Goal: Transaction & Acquisition: Purchase product/service

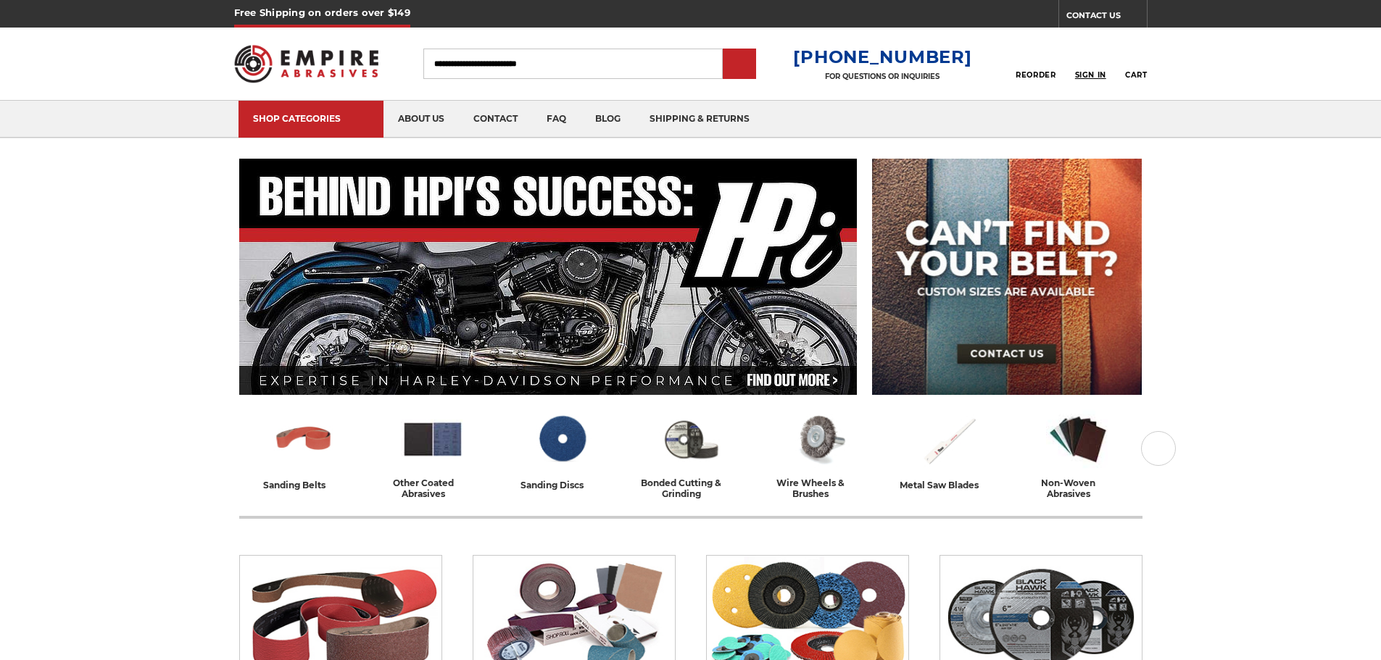
type input "**********"
click at [1087, 75] on span "Sign In" at bounding box center [1090, 74] width 31 height 9
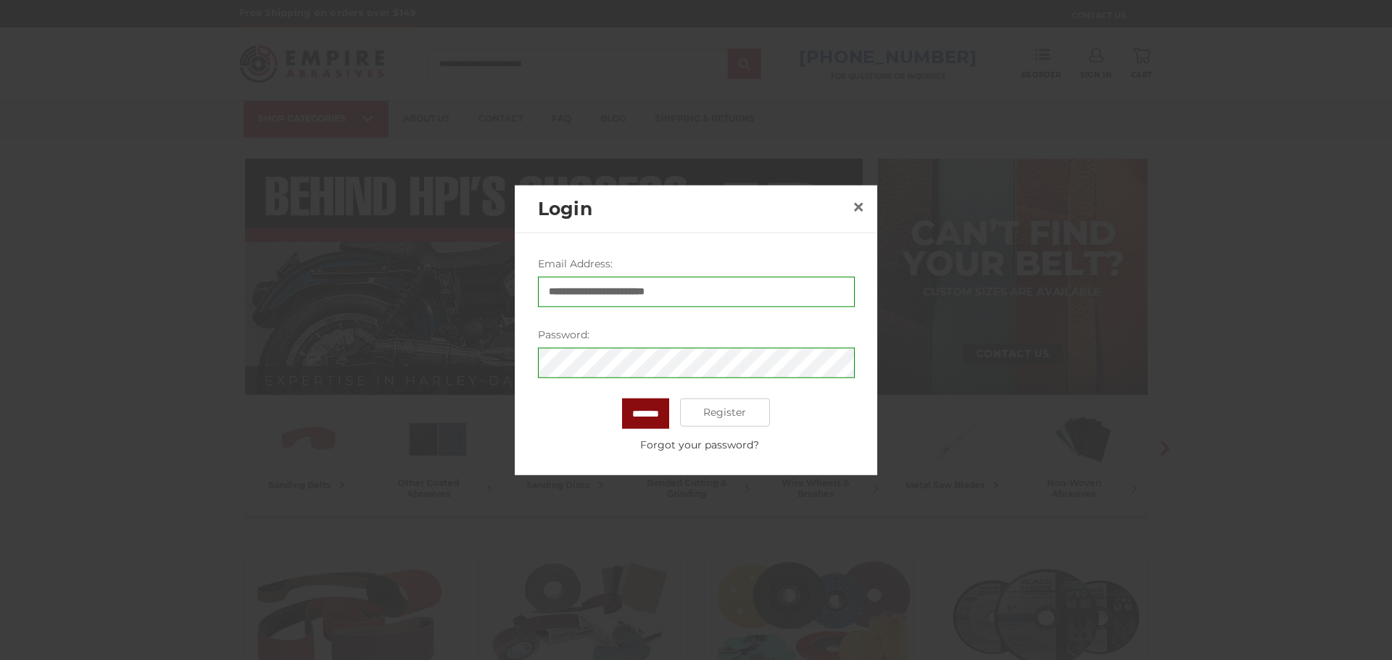
click at [623, 415] on input "*******" at bounding box center [645, 413] width 47 height 30
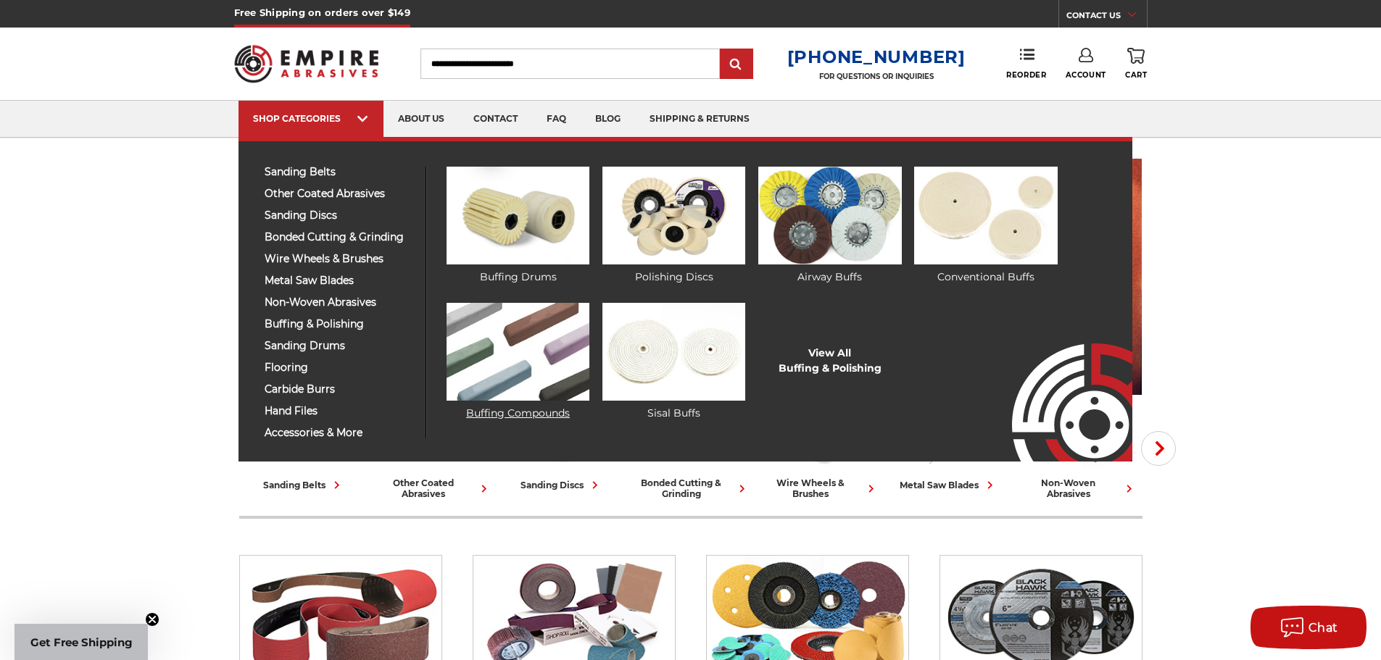
click at [523, 338] on img at bounding box center [518, 352] width 143 height 98
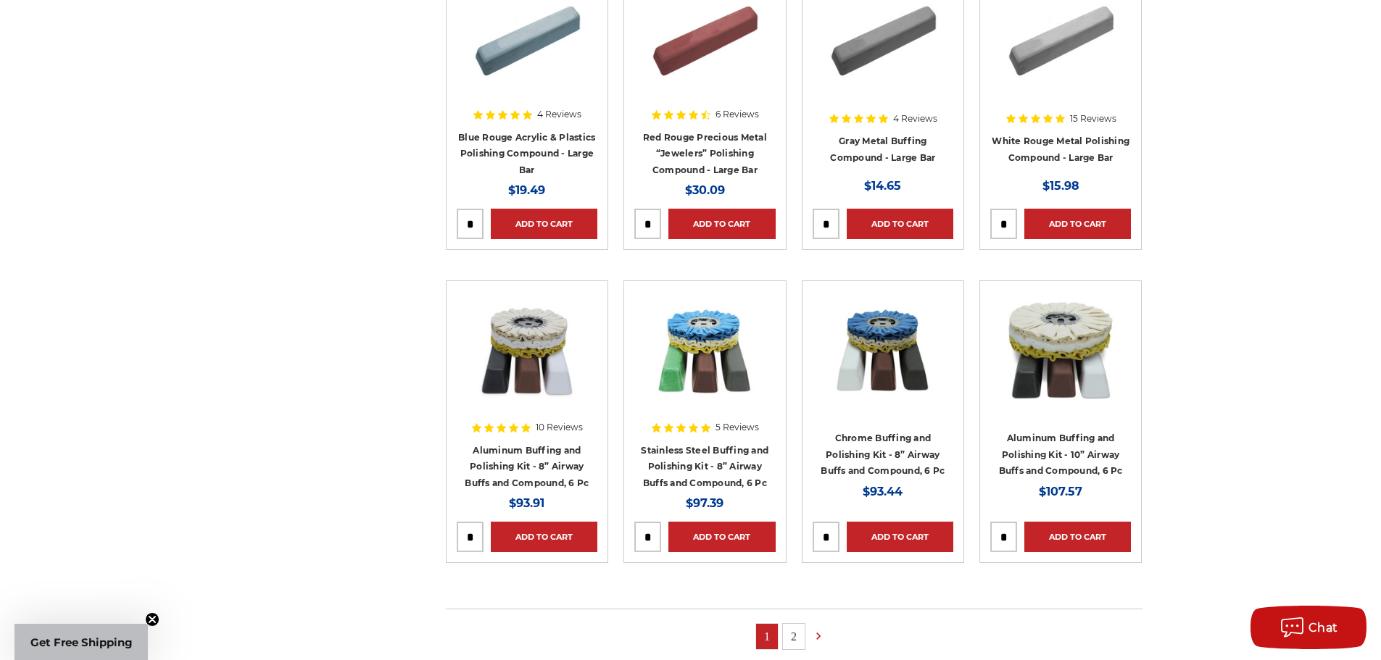
scroll to position [652, 0]
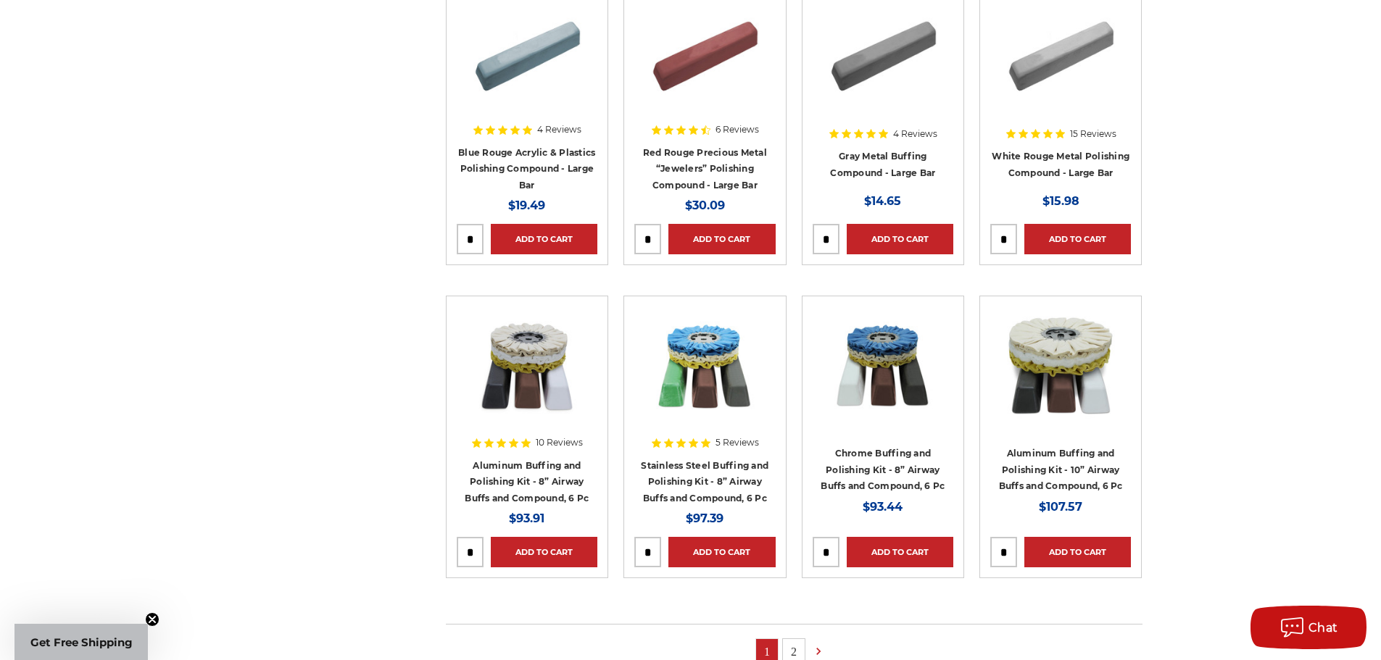
click at [687, 366] on img at bounding box center [705, 365] width 116 height 116
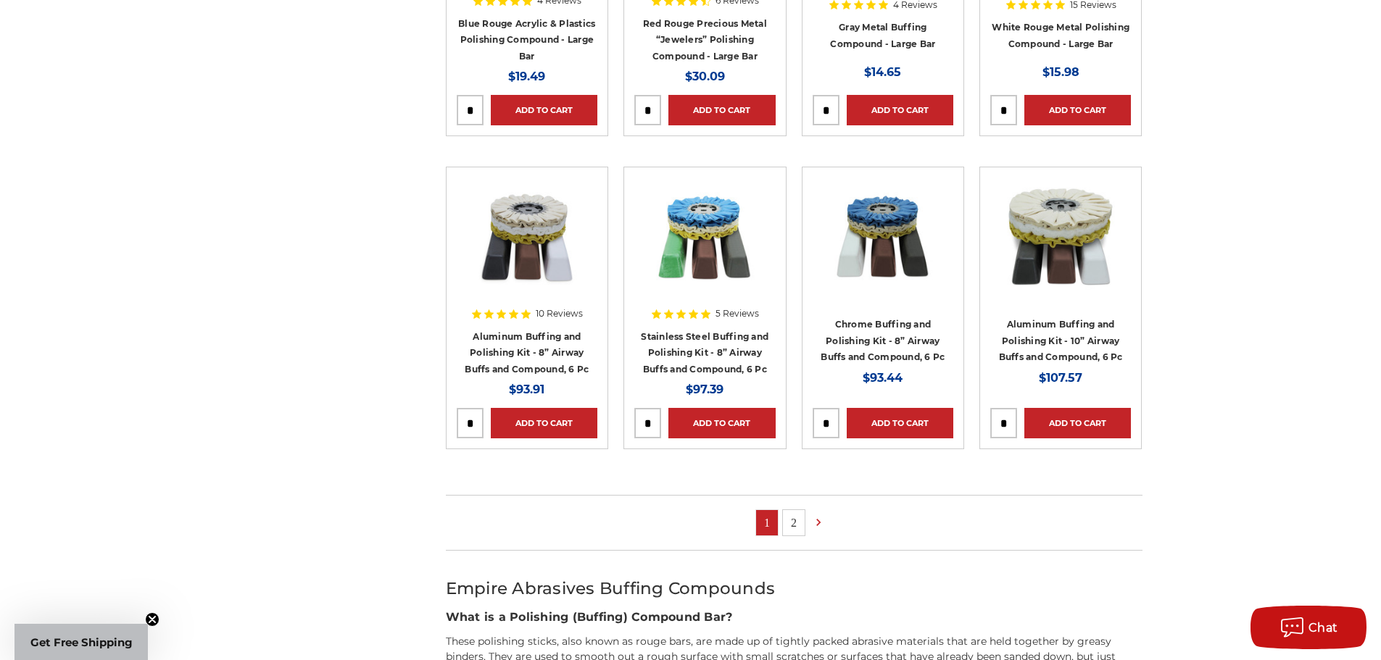
scroll to position [870, 0]
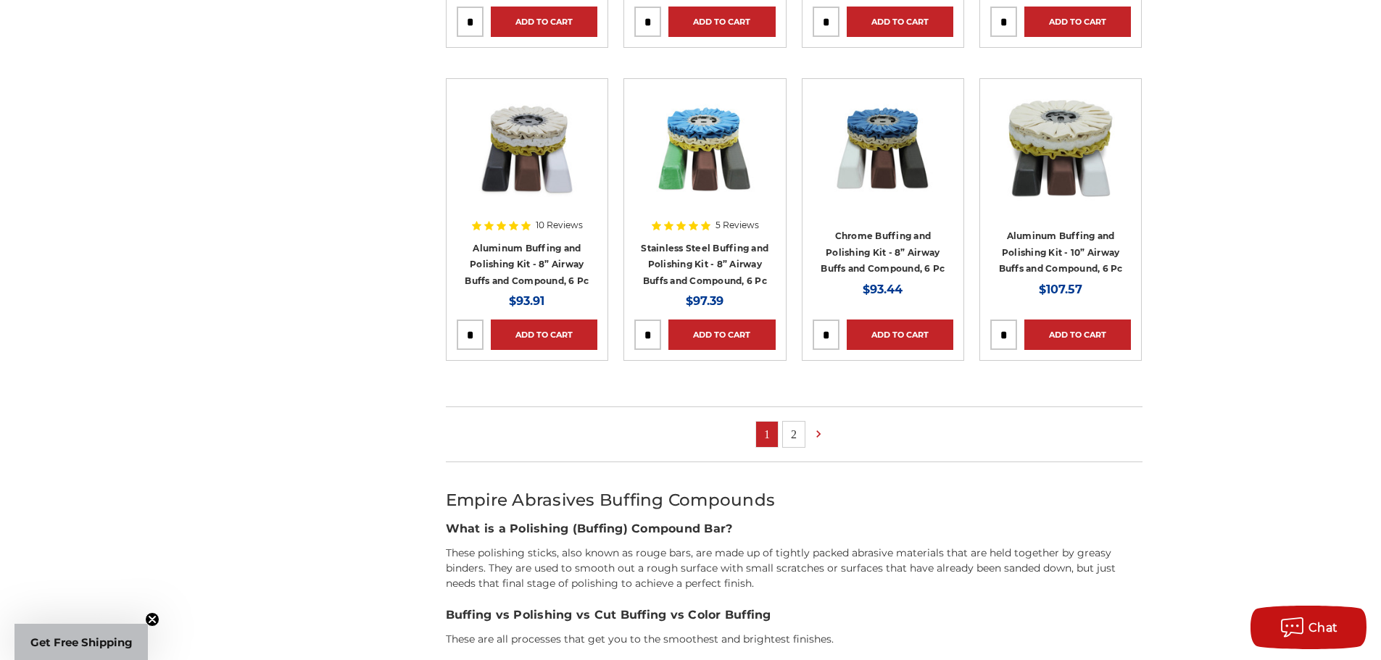
click at [789, 437] on link "2" at bounding box center [794, 434] width 22 height 25
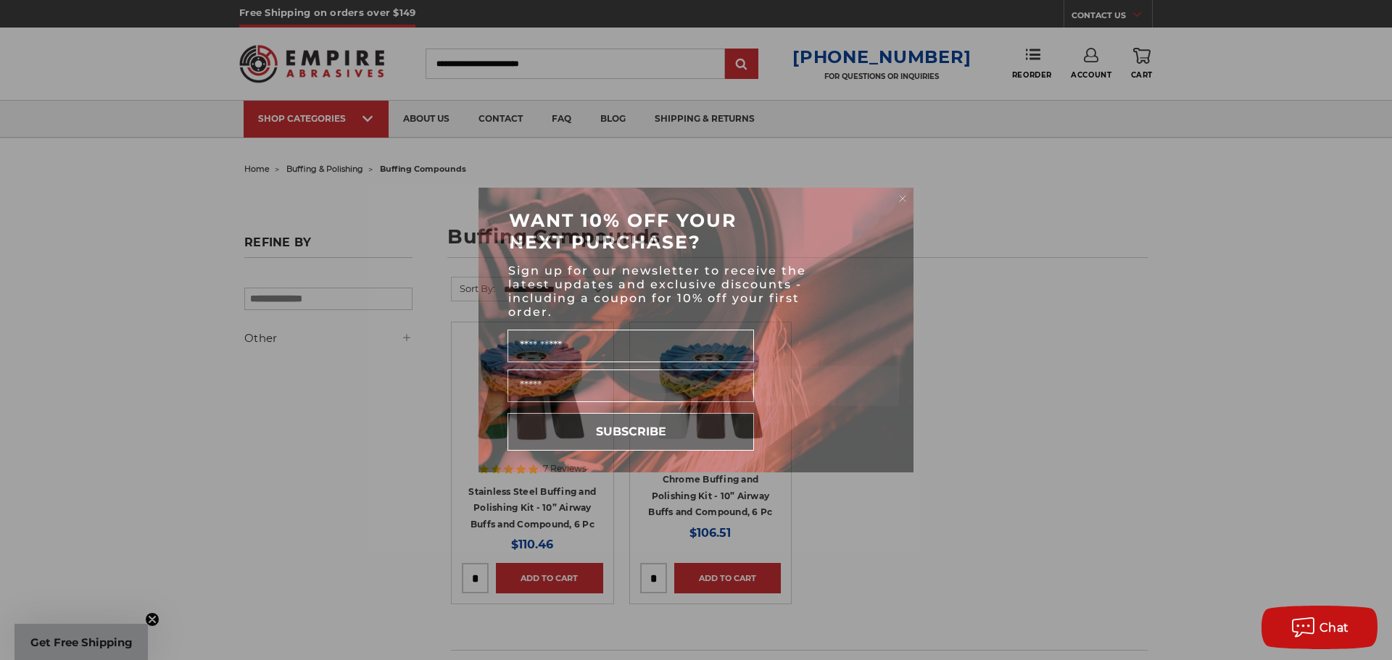
click at [905, 199] on circle "Close dialog" at bounding box center [903, 199] width 14 height 14
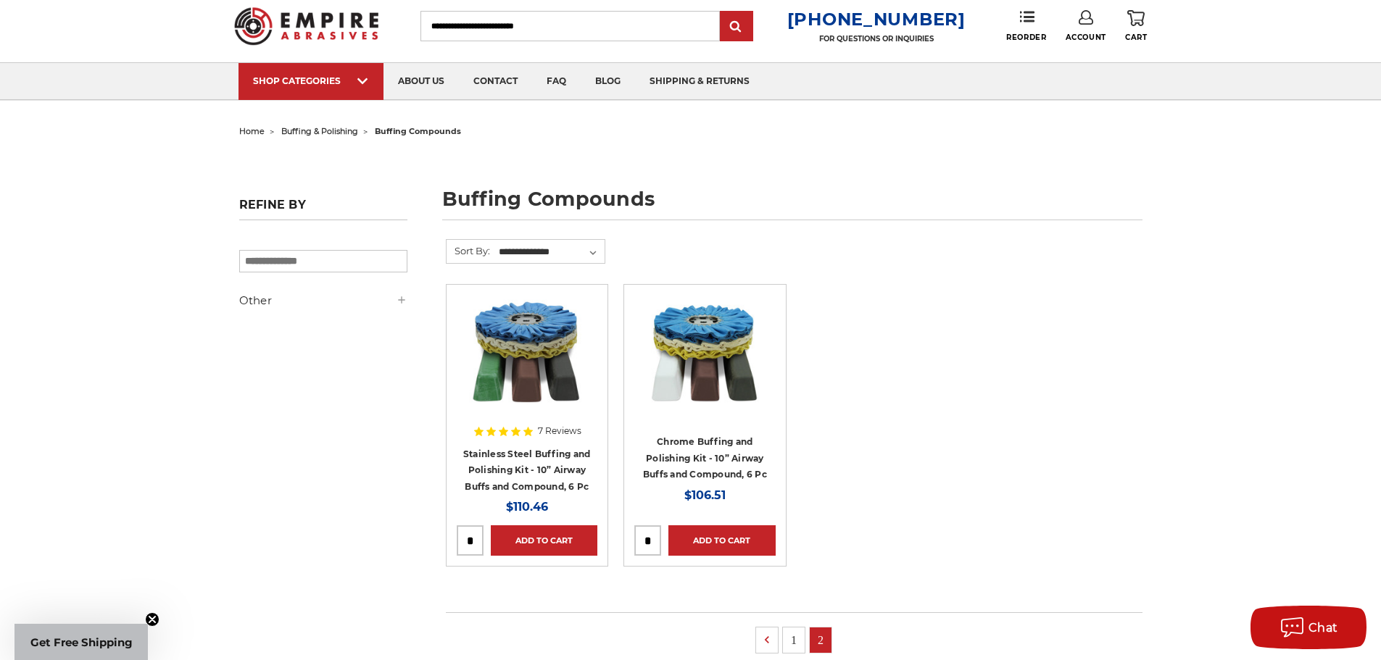
scroll to position [72, 0]
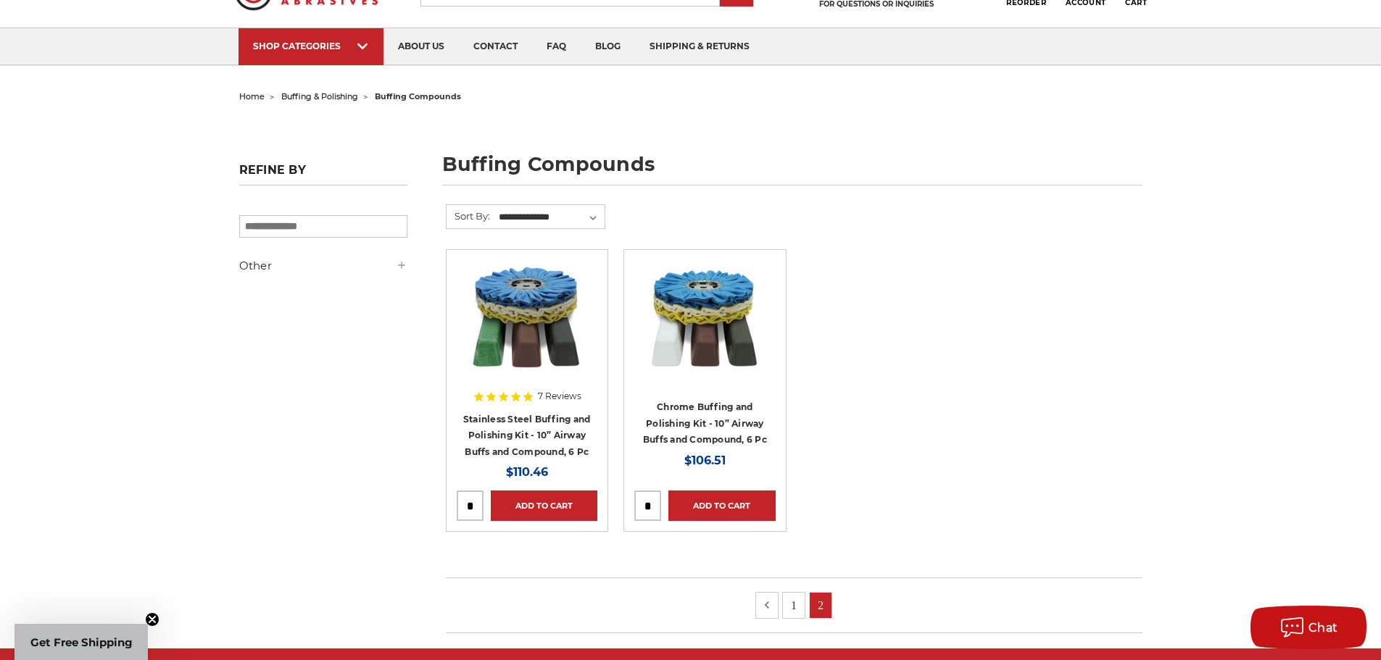
click at [773, 607] on icon at bounding box center [767, 605] width 14 height 16
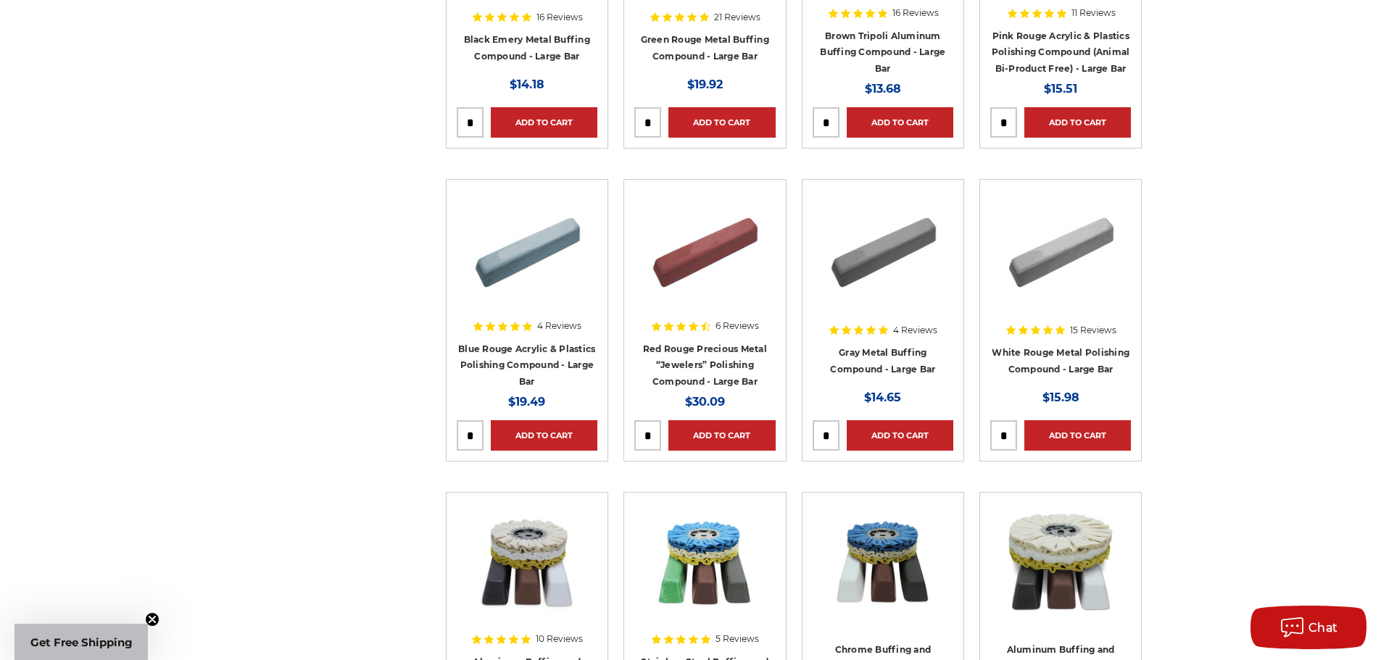
scroll to position [435, 0]
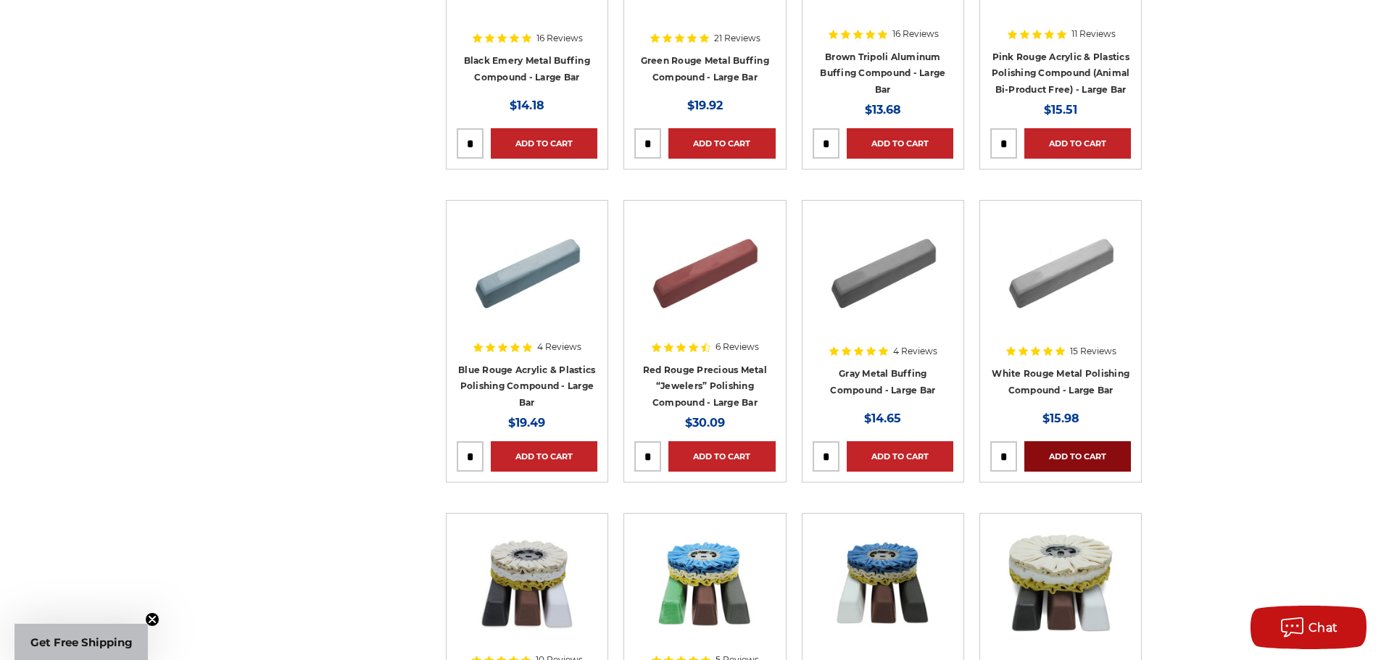
click at [1106, 458] on link "Add to Cart" at bounding box center [1077, 456] width 107 height 30
click at [698, 267] on img at bounding box center [705, 269] width 116 height 116
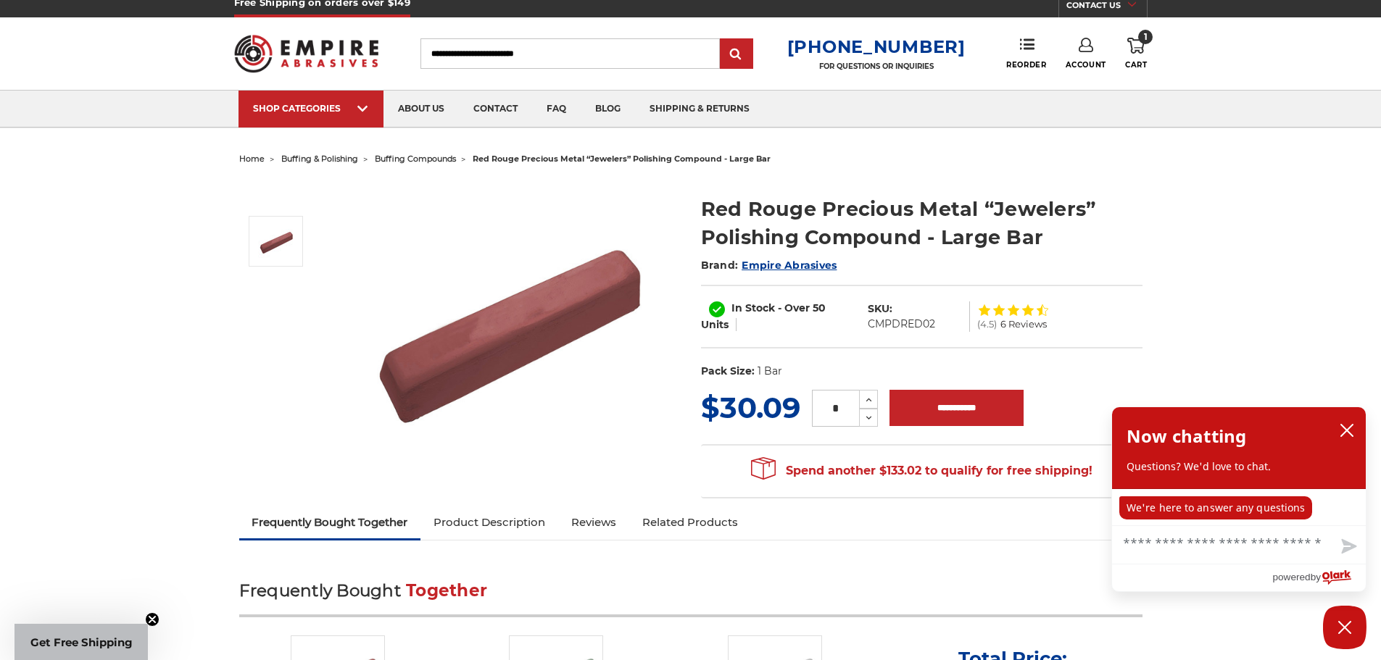
scroll to position [145, 0]
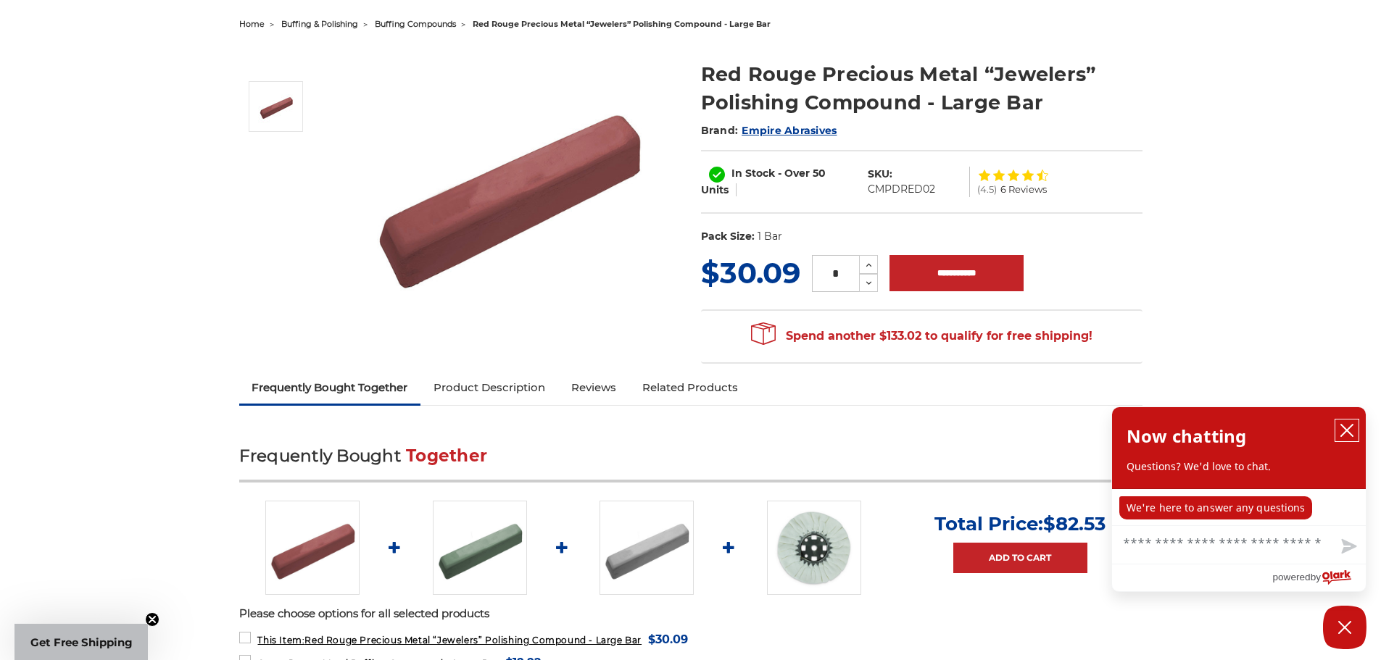
click at [1343, 433] on icon "close chatbox" at bounding box center [1347, 430] width 14 height 14
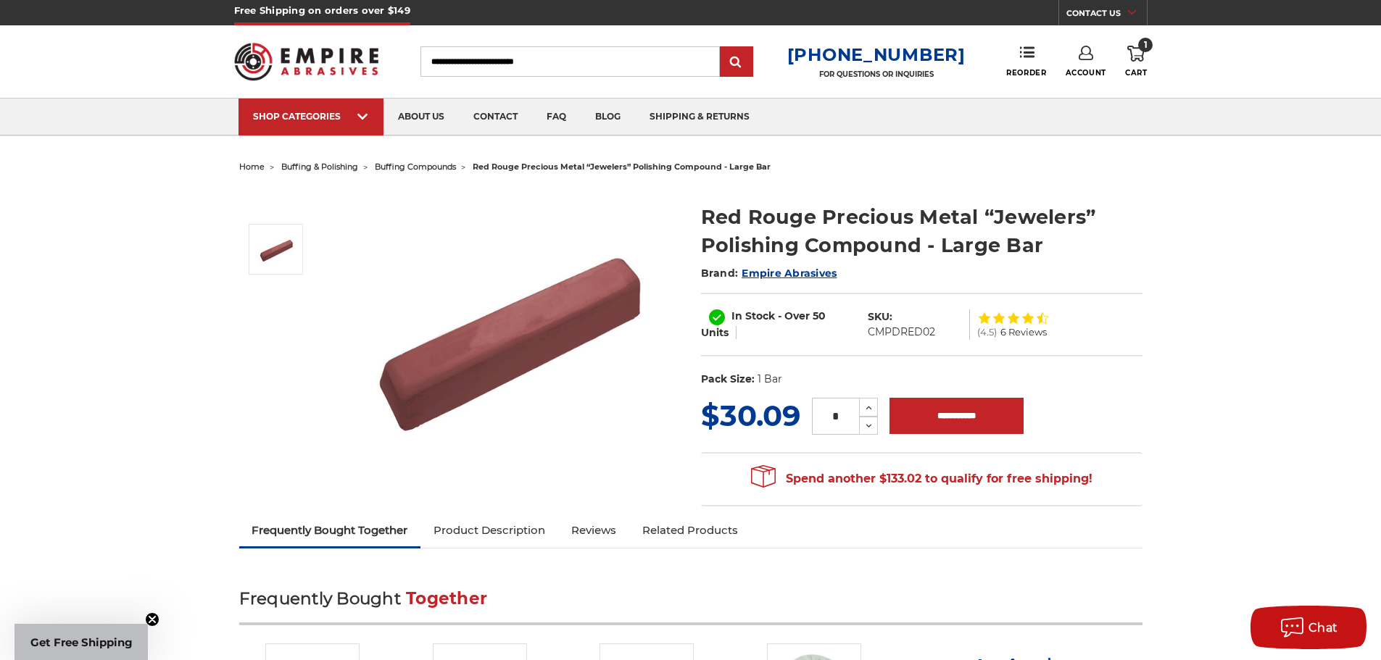
scroll to position [0, 0]
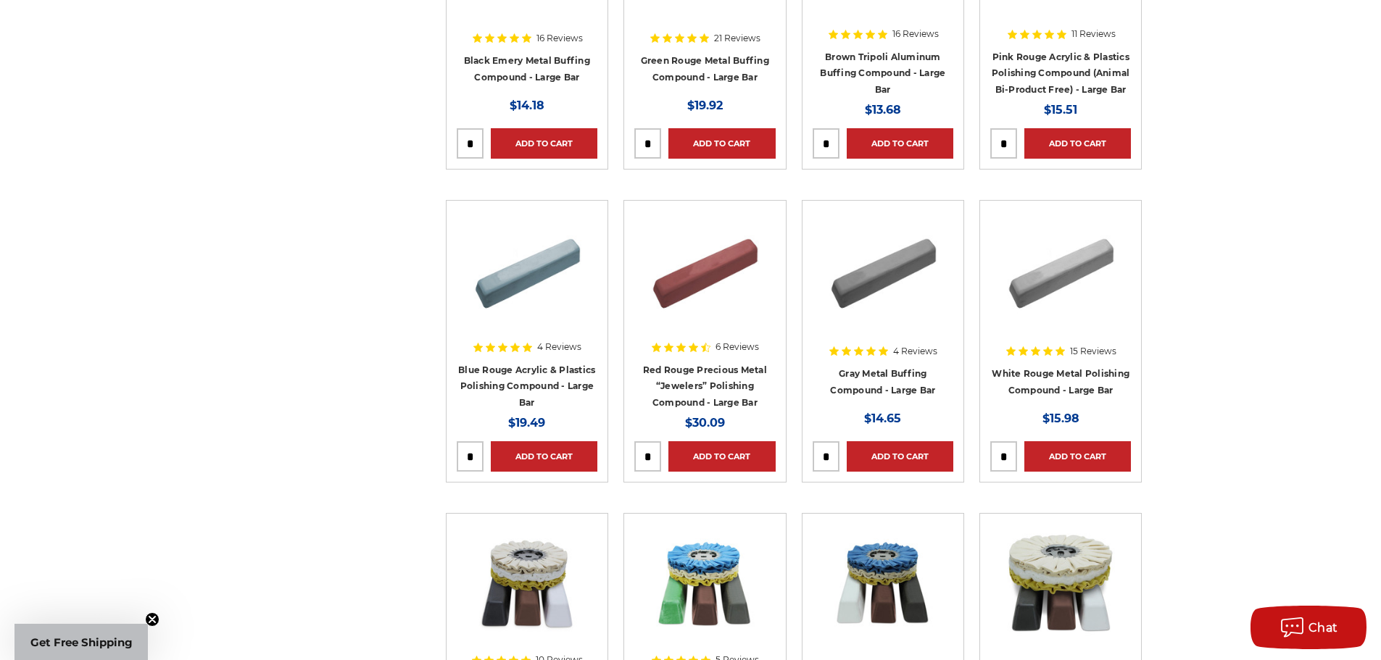
click at [1066, 270] on img at bounding box center [1061, 269] width 116 height 116
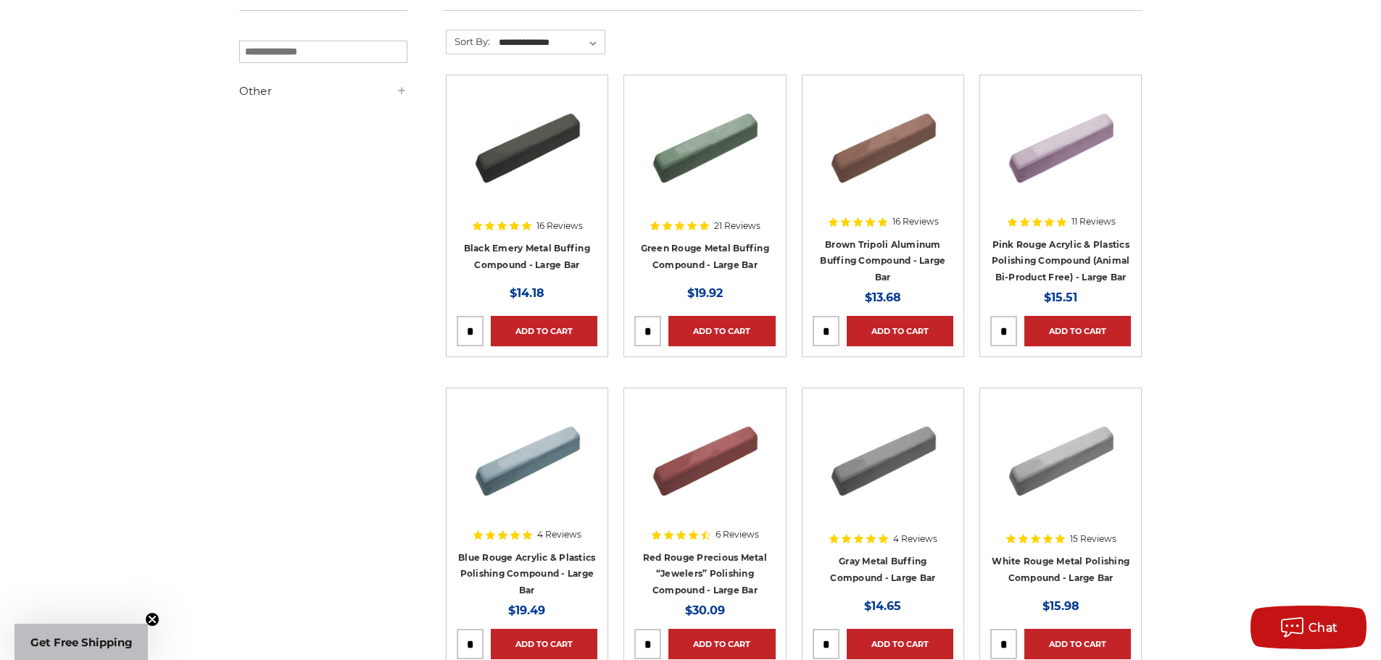
scroll to position [217, 0]
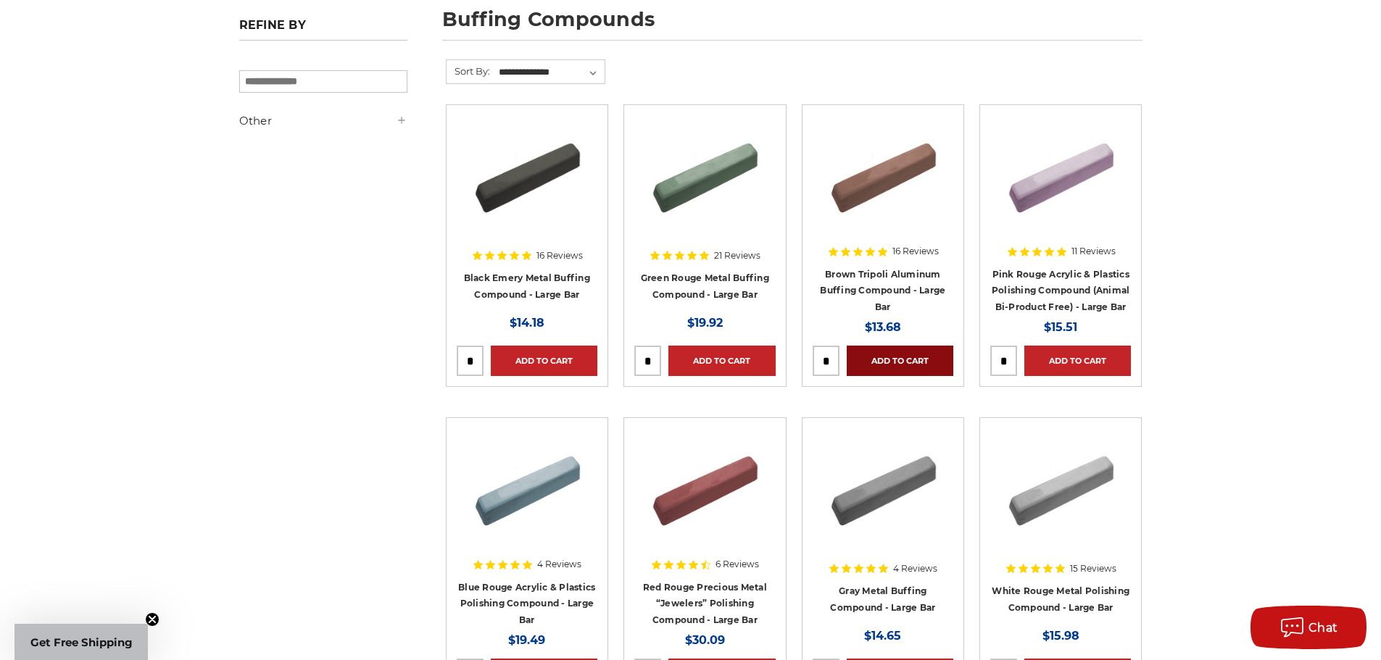
click at [918, 370] on link "Add to Cart" at bounding box center [900, 361] width 107 height 30
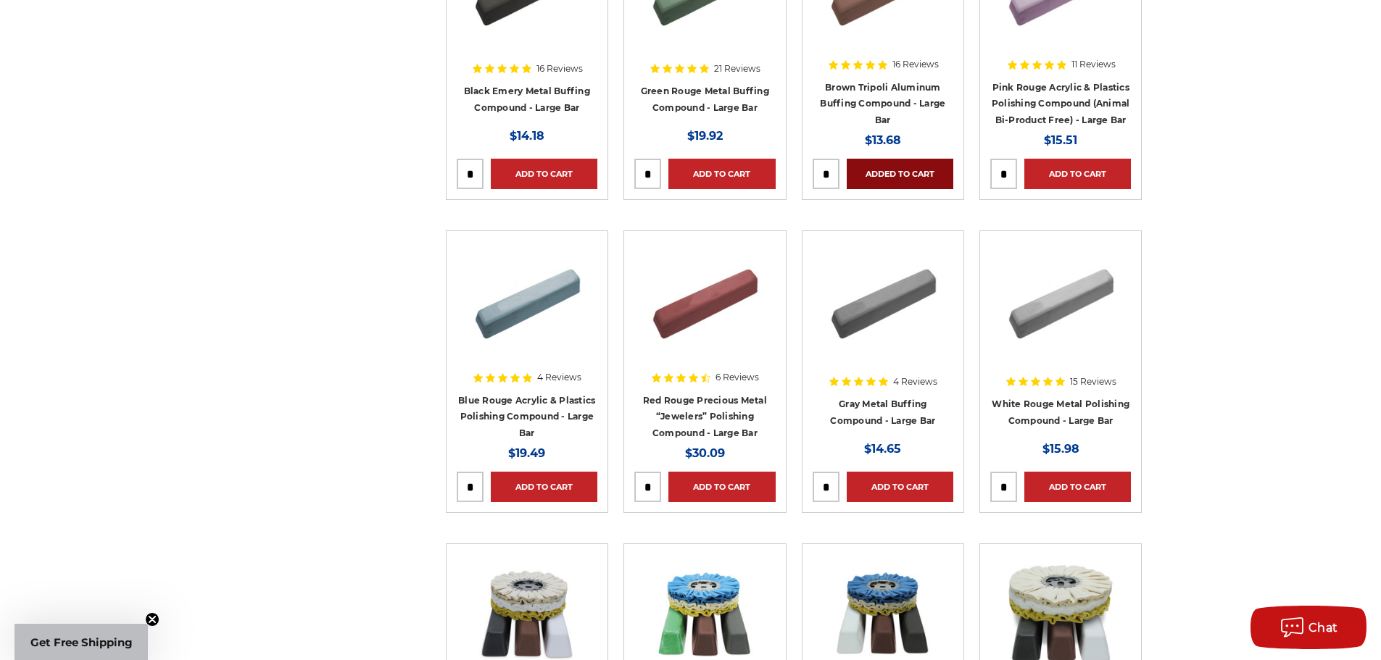
scroll to position [435, 0]
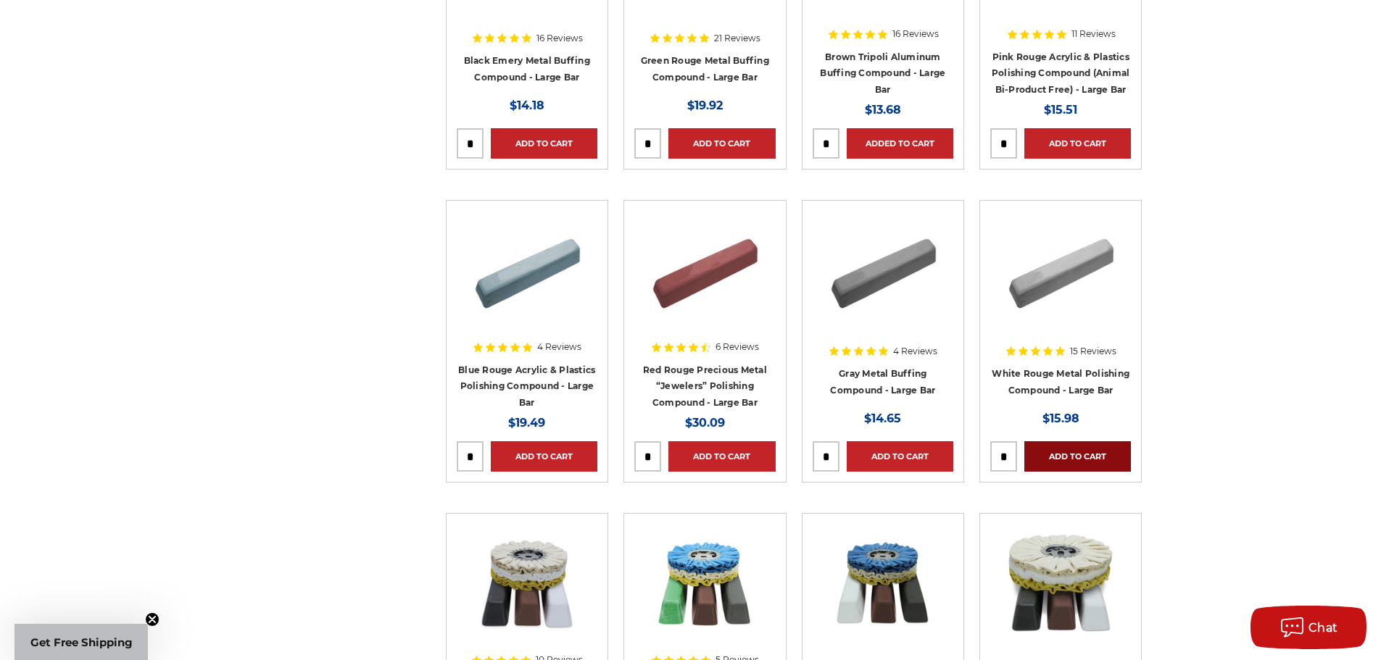
click at [1087, 449] on link "Add to Cart" at bounding box center [1077, 456] width 107 height 30
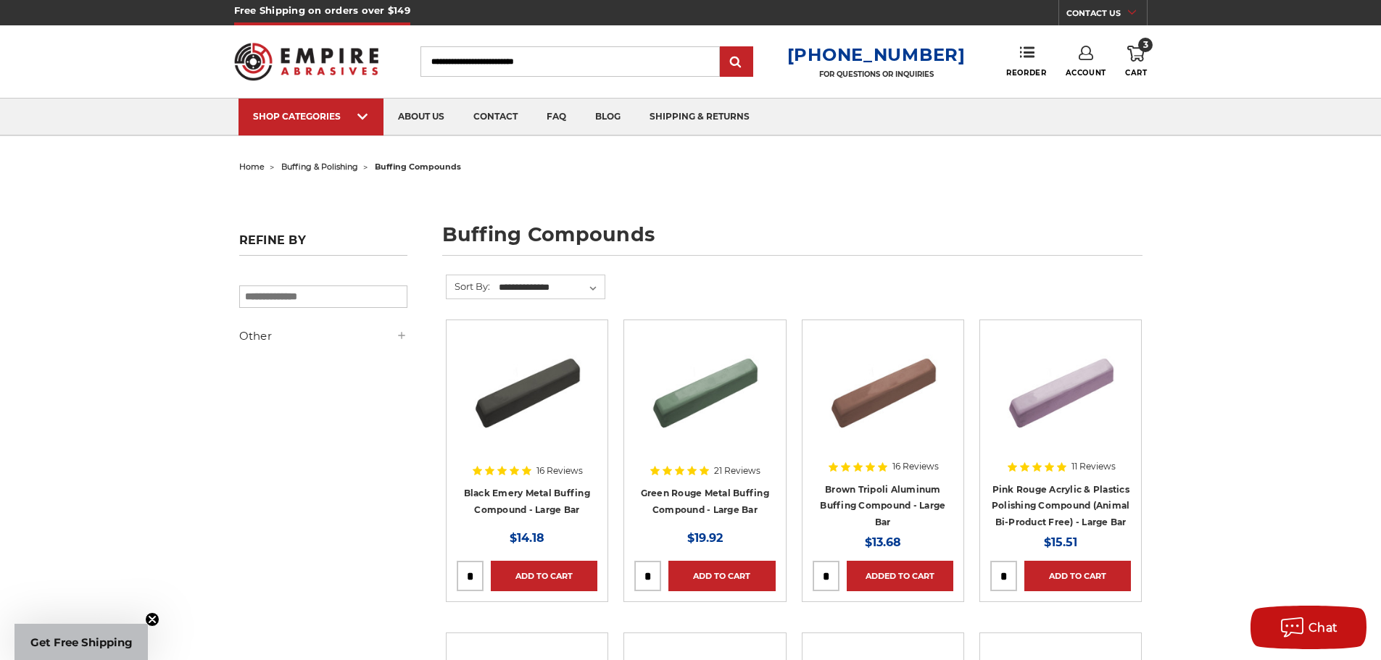
scroll to position [0, 0]
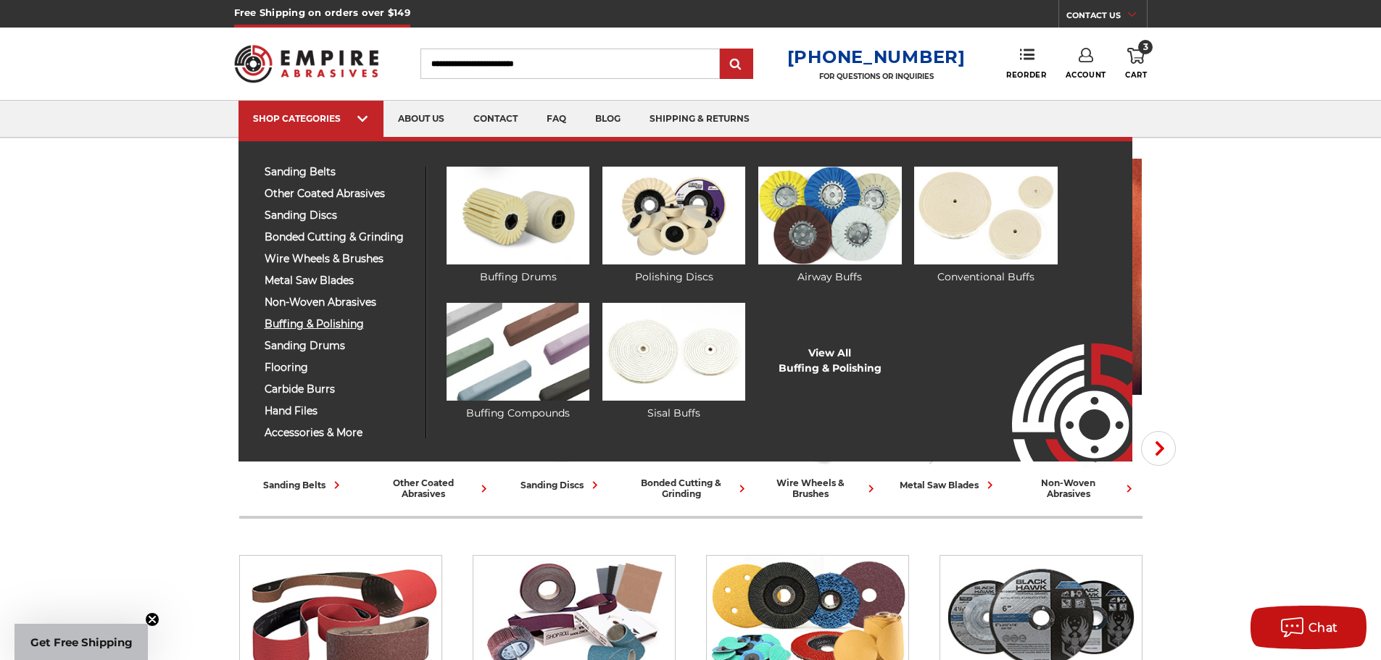
click at [327, 323] on span "buffing & polishing" at bounding box center [340, 324] width 150 height 11
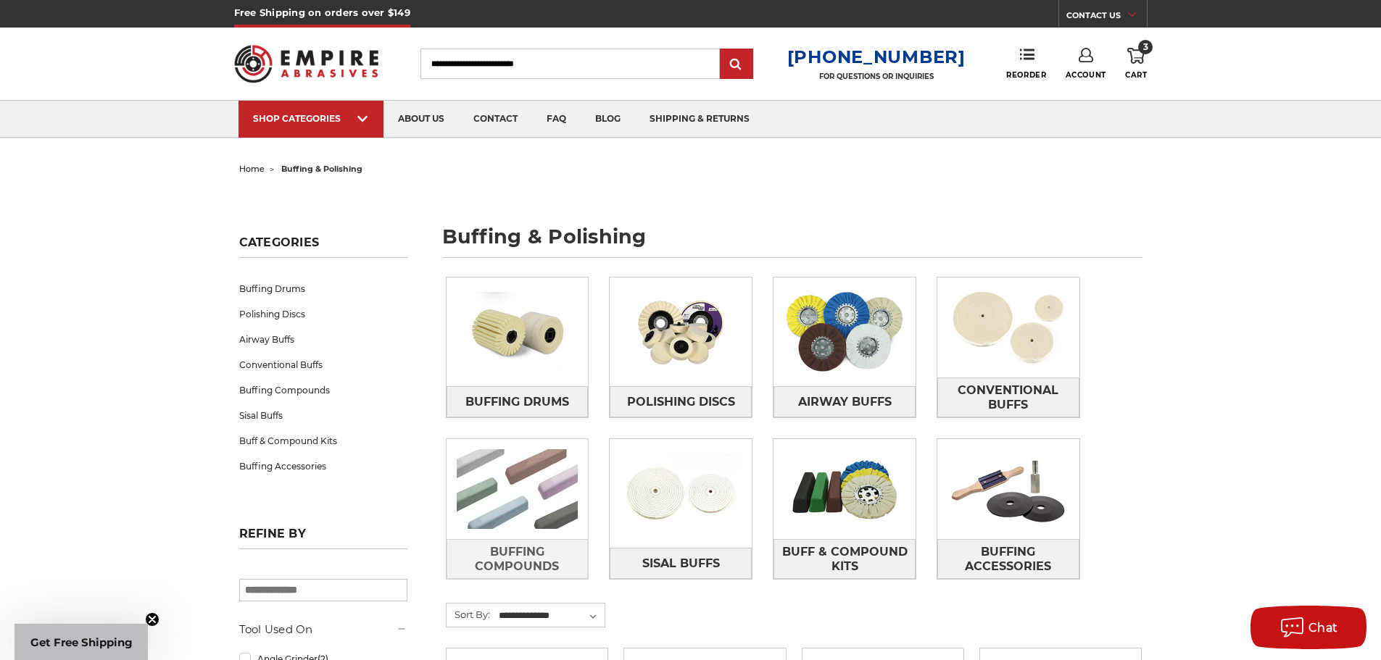
click at [510, 489] on img at bounding box center [518, 489] width 142 height 100
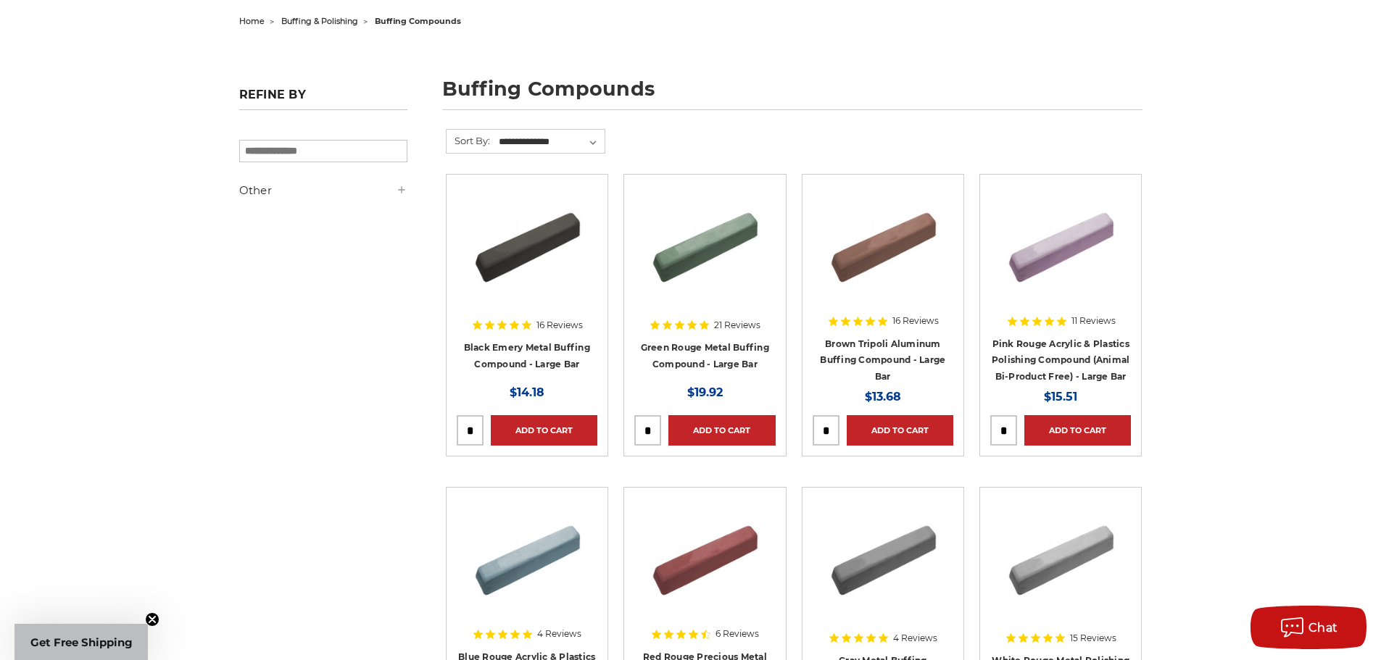
scroll to position [362, 0]
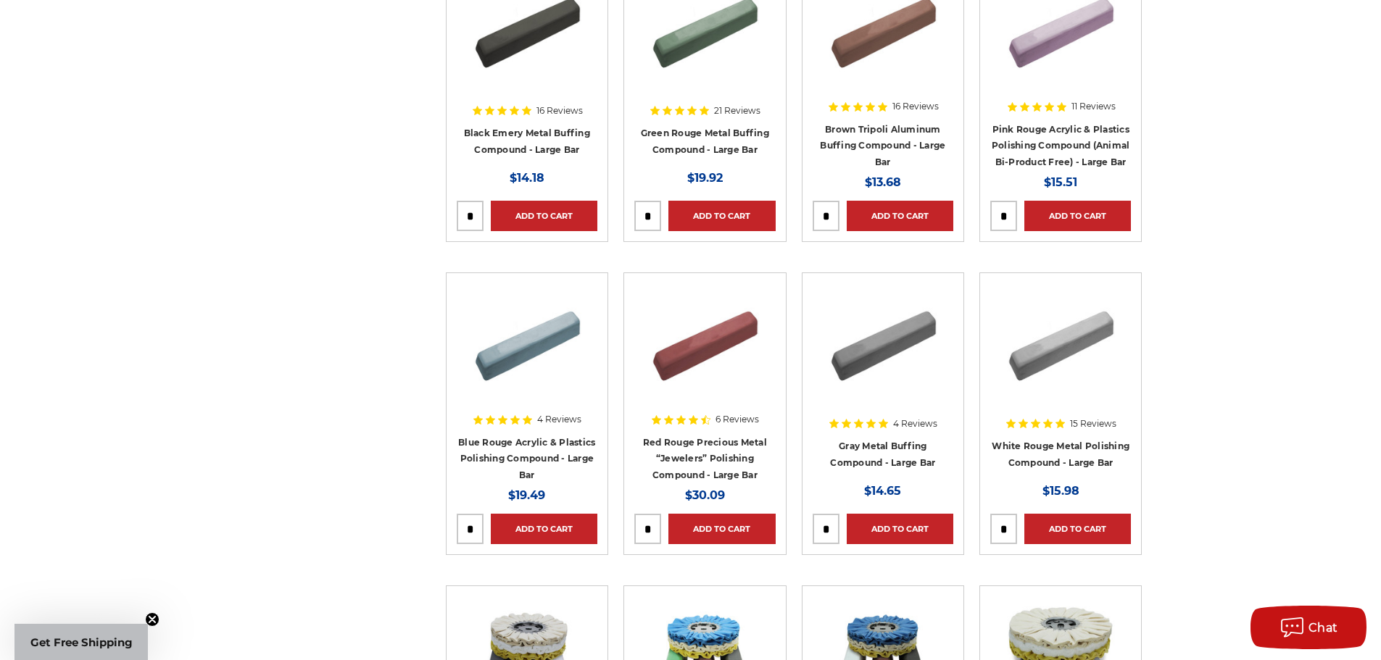
click at [1095, 330] on img at bounding box center [1061, 341] width 116 height 116
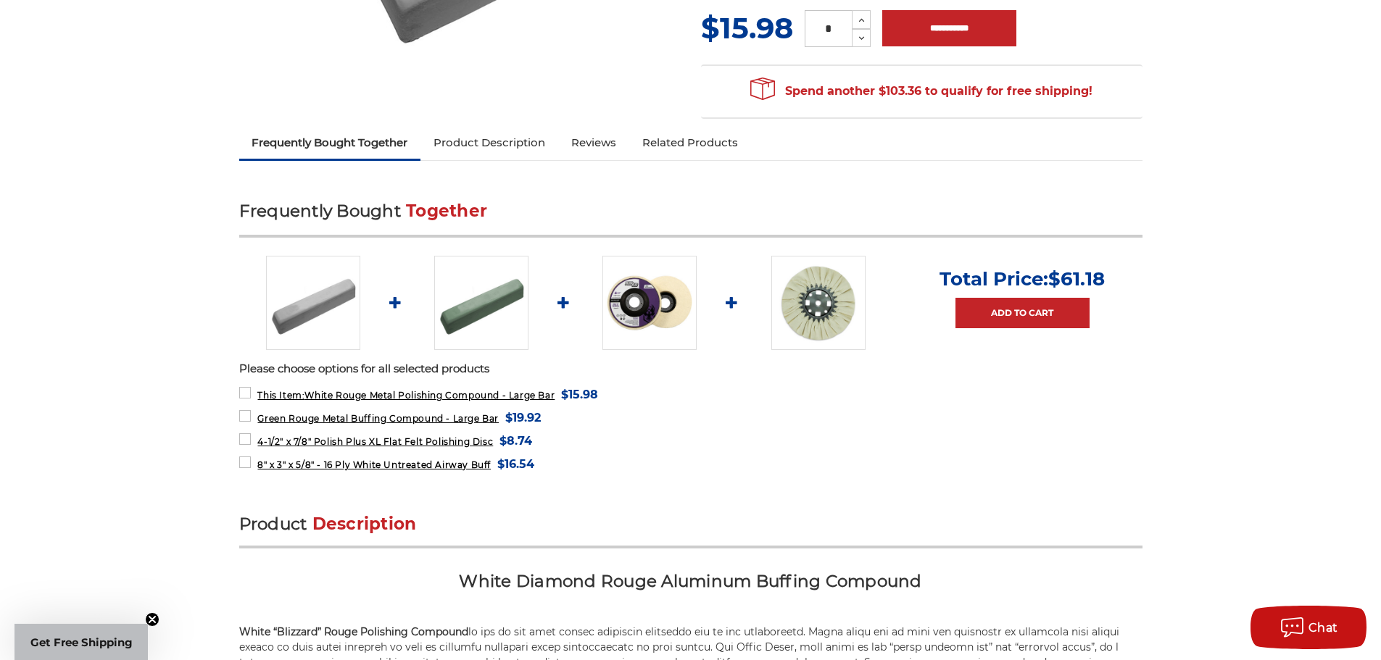
scroll to position [362, 0]
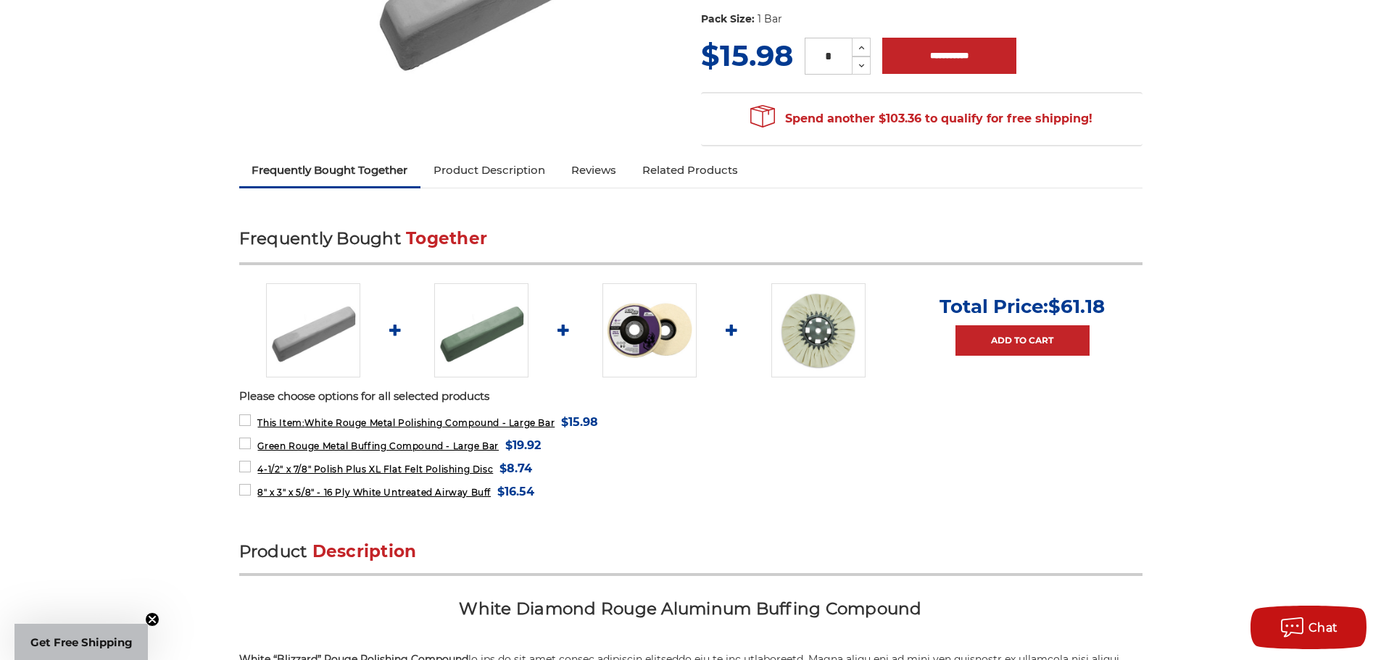
click at [832, 353] on img at bounding box center [818, 330] width 94 height 94
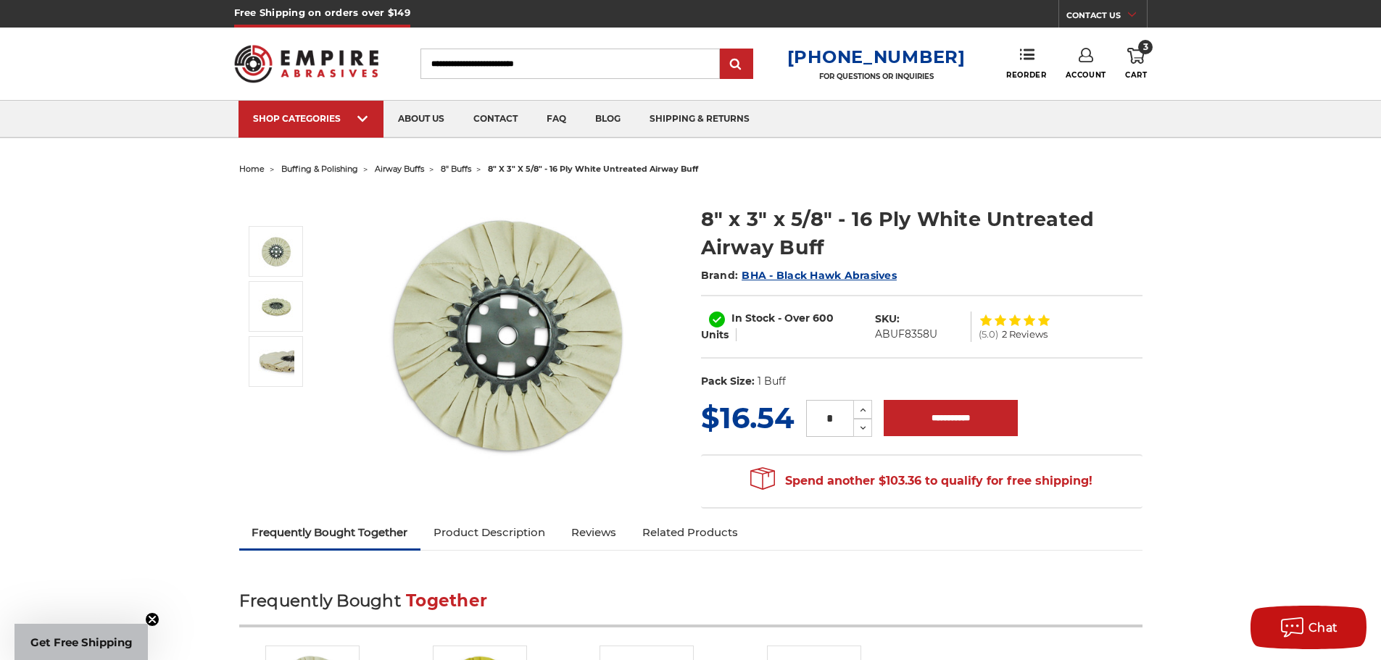
click at [1132, 50] on icon at bounding box center [1135, 56] width 17 height 16
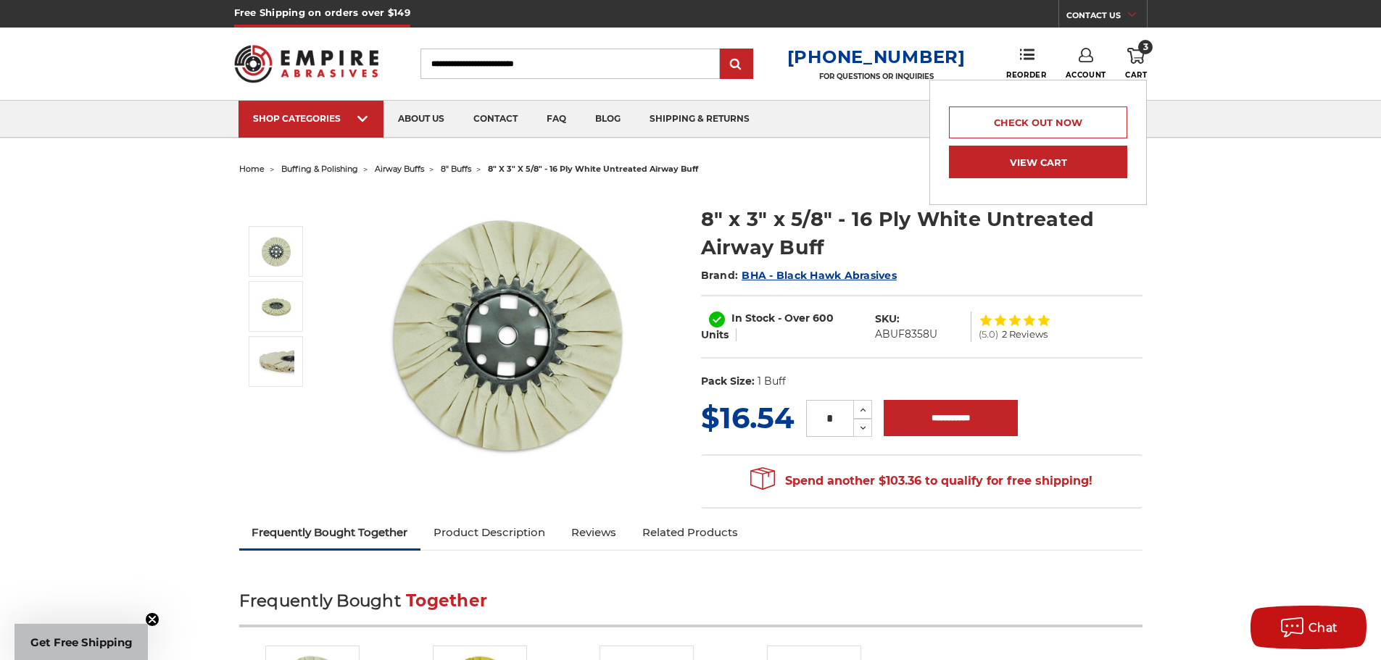
click at [1050, 174] on link "View Cart" at bounding box center [1038, 162] width 178 height 33
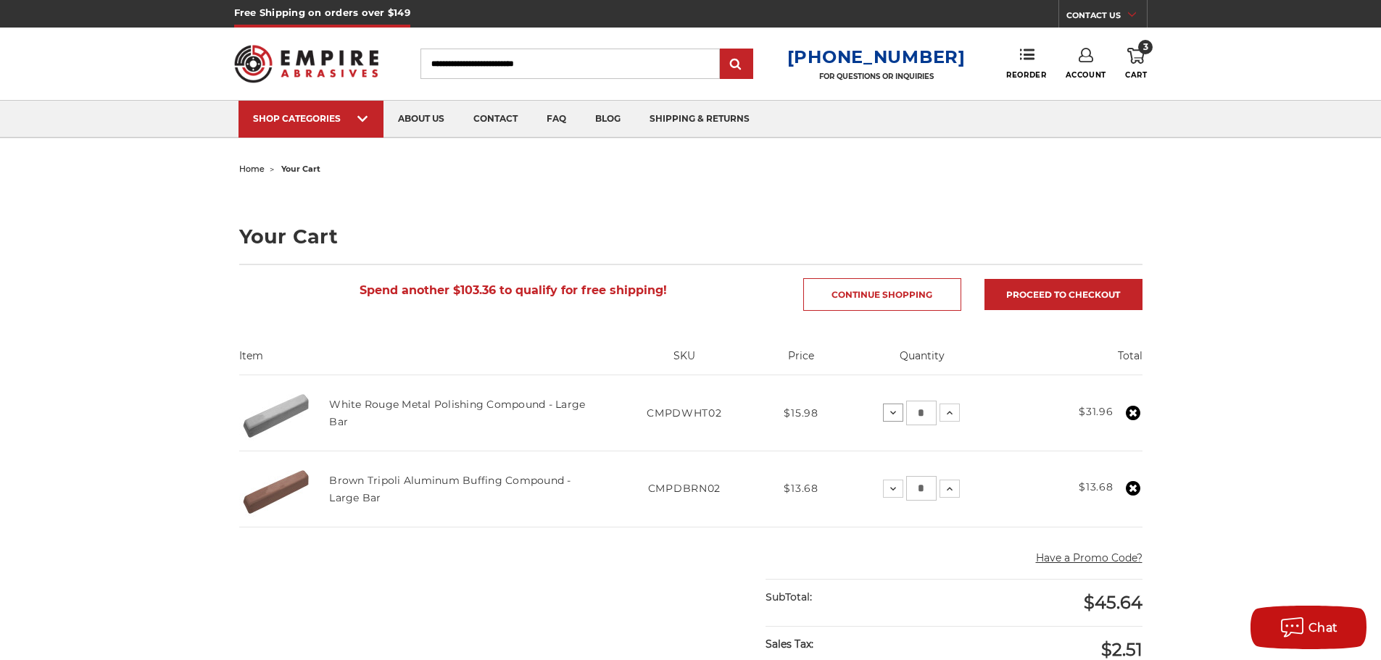
click at [898, 415] on icon at bounding box center [893, 413] width 12 height 12
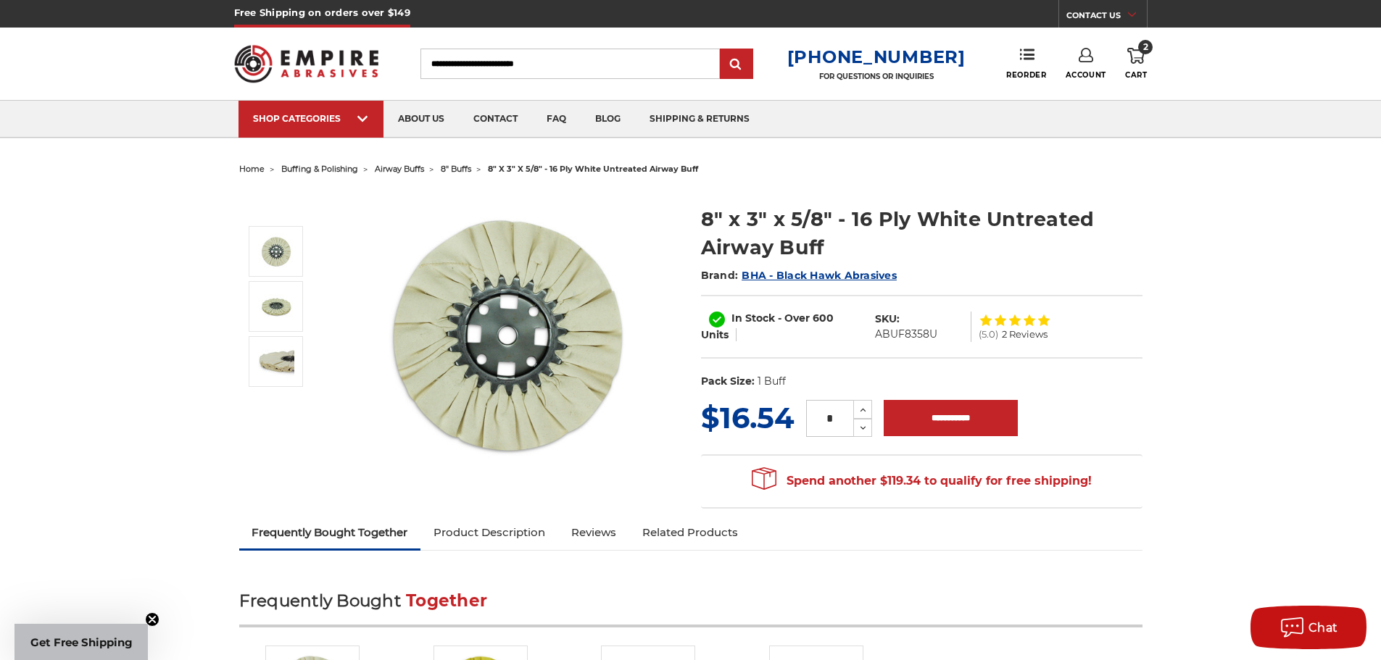
click at [405, 169] on span "airway buffs" at bounding box center [399, 169] width 49 height 10
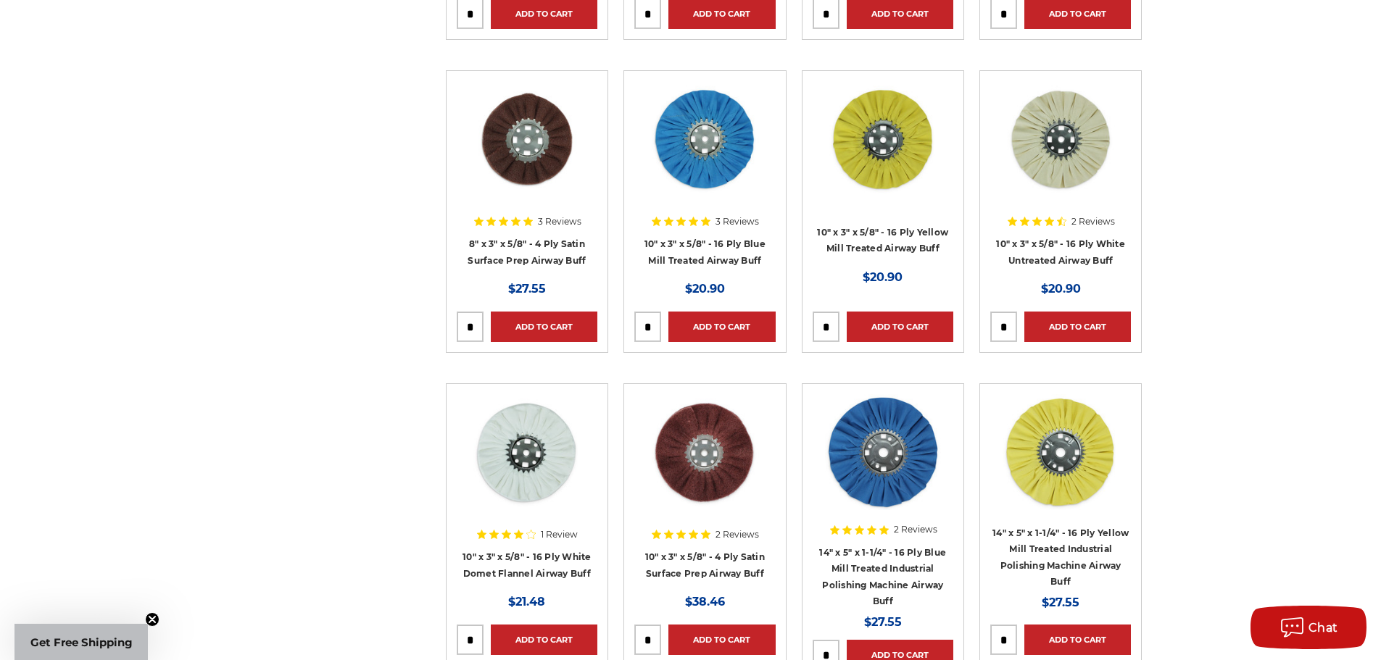
scroll to position [797, 0]
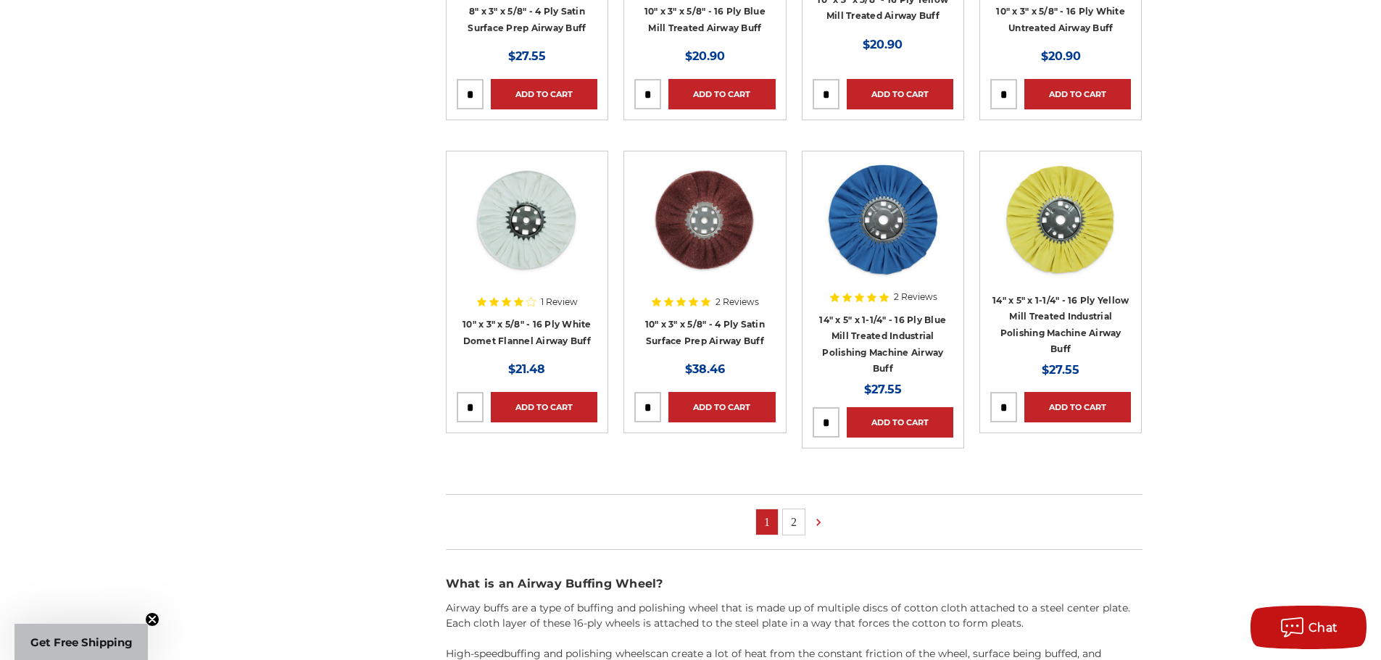
click at [791, 523] on link "2" at bounding box center [794, 522] width 22 height 25
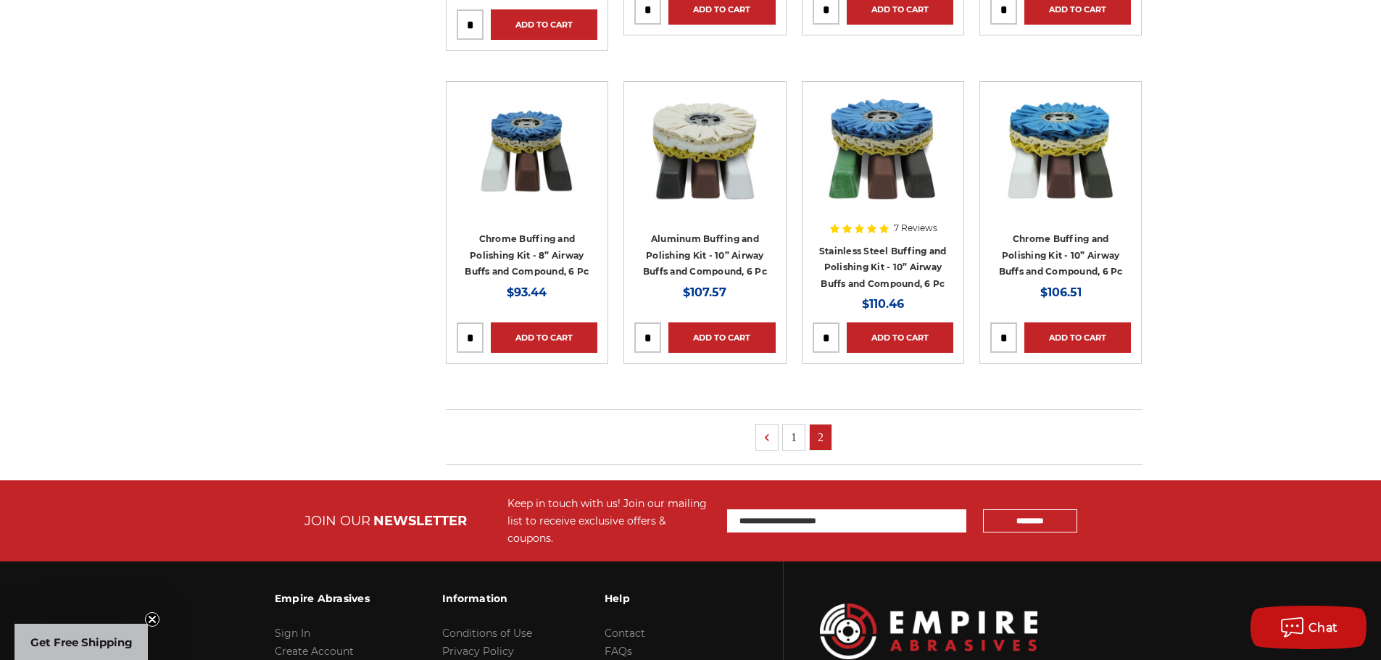
scroll to position [580, 0]
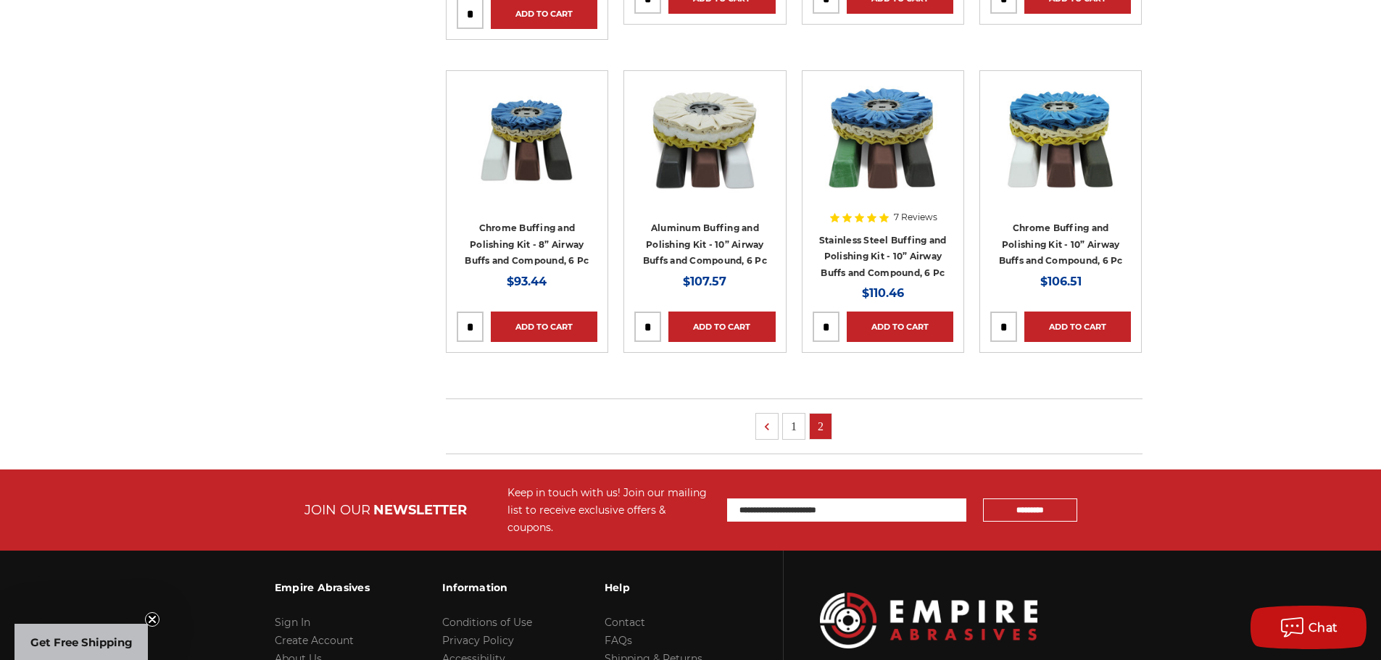
click at [795, 418] on link "1" at bounding box center [794, 426] width 22 height 25
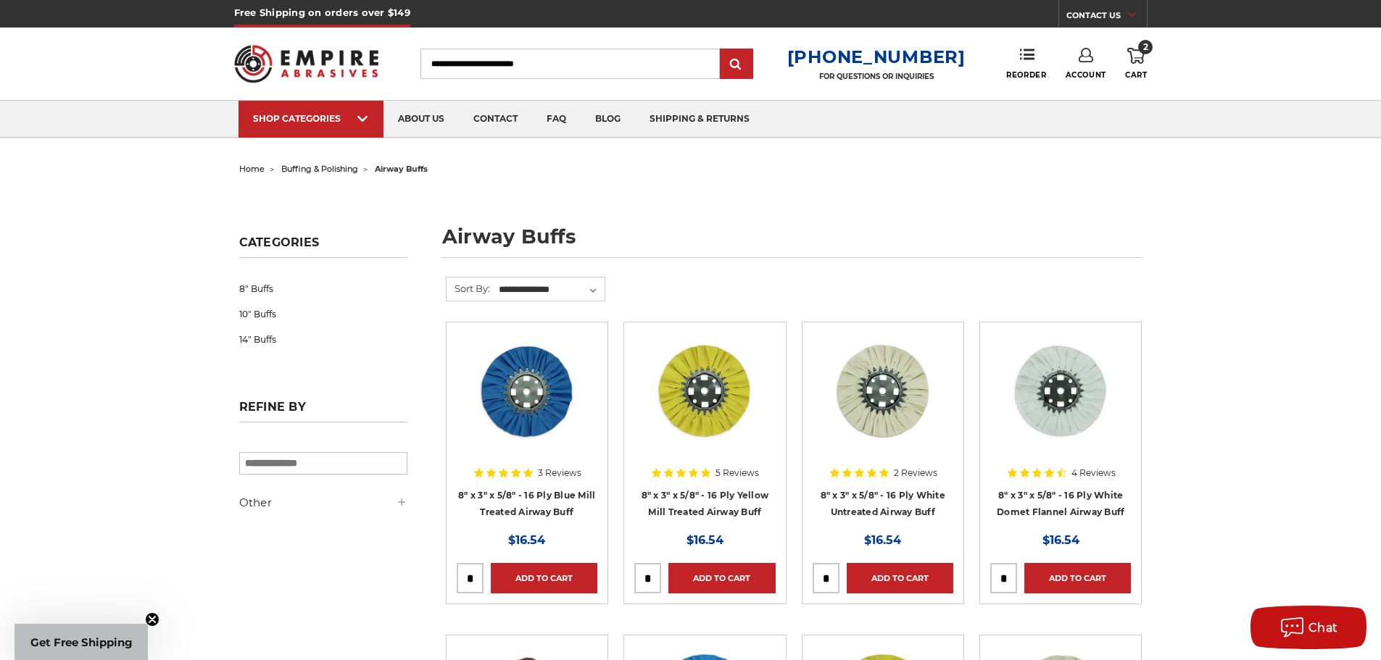
click at [319, 173] on span "buffing & polishing" at bounding box center [319, 169] width 77 height 10
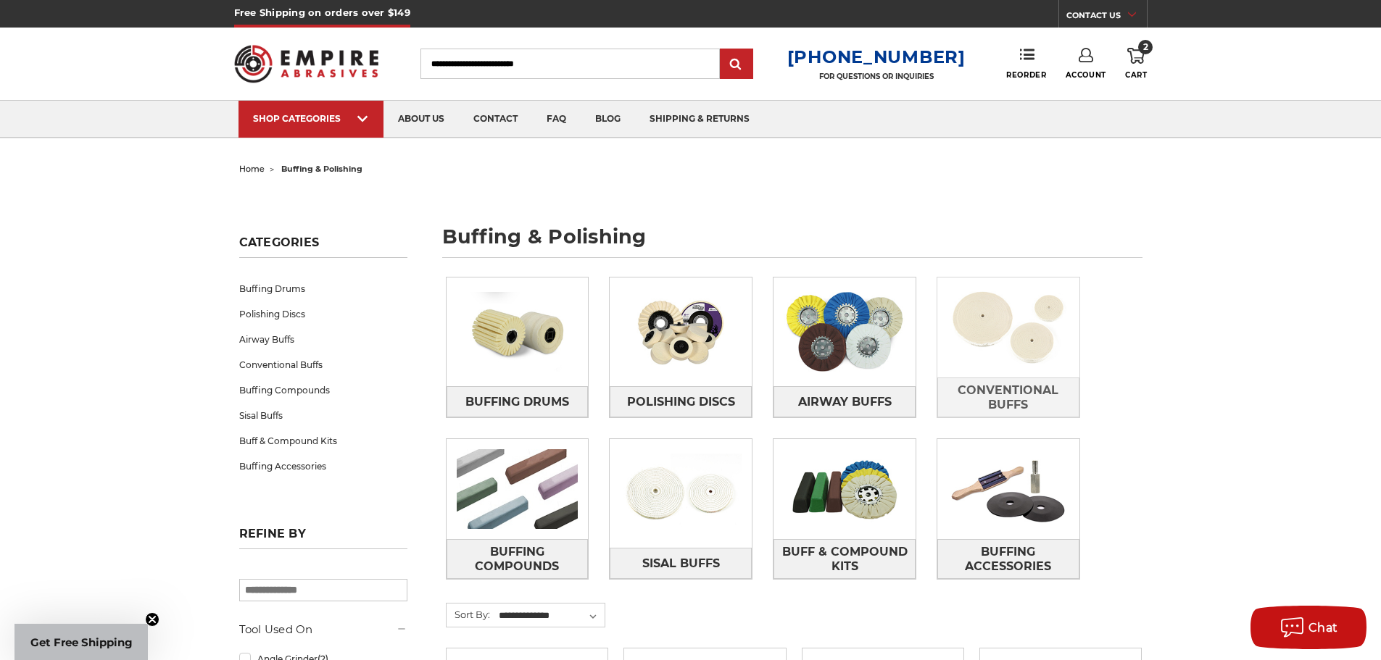
click at [996, 345] on img at bounding box center [1008, 328] width 142 height 100
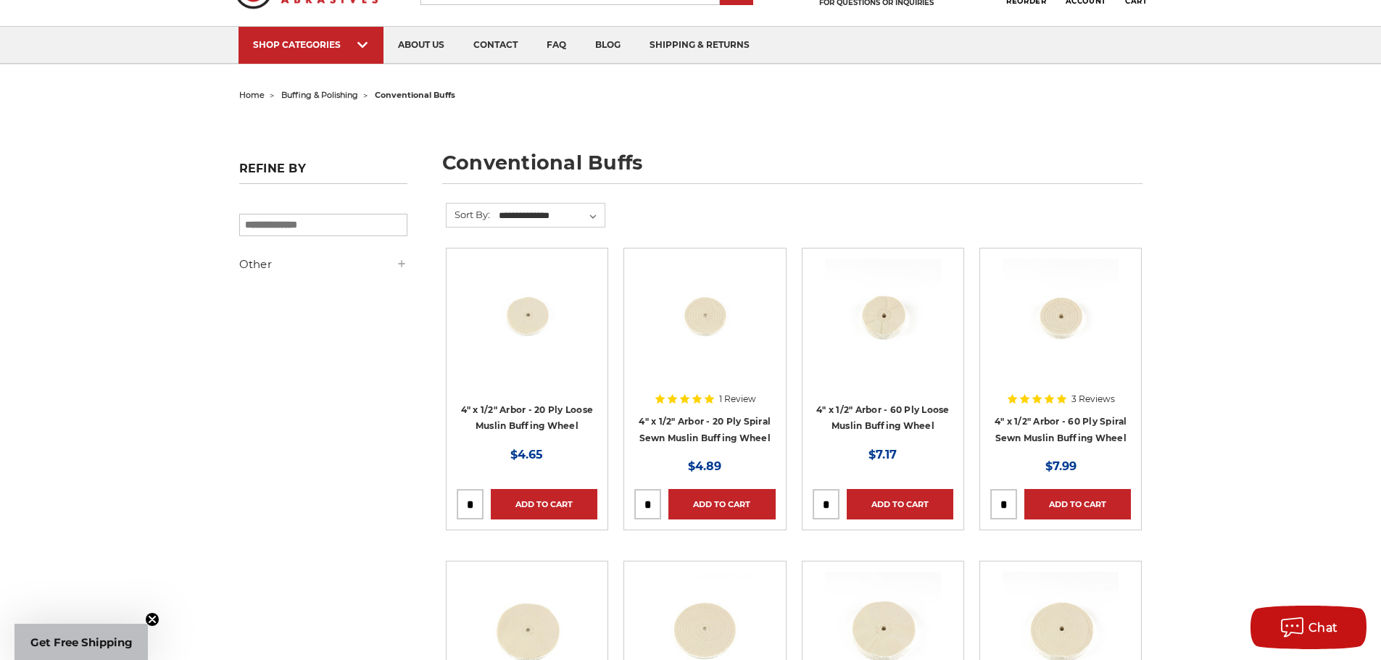
scroll to position [145, 0]
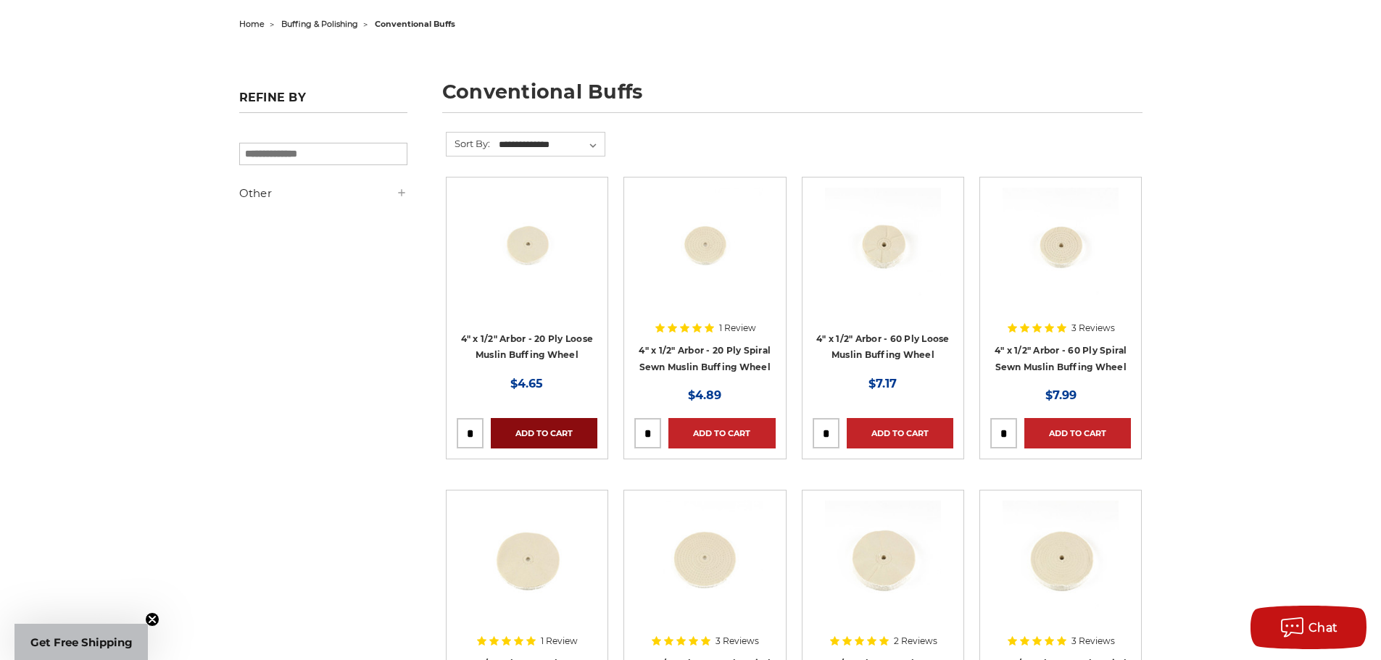
click at [546, 426] on link "Add to Cart" at bounding box center [544, 433] width 107 height 30
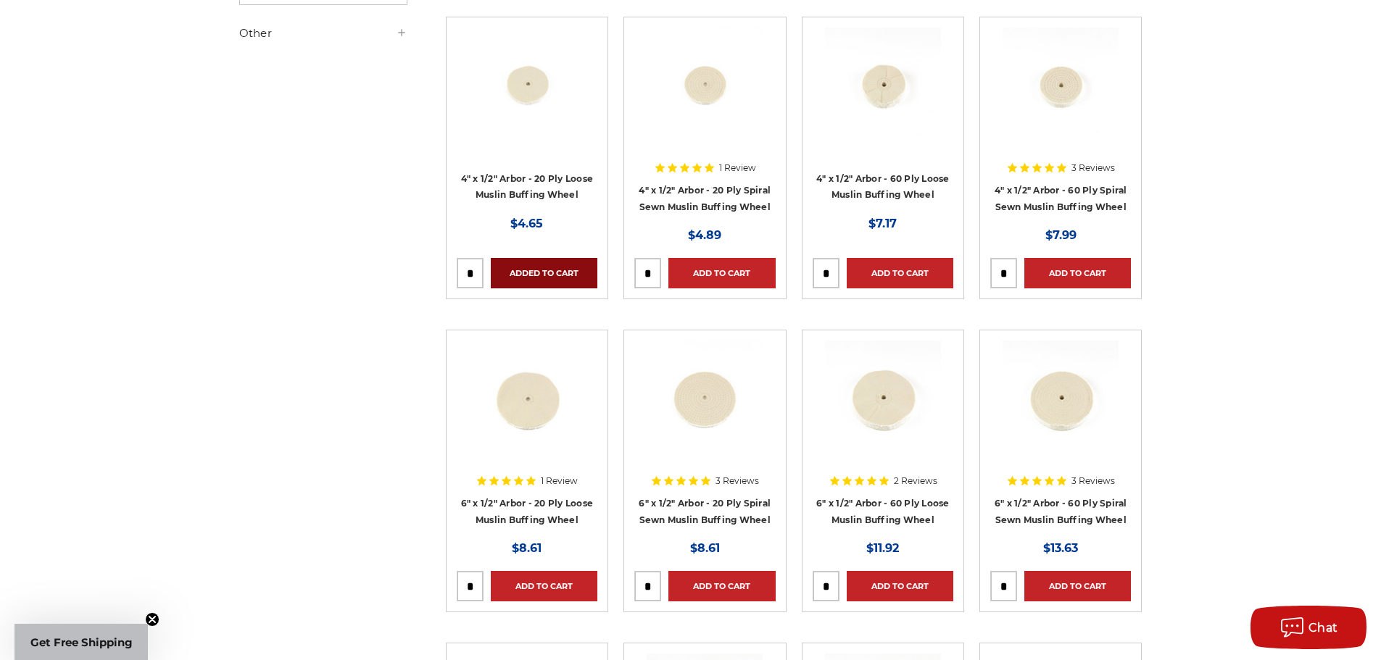
scroll to position [435, 0]
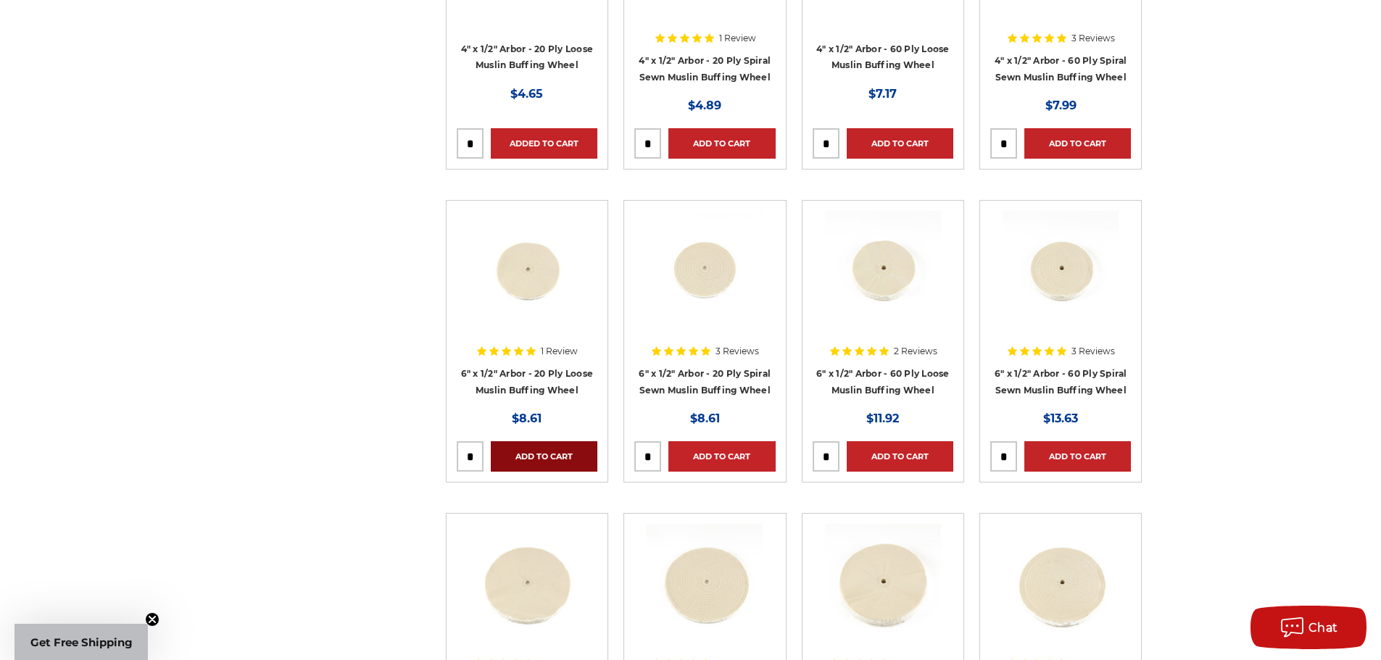
click at [536, 459] on link "Add to Cart" at bounding box center [544, 456] width 107 height 30
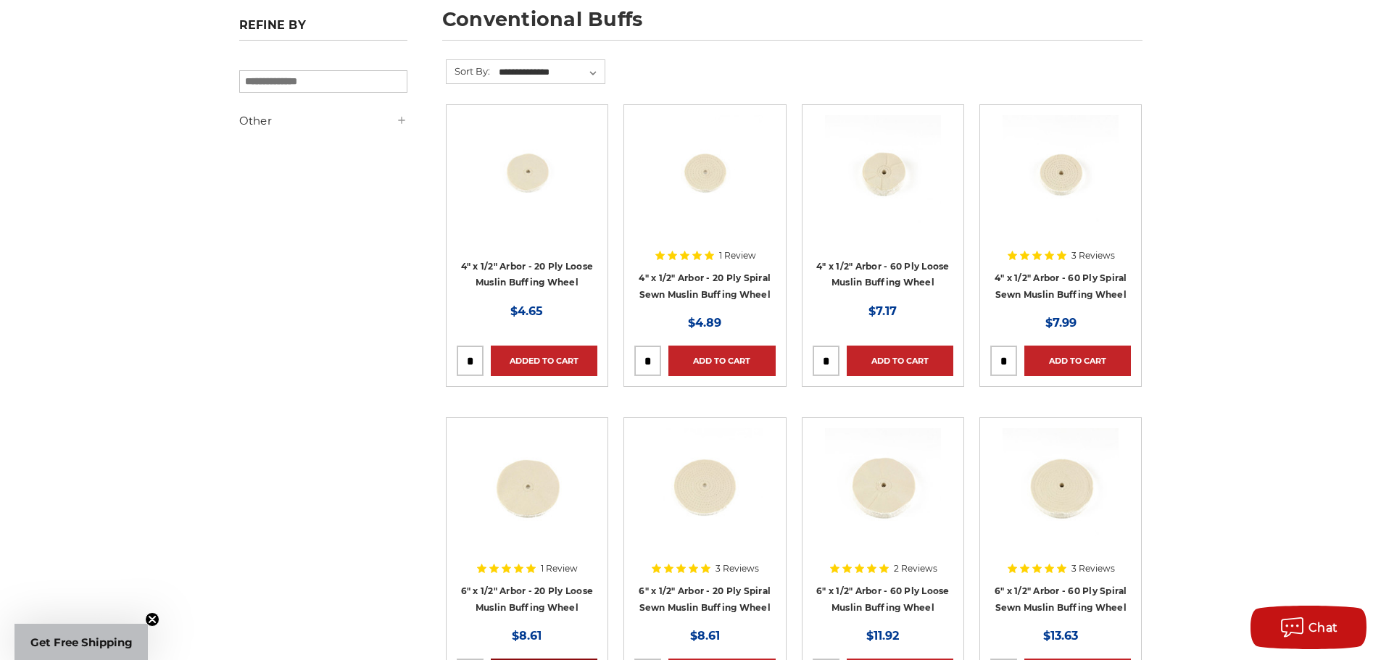
scroll to position [0, 0]
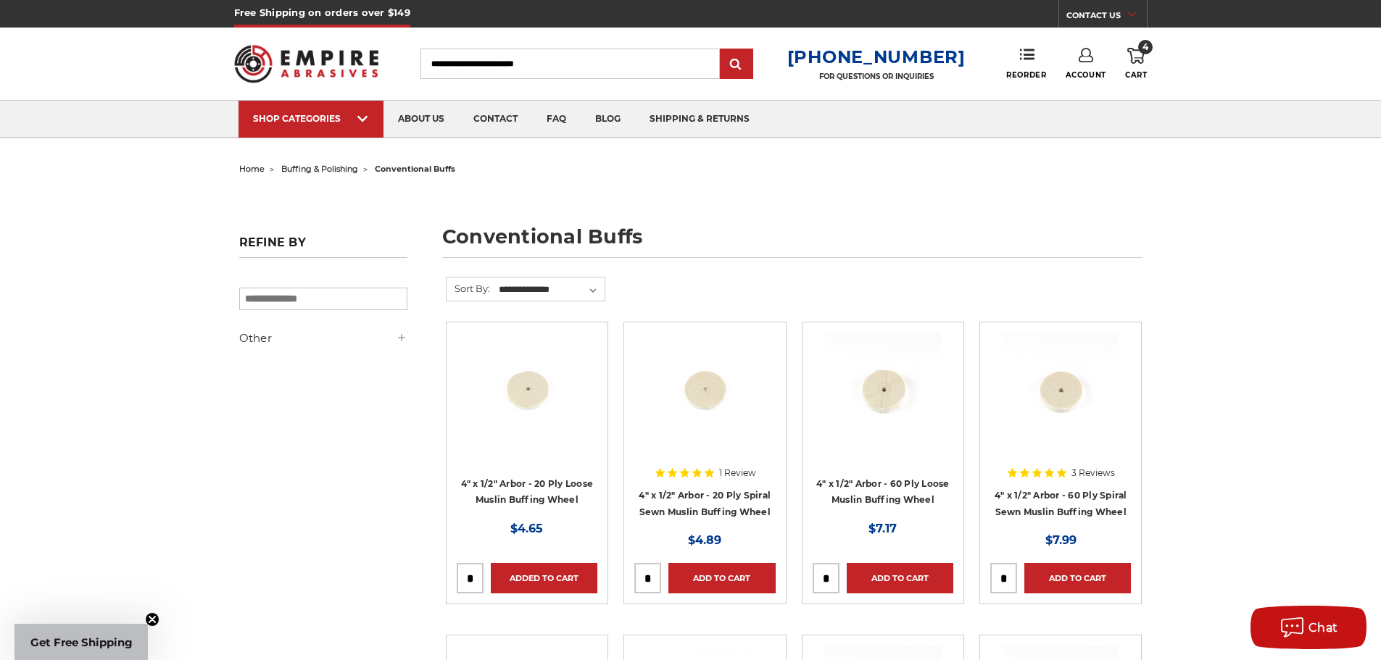
click at [1140, 52] on span "4" at bounding box center [1145, 47] width 14 height 14
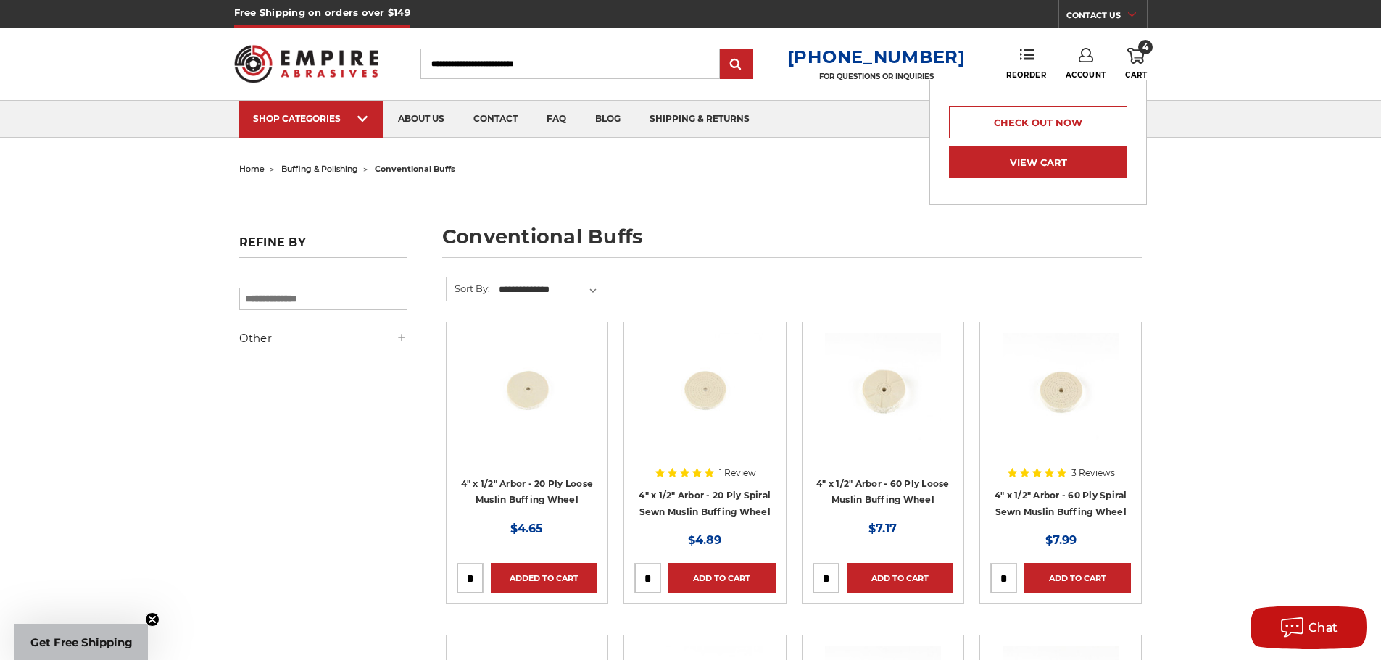
click at [1051, 176] on link "View Cart" at bounding box center [1038, 162] width 178 height 33
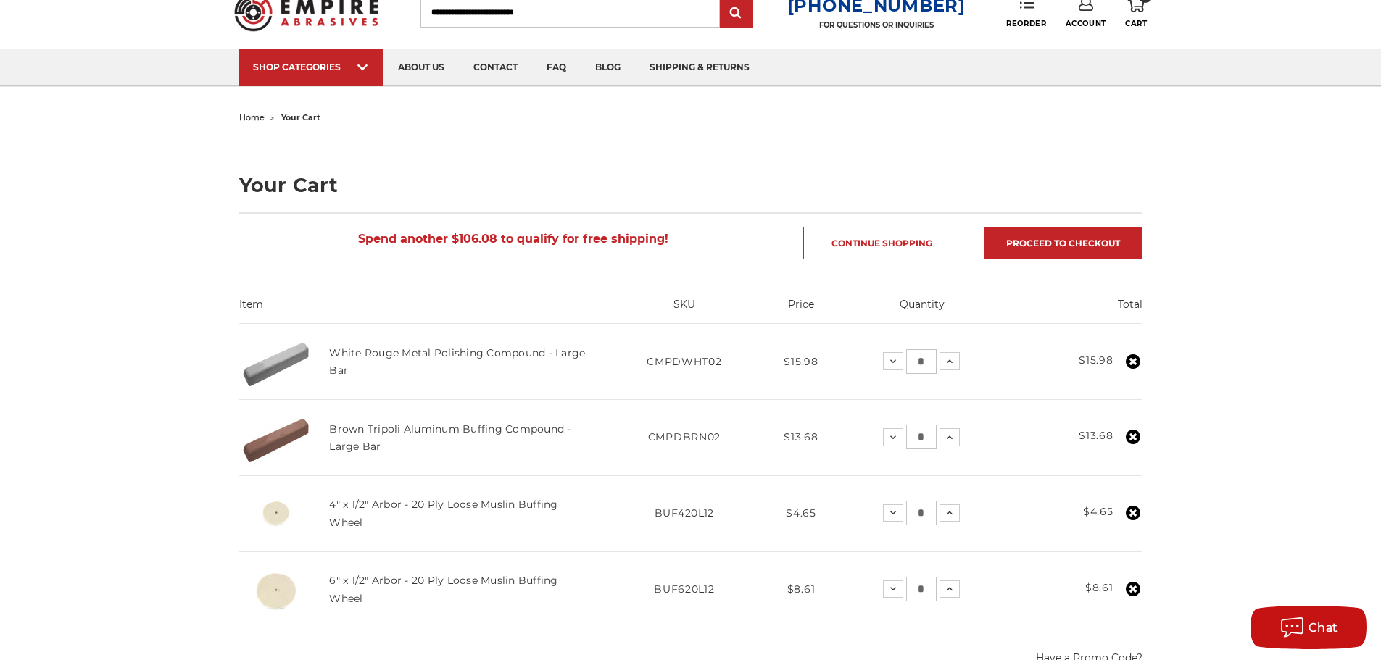
scroll to position [217, 0]
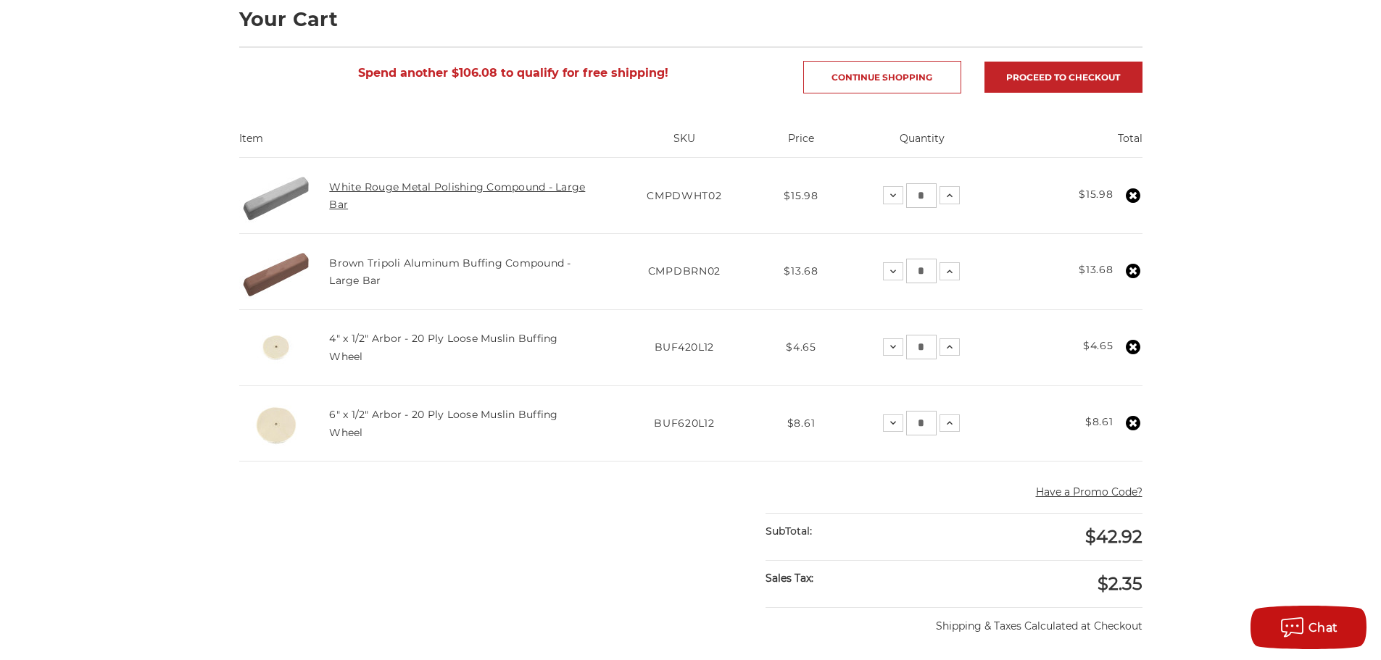
click at [449, 181] on link "White Rouge Metal Polishing Compound - Large Bar" at bounding box center [457, 196] width 256 height 30
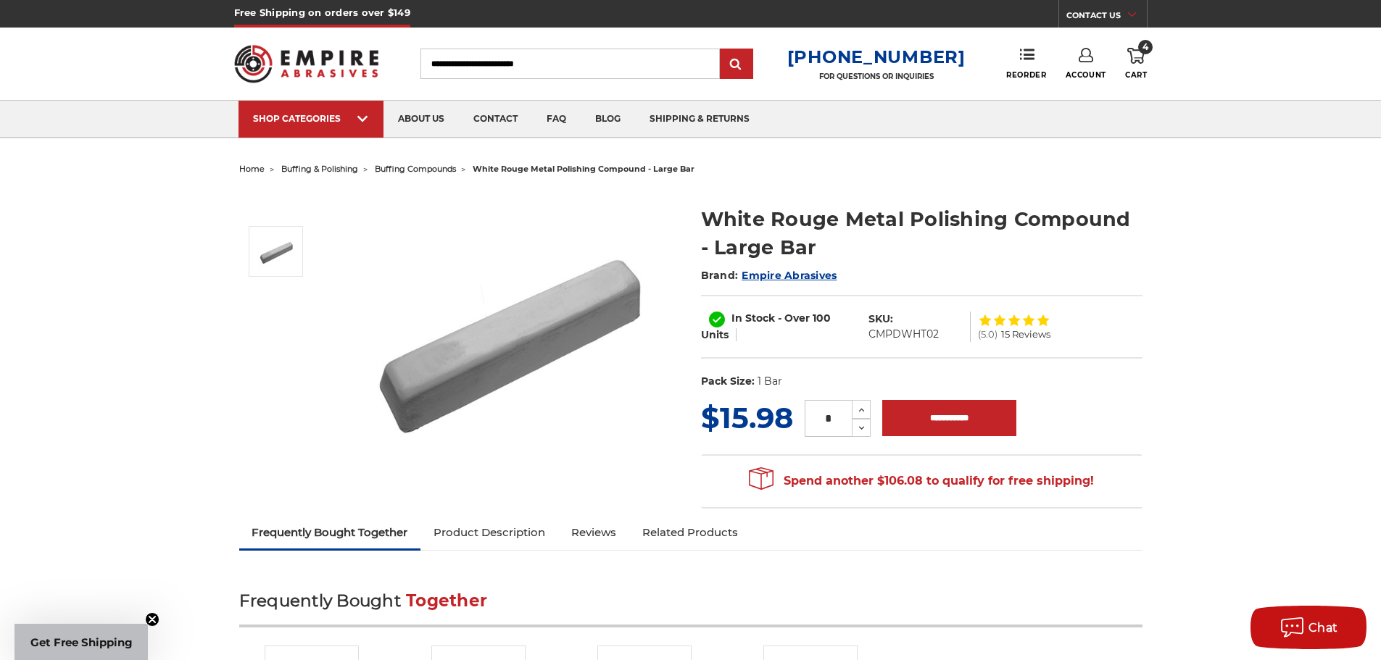
click at [1145, 51] on span "4" at bounding box center [1145, 47] width 14 height 14
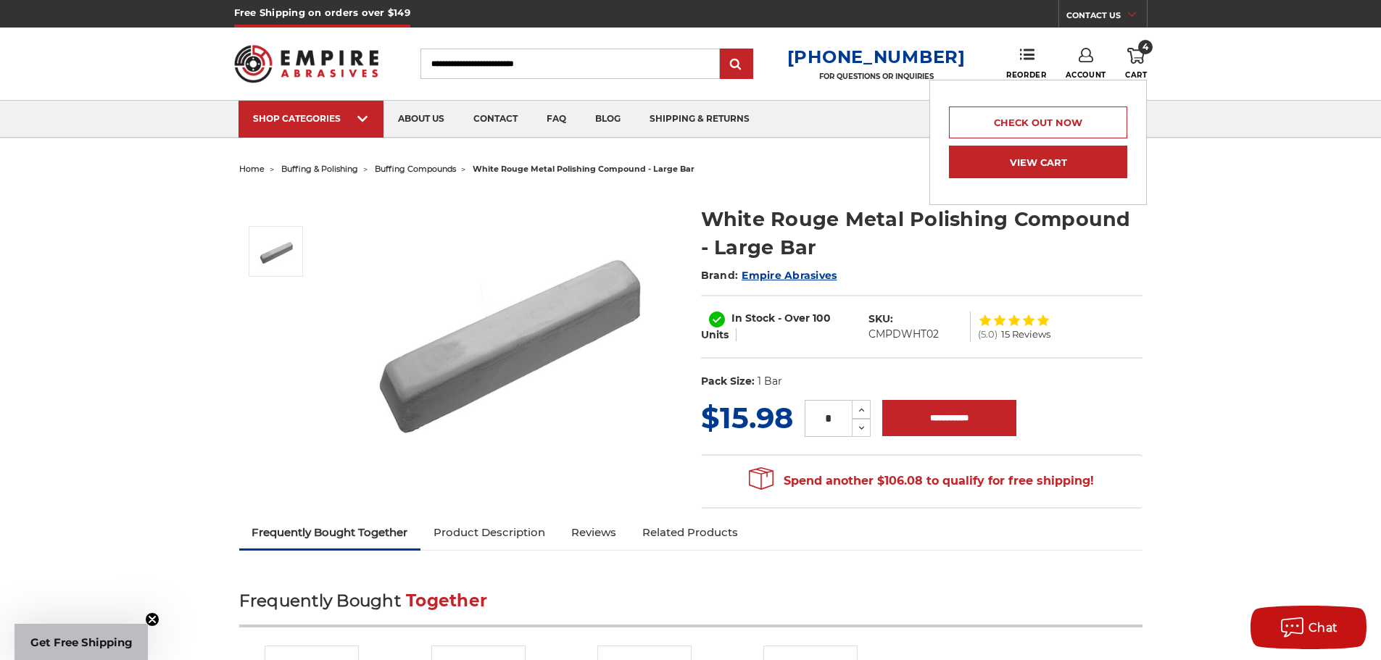
click at [1058, 159] on link "View Cart" at bounding box center [1038, 162] width 178 height 33
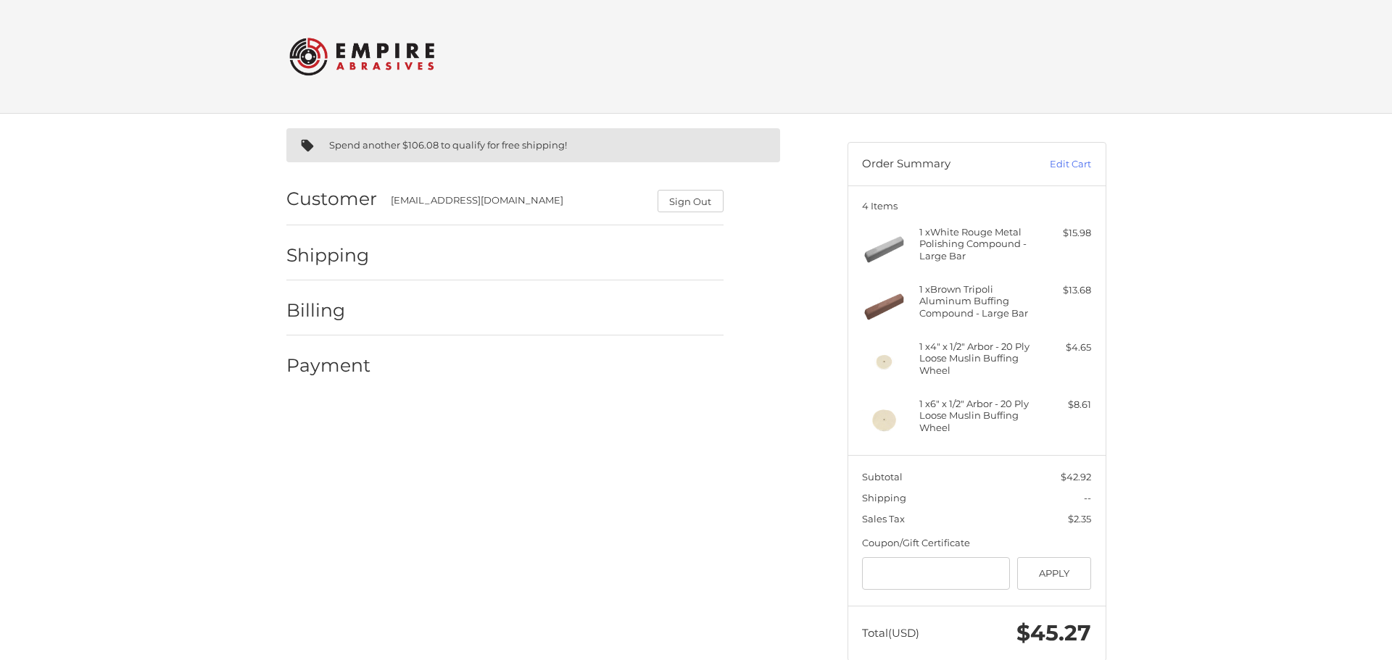
select select "**"
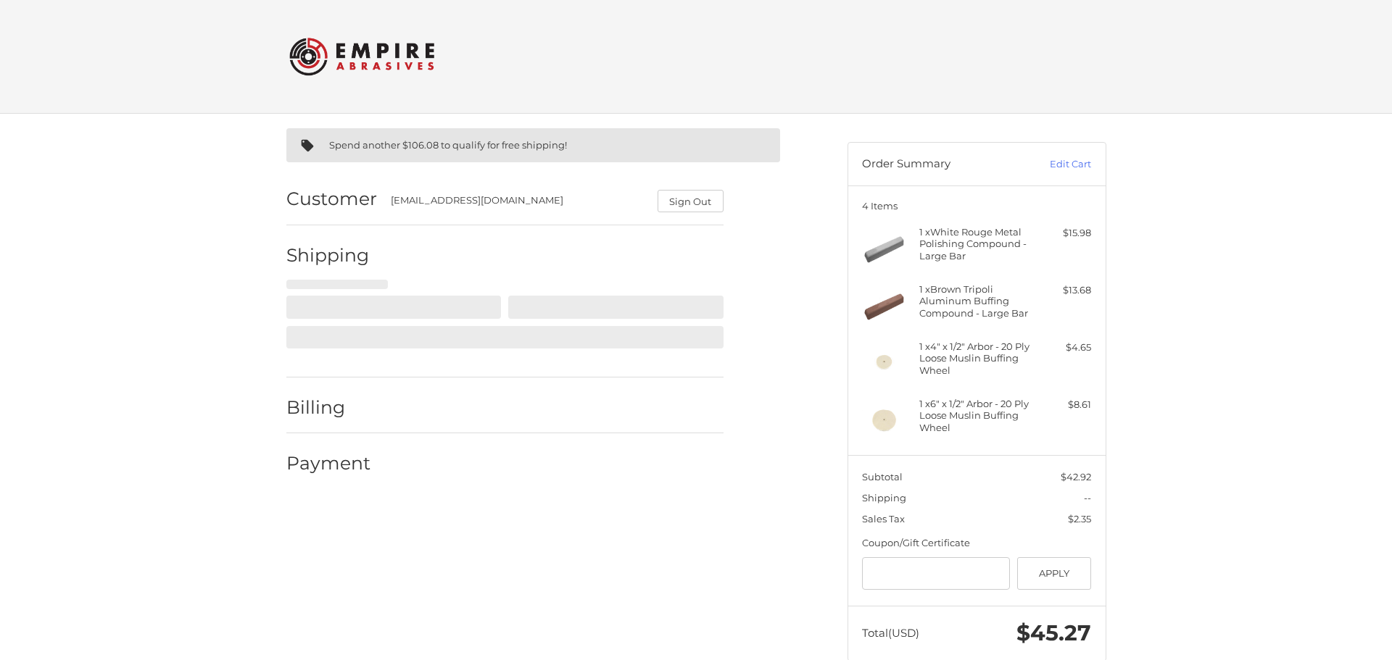
select select "**"
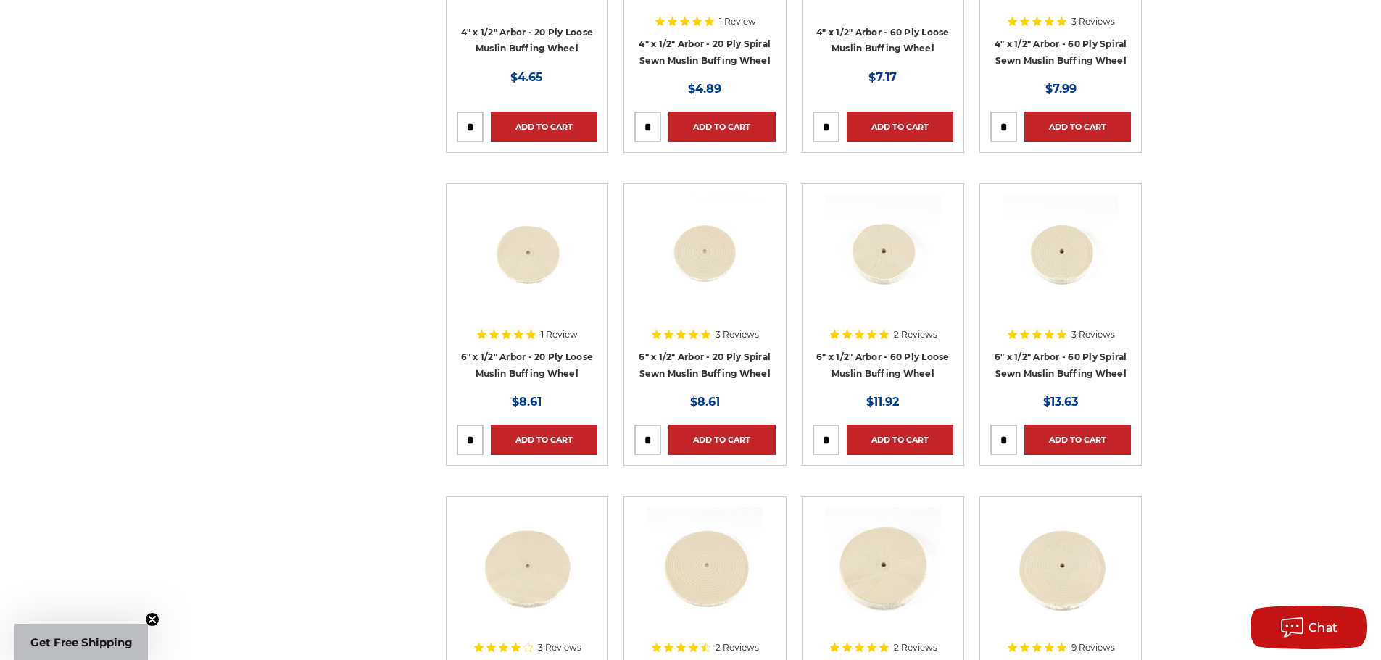
scroll to position [435, 0]
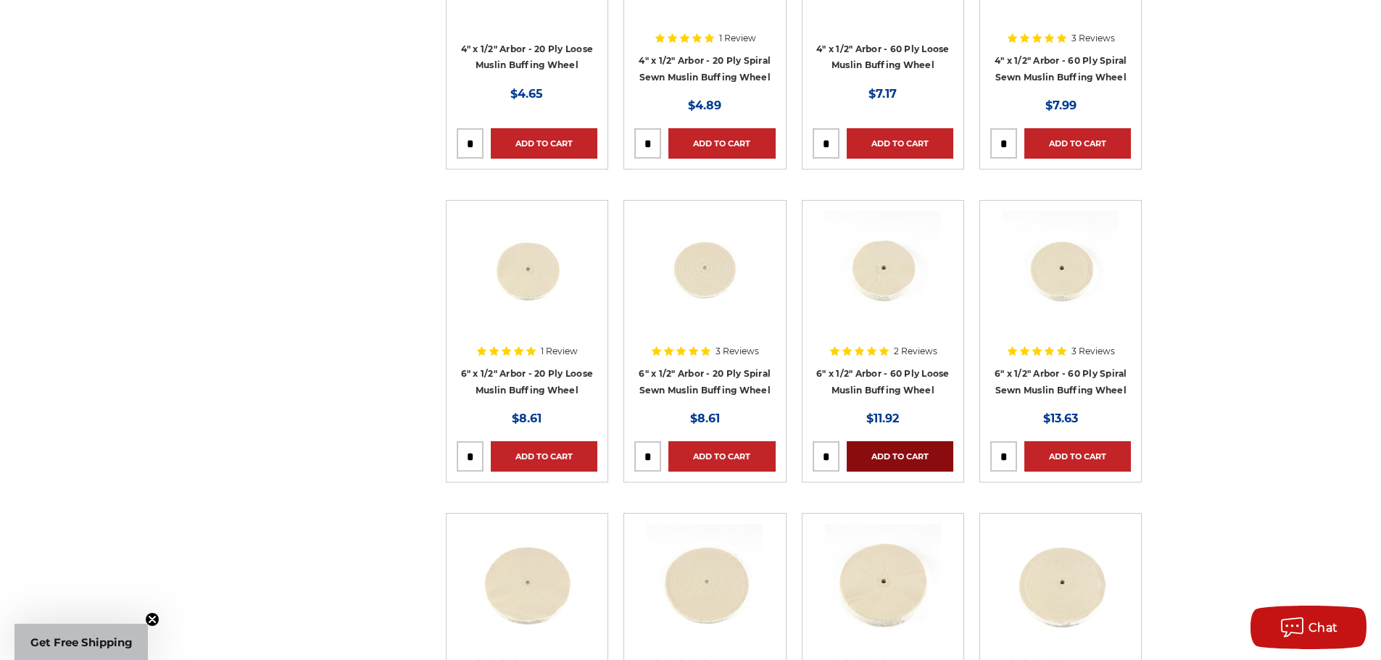
click at [903, 445] on link "Add to Cart" at bounding box center [900, 456] width 107 height 30
click at [1099, 452] on link "Add to Cart" at bounding box center [1077, 456] width 107 height 30
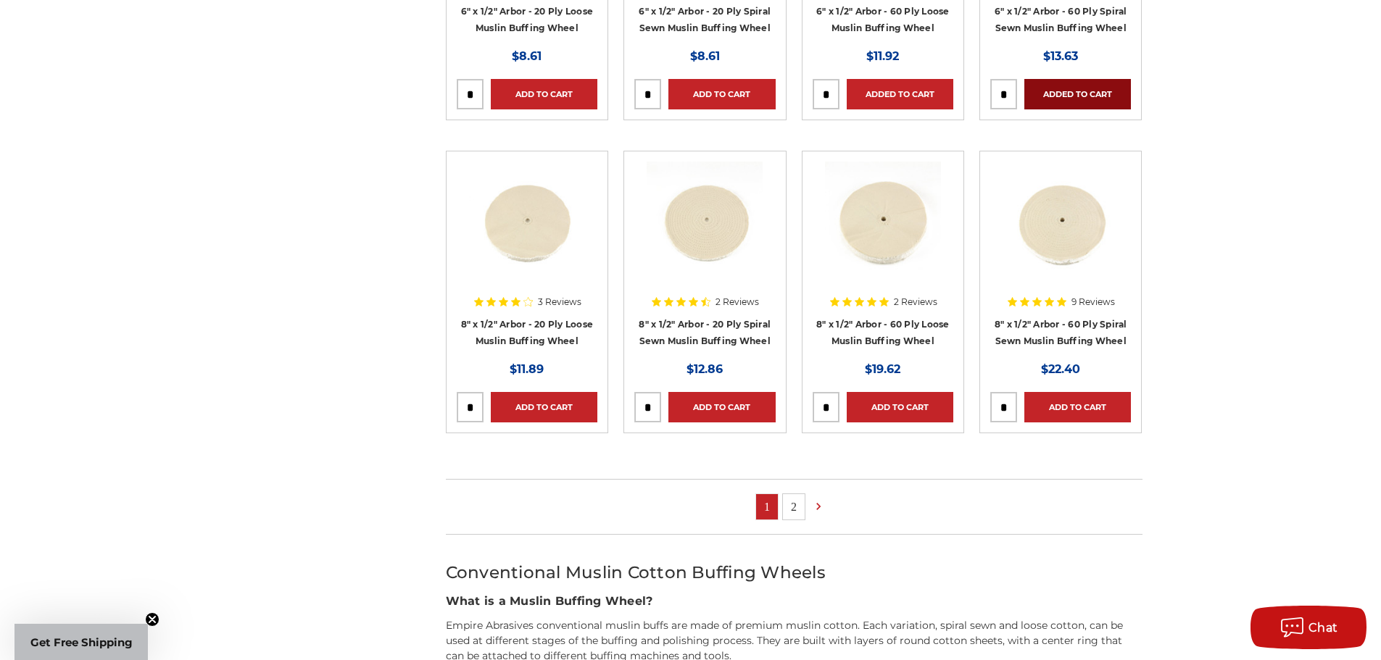
scroll to position [1015, 0]
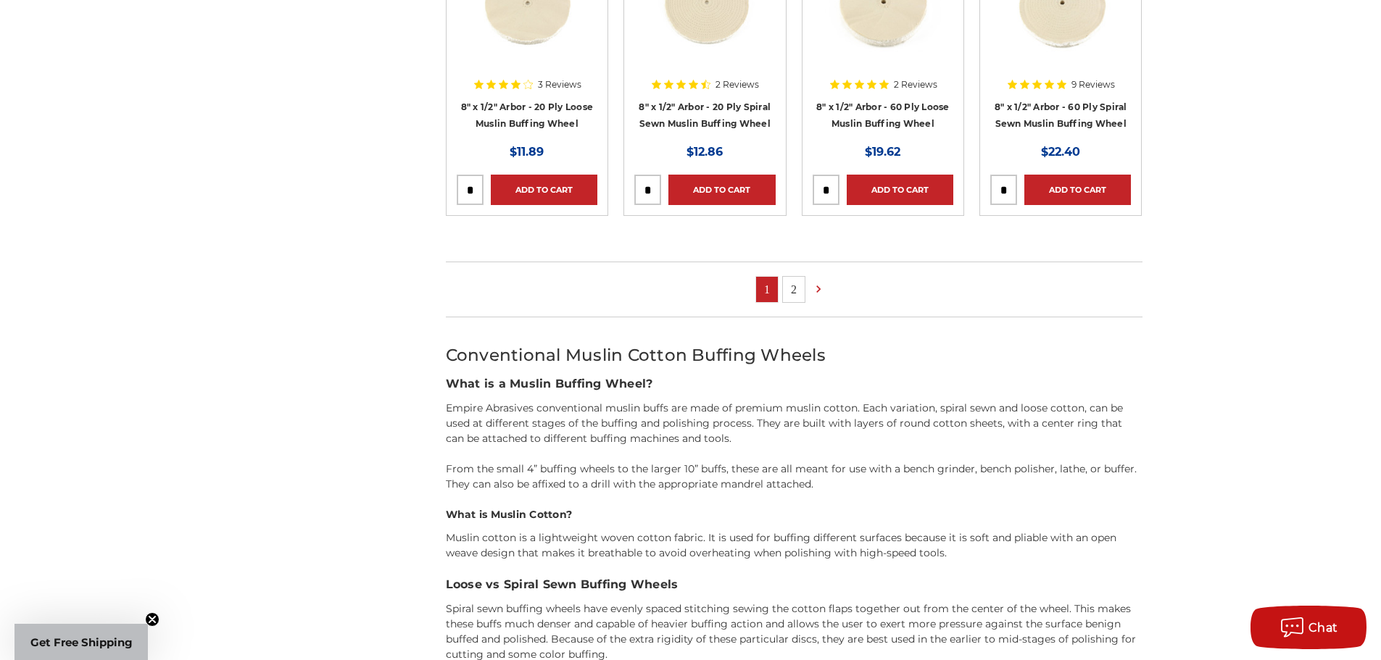
click at [803, 297] on link "2" at bounding box center [794, 289] width 22 height 25
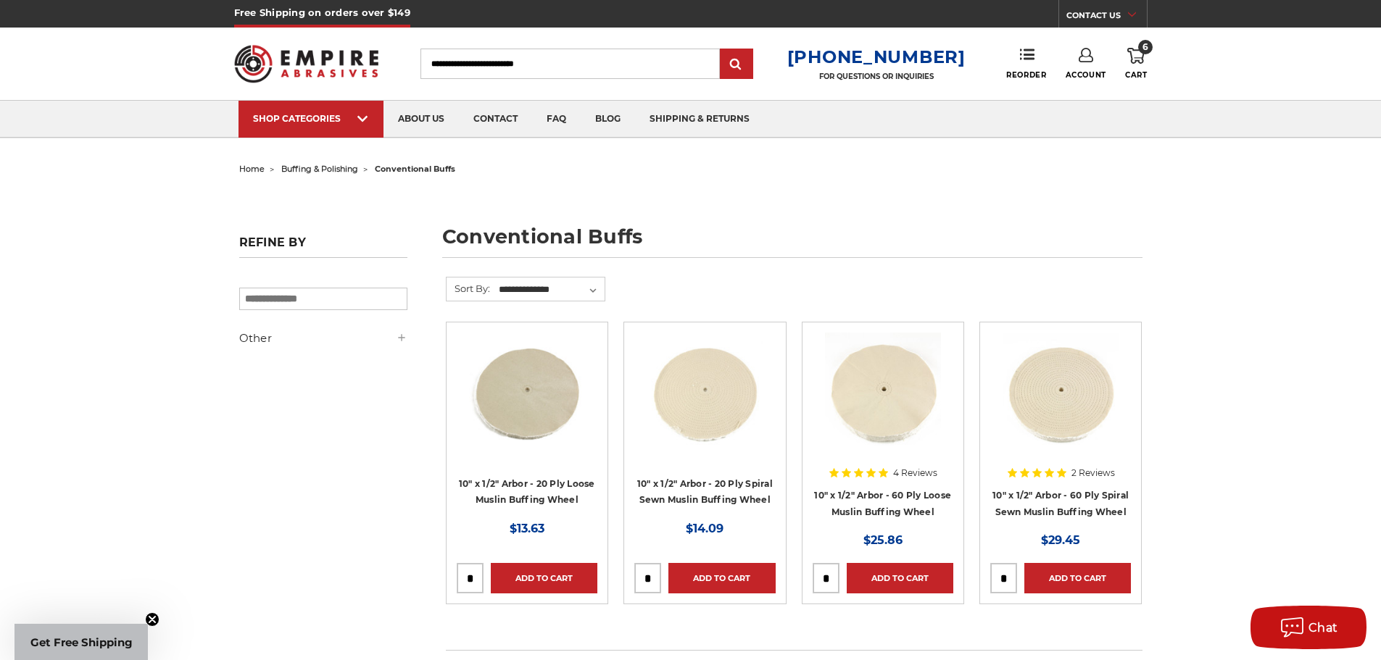
click at [341, 170] on span "buffing & polishing" at bounding box center [319, 169] width 77 height 10
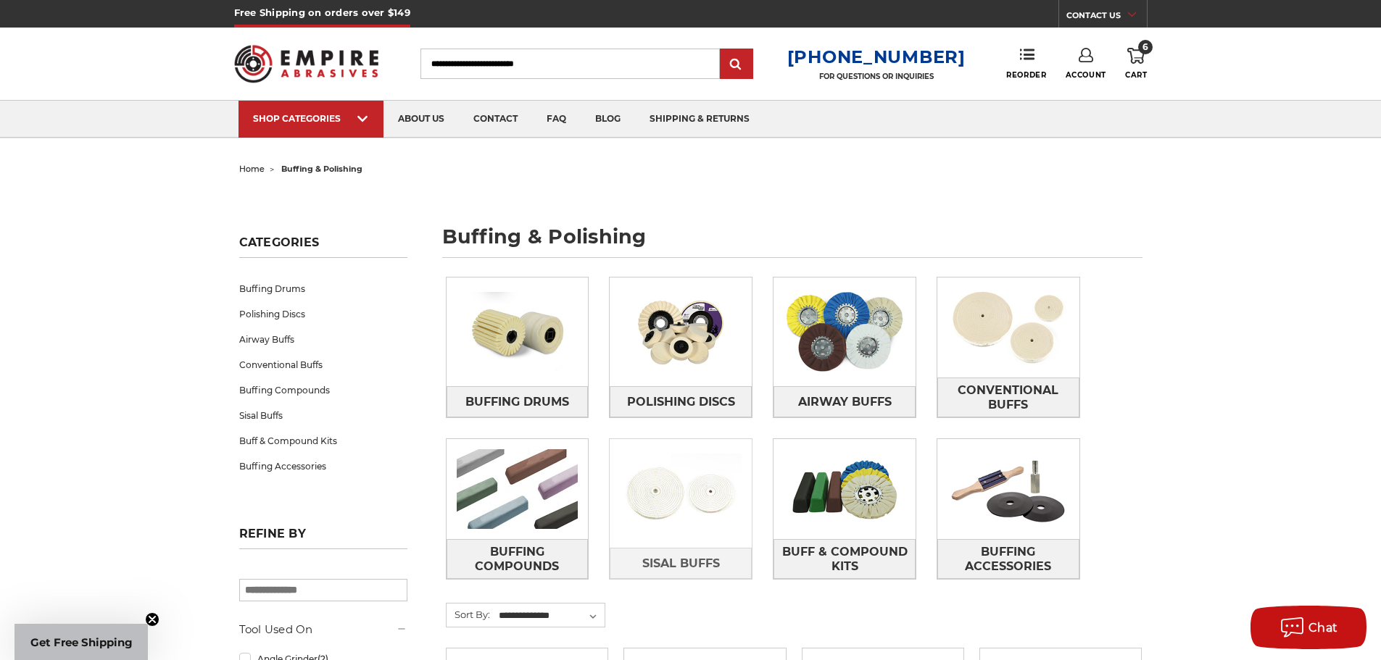
click at [696, 511] on img at bounding box center [681, 494] width 142 height 100
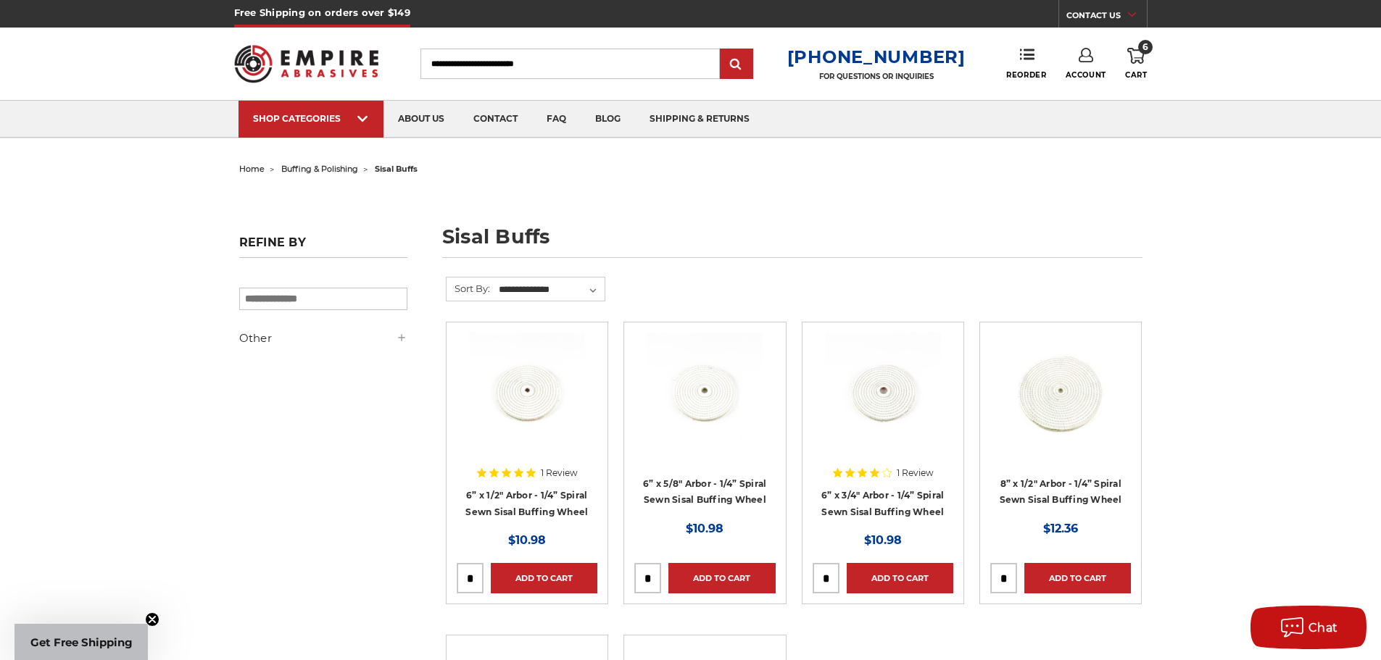
scroll to position [290, 0]
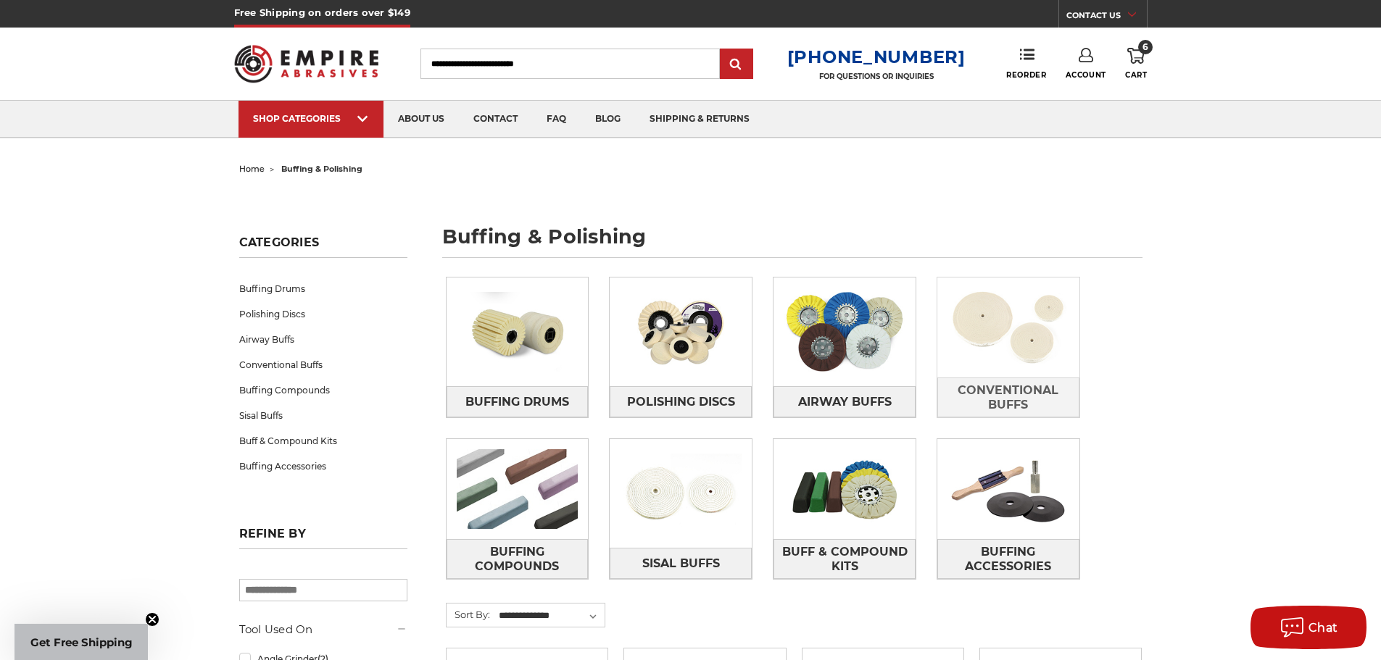
click at [982, 325] on img at bounding box center [1008, 328] width 142 height 100
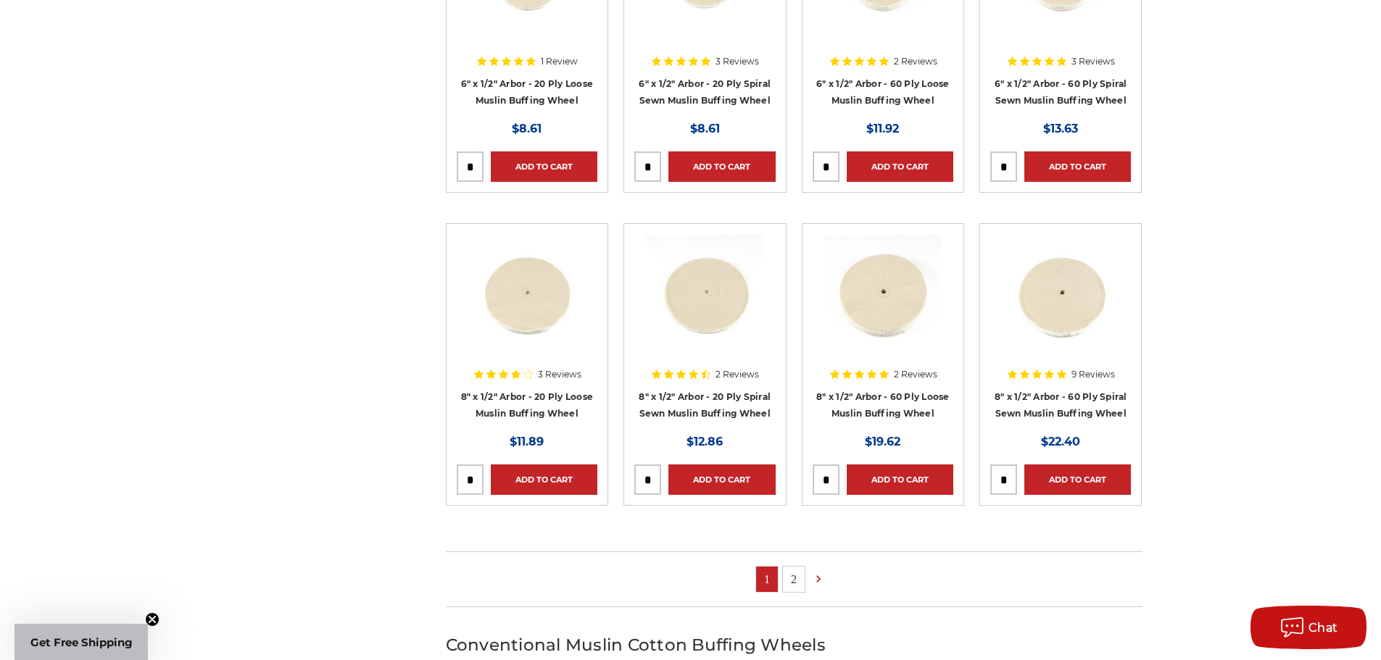
scroll to position [942, 0]
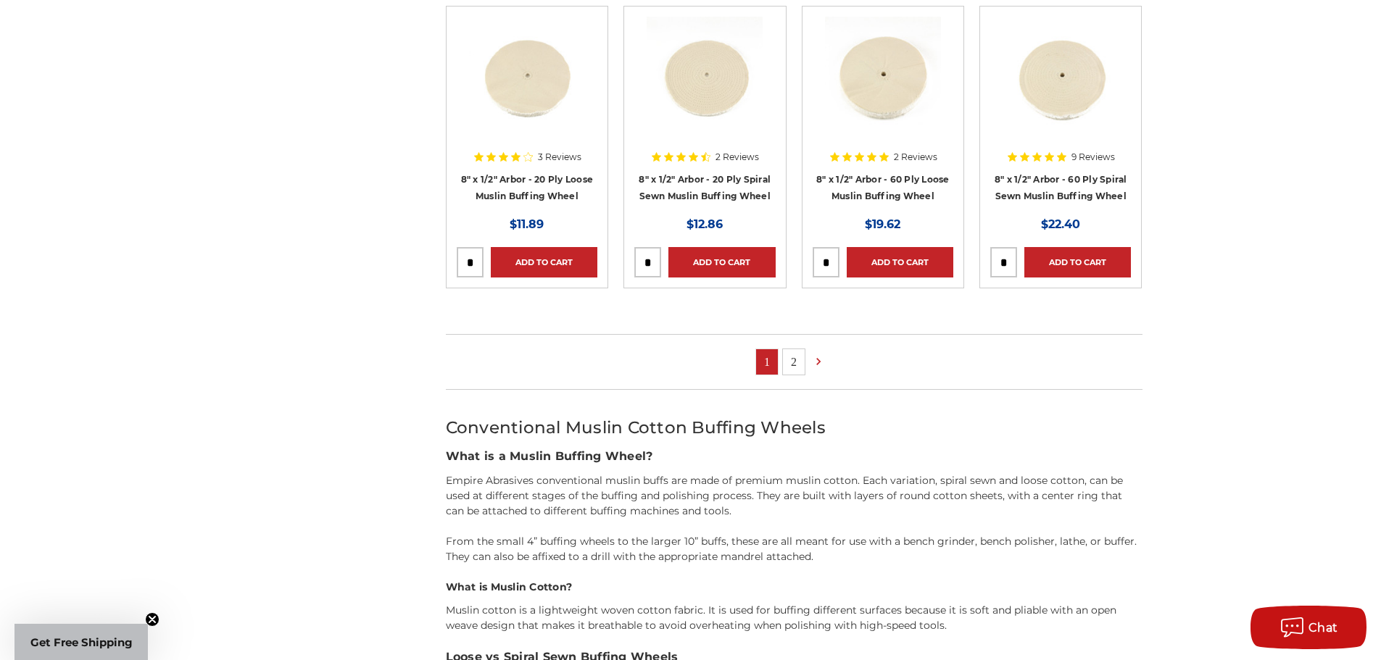
click at [804, 365] on link "2" at bounding box center [794, 361] width 22 height 25
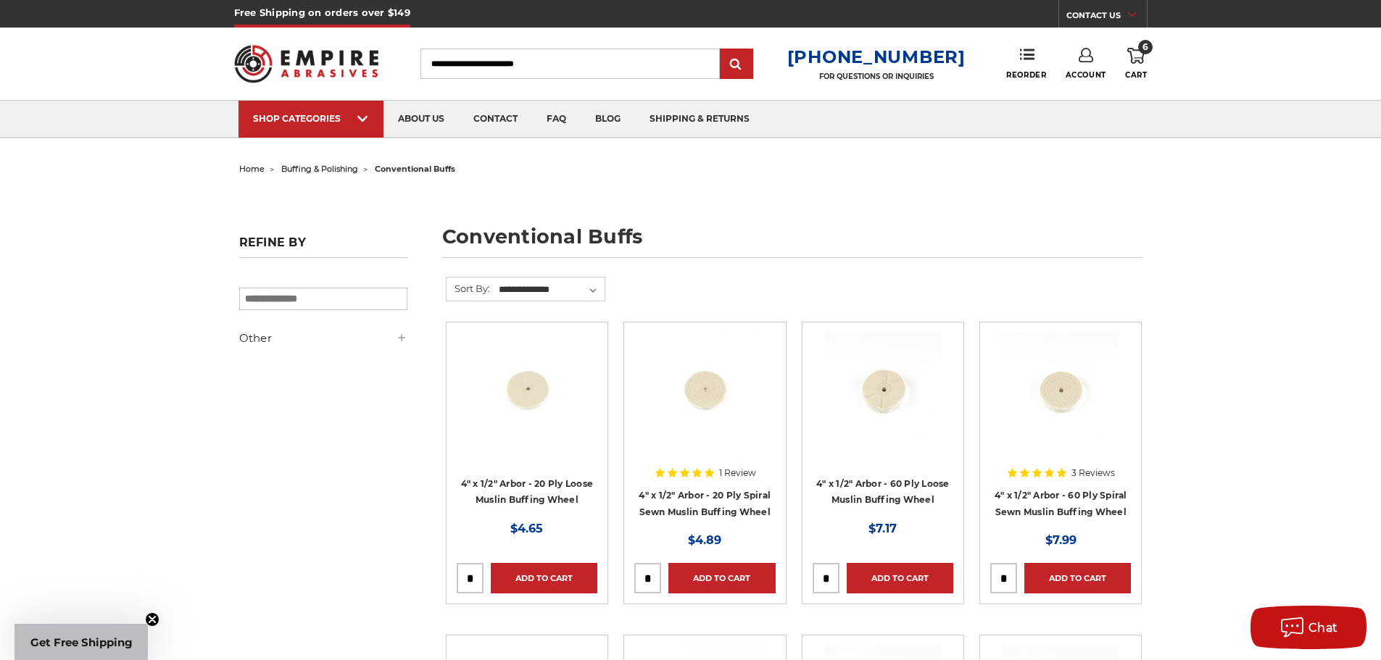
click at [265, 173] on li "buffing & polishing" at bounding box center [312, 169] width 94 height 21
click at [325, 169] on span "buffing & polishing" at bounding box center [319, 169] width 77 height 10
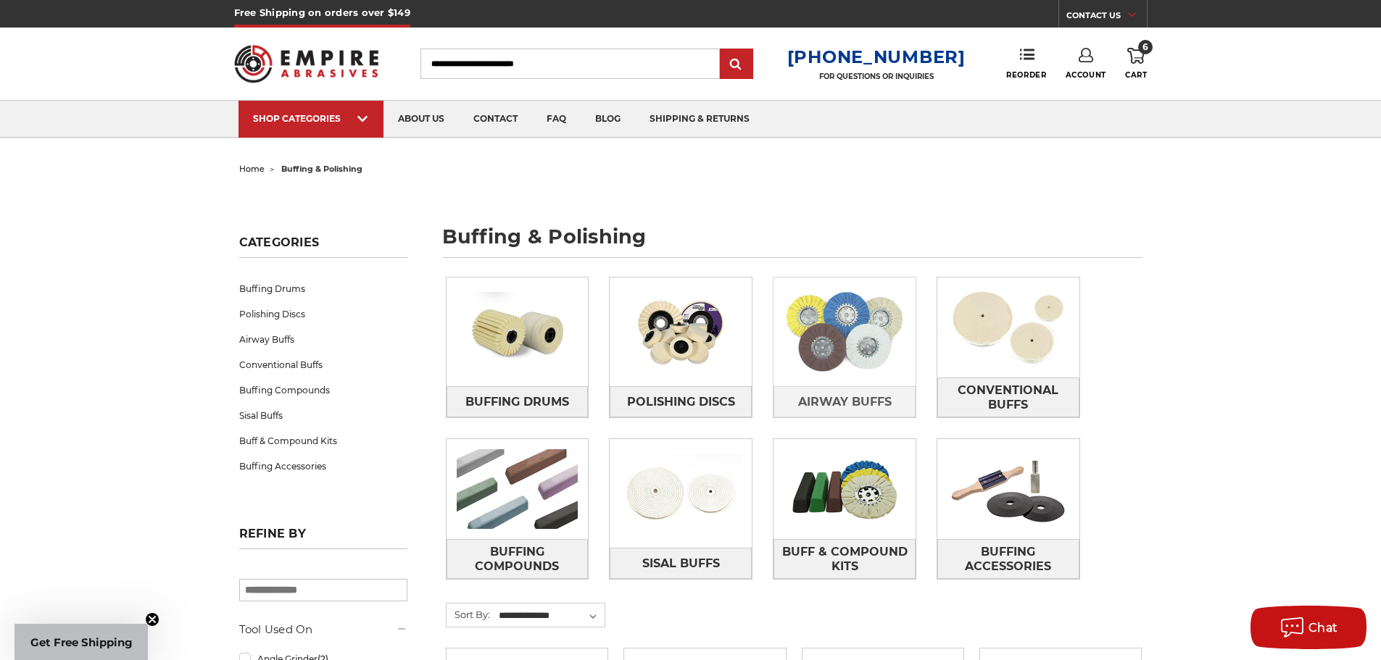
click at [833, 347] on img at bounding box center [845, 332] width 142 height 100
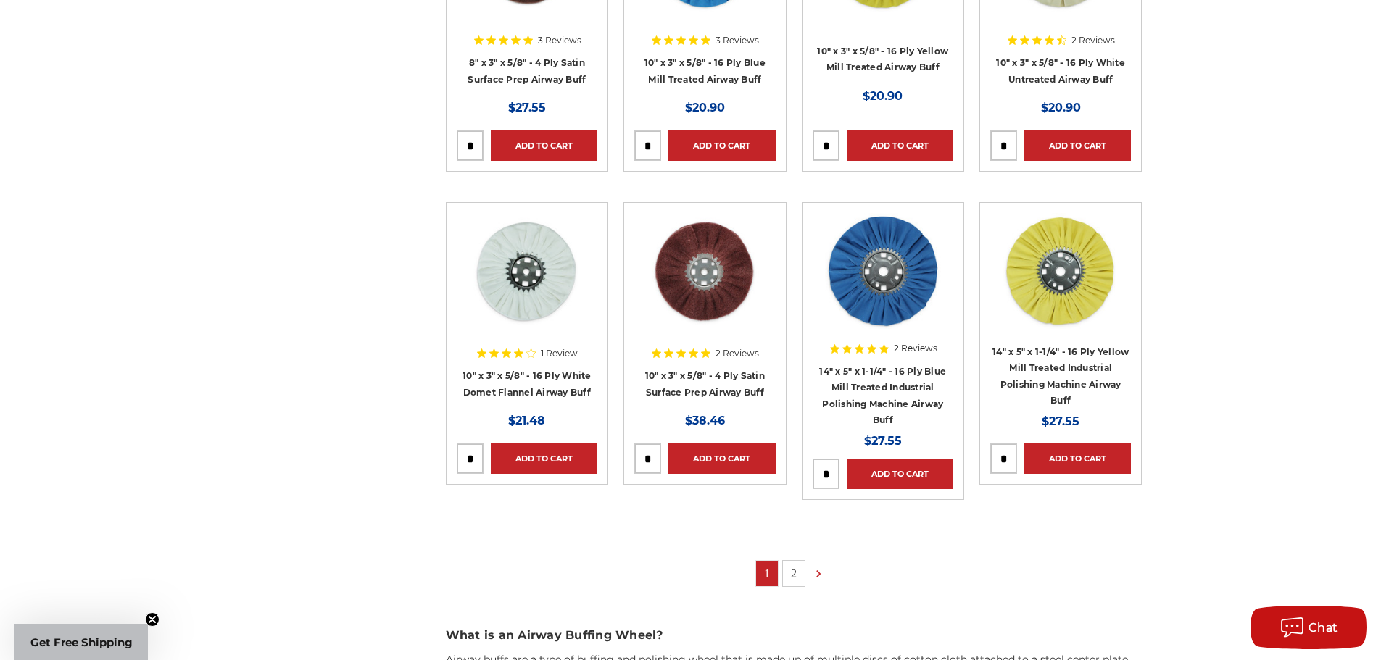
scroll to position [797, 0]
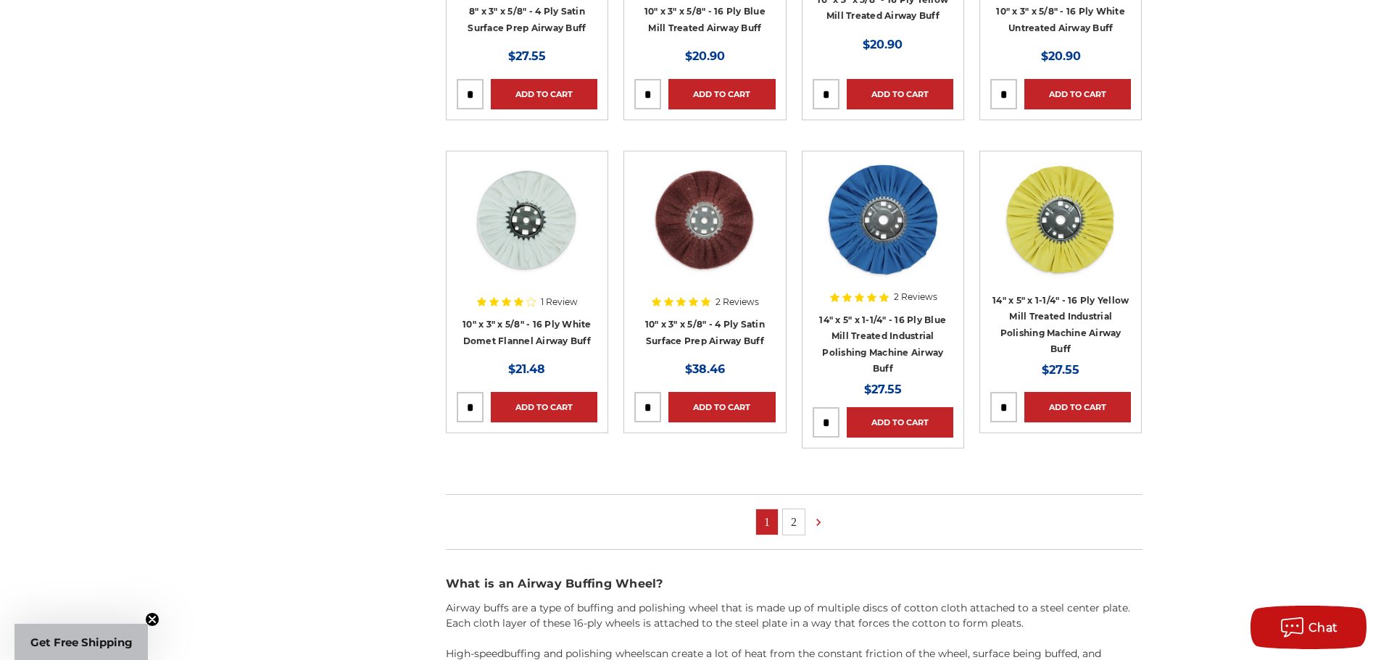
click at [793, 525] on link "2" at bounding box center [794, 522] width 22 height 25
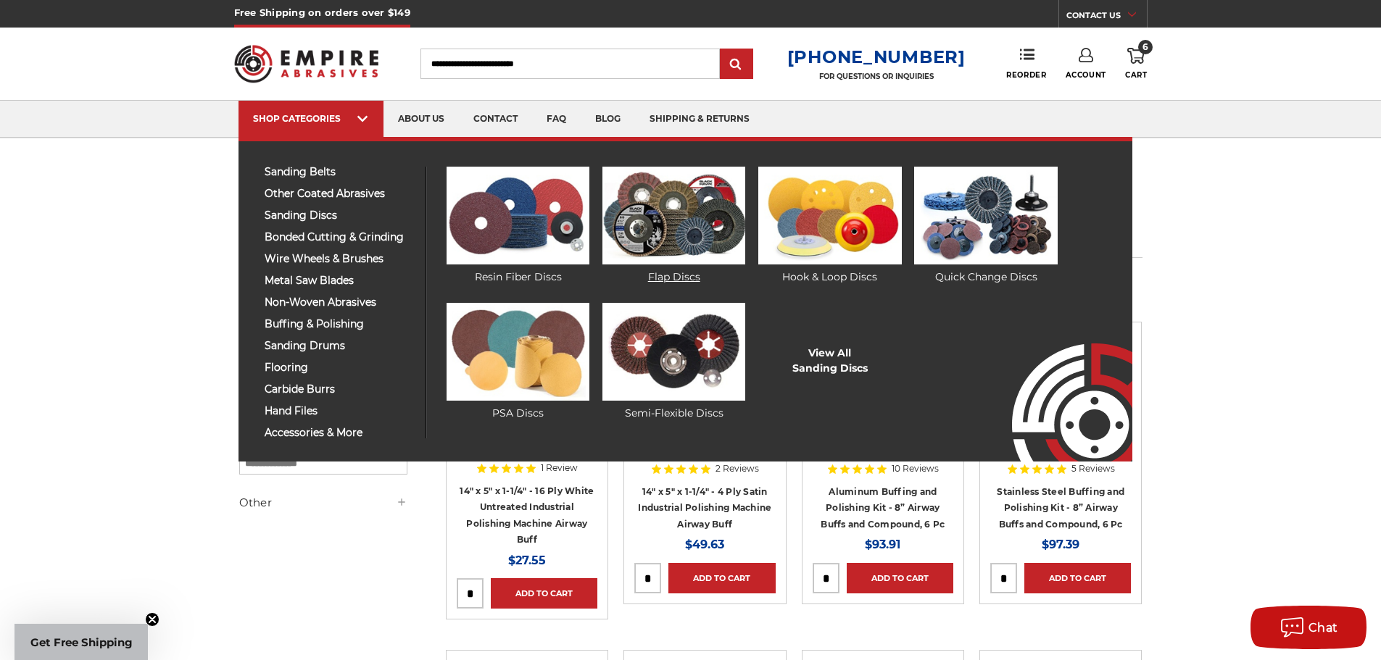
click at [715, 239] on img at bounding box center [673, 216] width 143 height 98
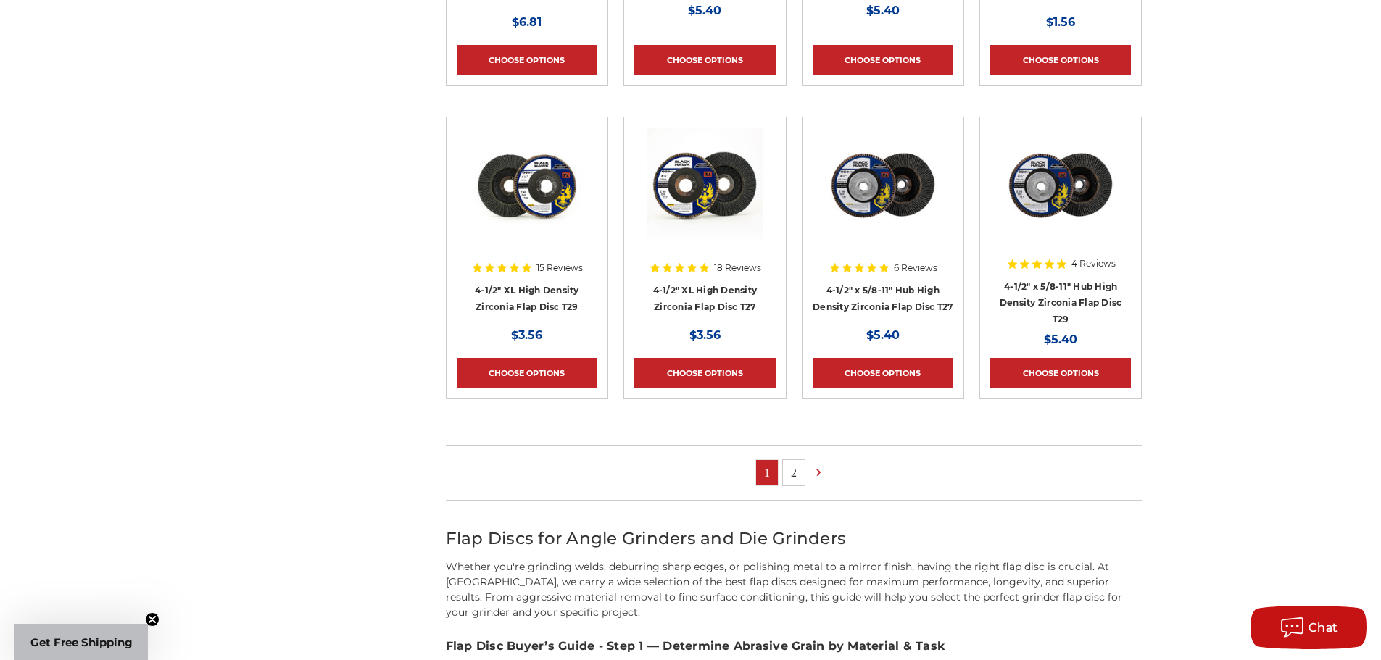
scroll to position [942, 0]
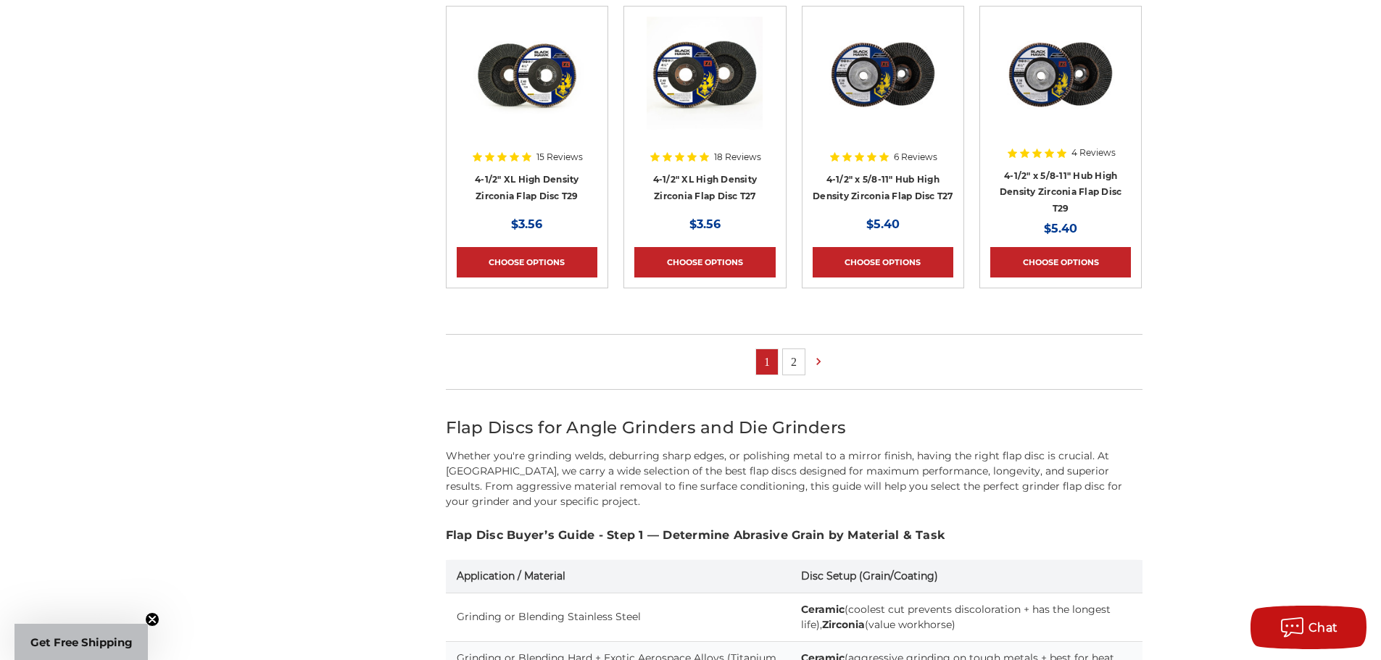
click at [794, 350] on link "2" at bounding box center [794, 361] width 22 height 25
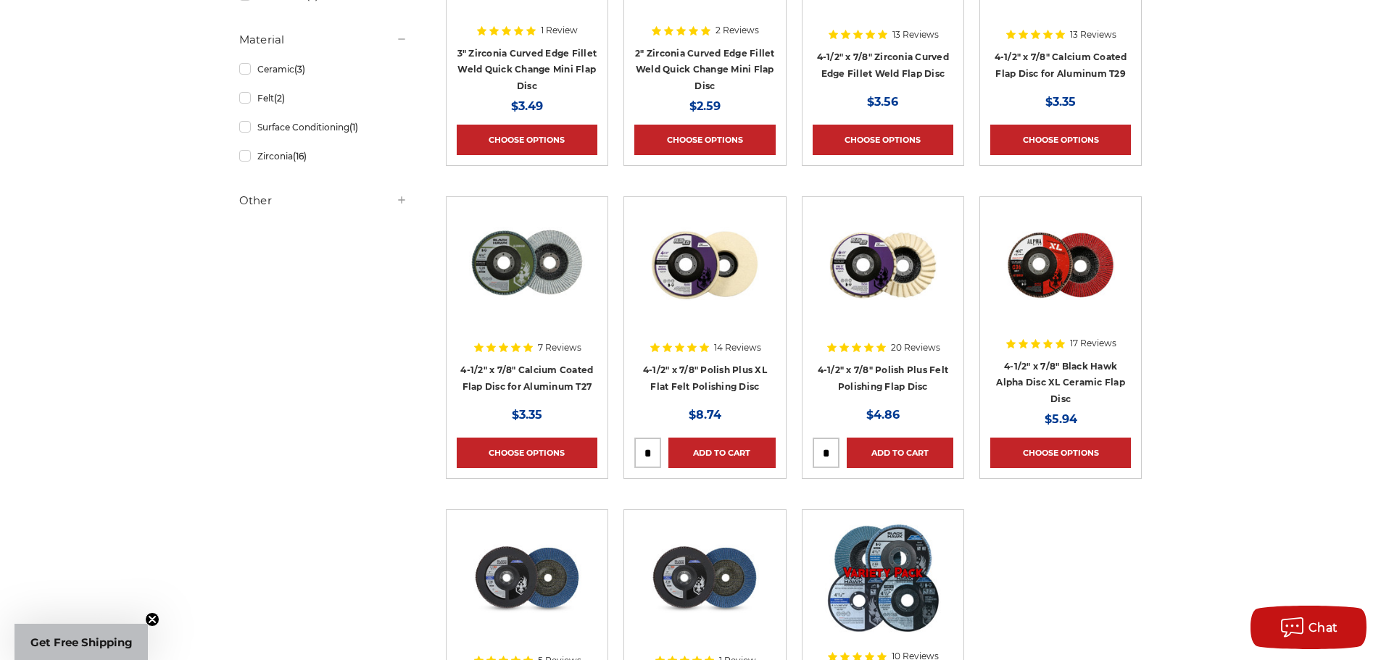
scroll to position [797, 0]
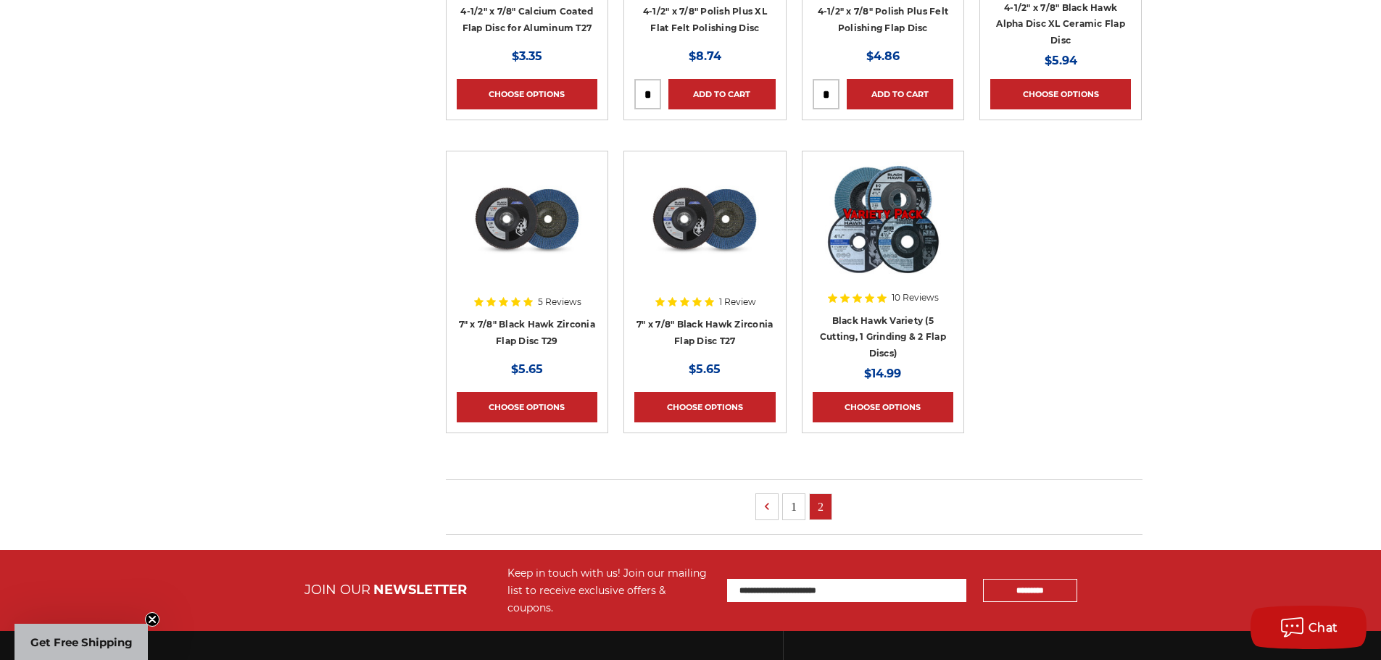
click at [688, 227] on img at bounding box center [705, 220] width 116 height 116
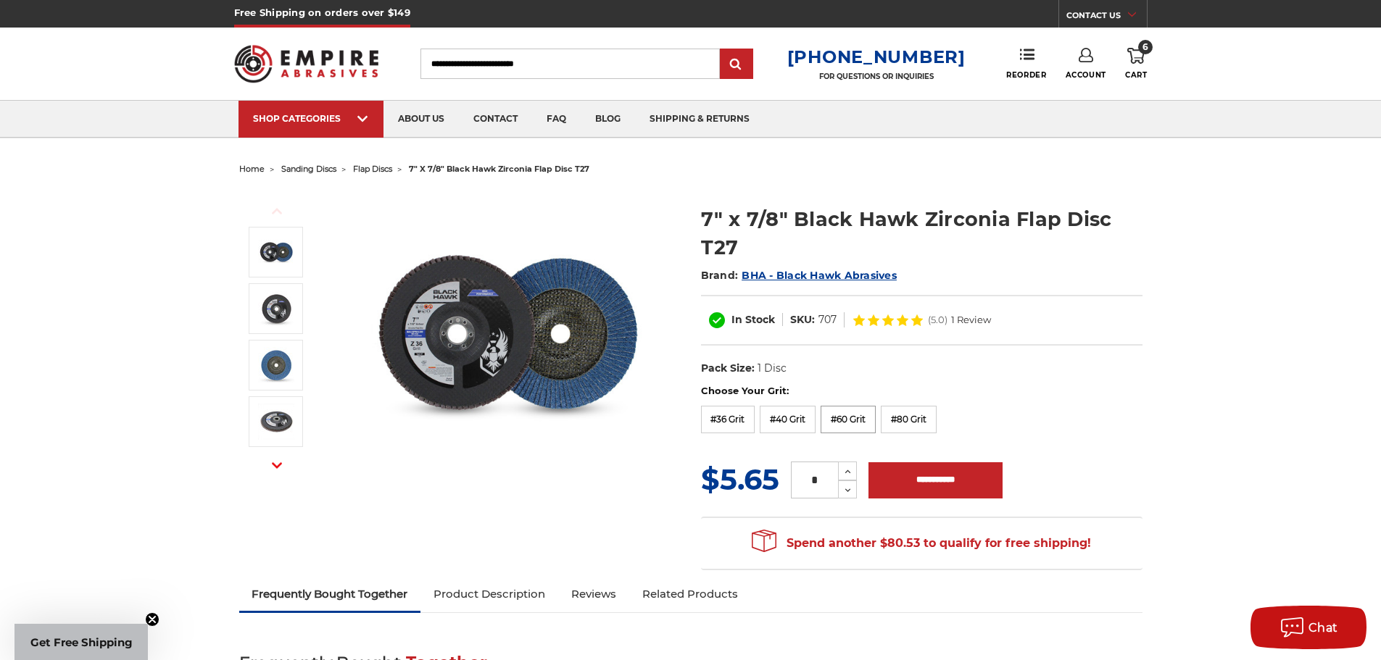
click at [835, 420] on label "#60 Grit" at bounding box center [848, 420] width 55 height 28
click at [848, 461] on div "MSRP: Was: Now: $5.65 (You save ) * Increase Quantity: Decrease Quantity:" at bounding box center [921, 480] width 441 height 42
click at [847, 466] on icon at bounding box center [847, 471] width 11 height 13
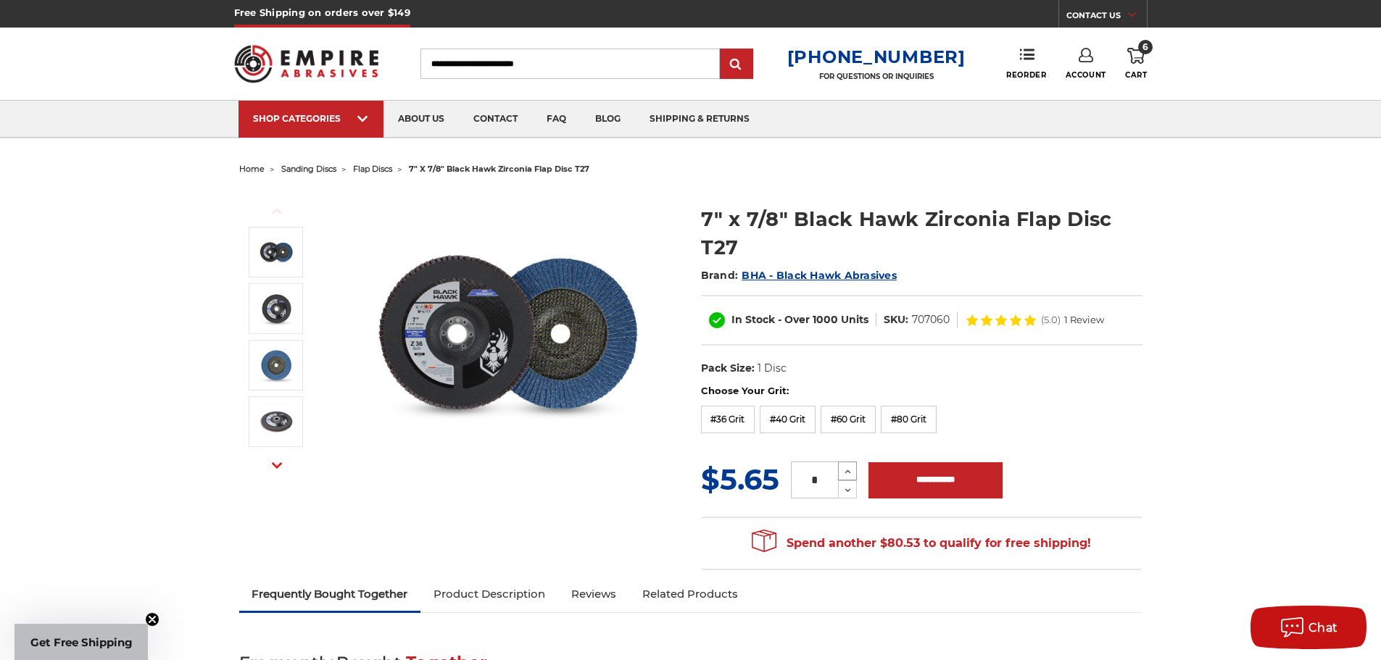
click at [847, 466] on icon at bounding box center [847, 471] width 11 height 13
type input "*"
click at [943, 483] on input "**********" at bounding box center [935, 481] width 134 height 36
type input "**********"
click at [738, 390] on label "Choose Your Grit:" at bounding box center [921, 391] width 441 height 14
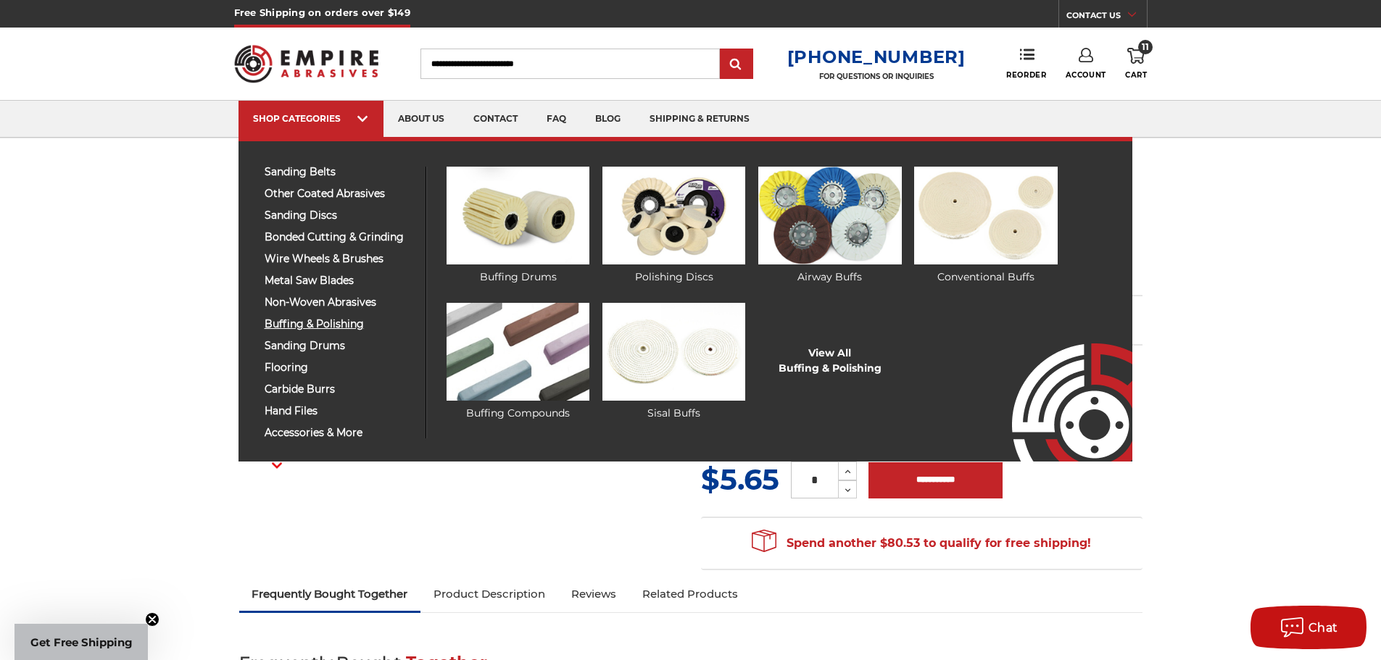
click at [314, 323] on span "buffing & polishing" at bounding box center [340, 324] width 150 height 11
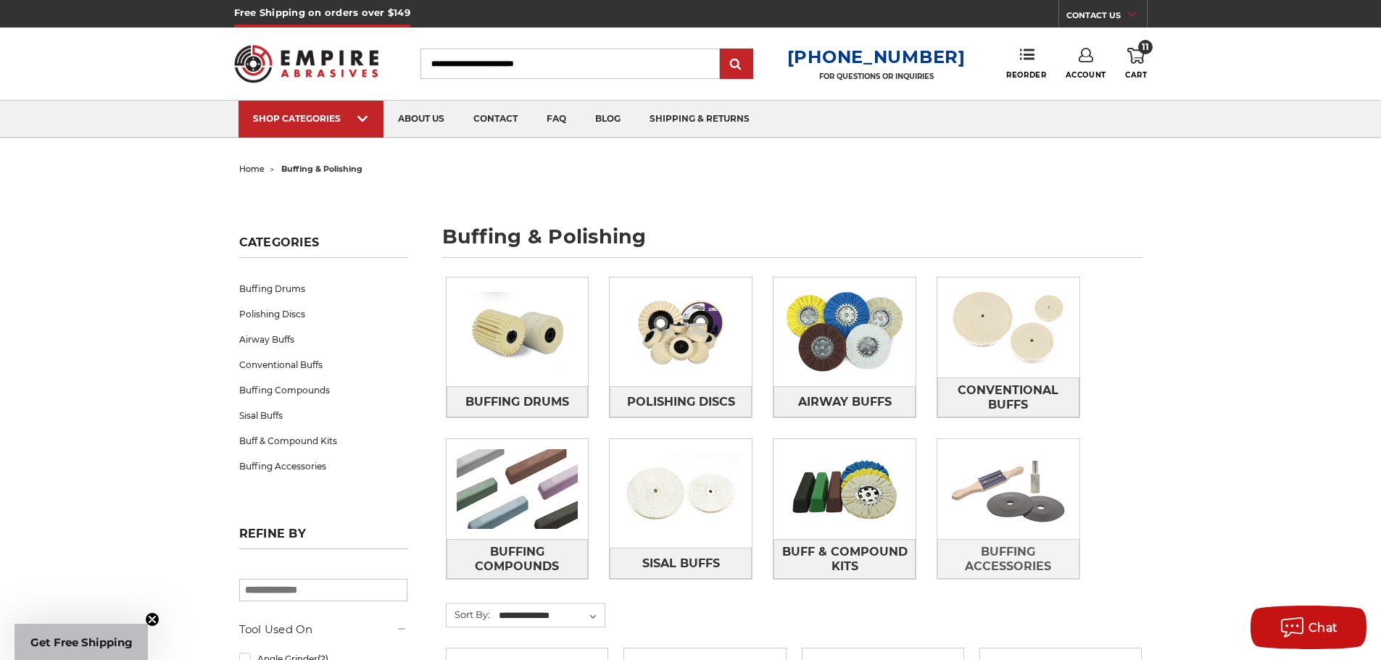
click at [1036, 490] on img at bounding box center [1008, 489] width 142 height 100
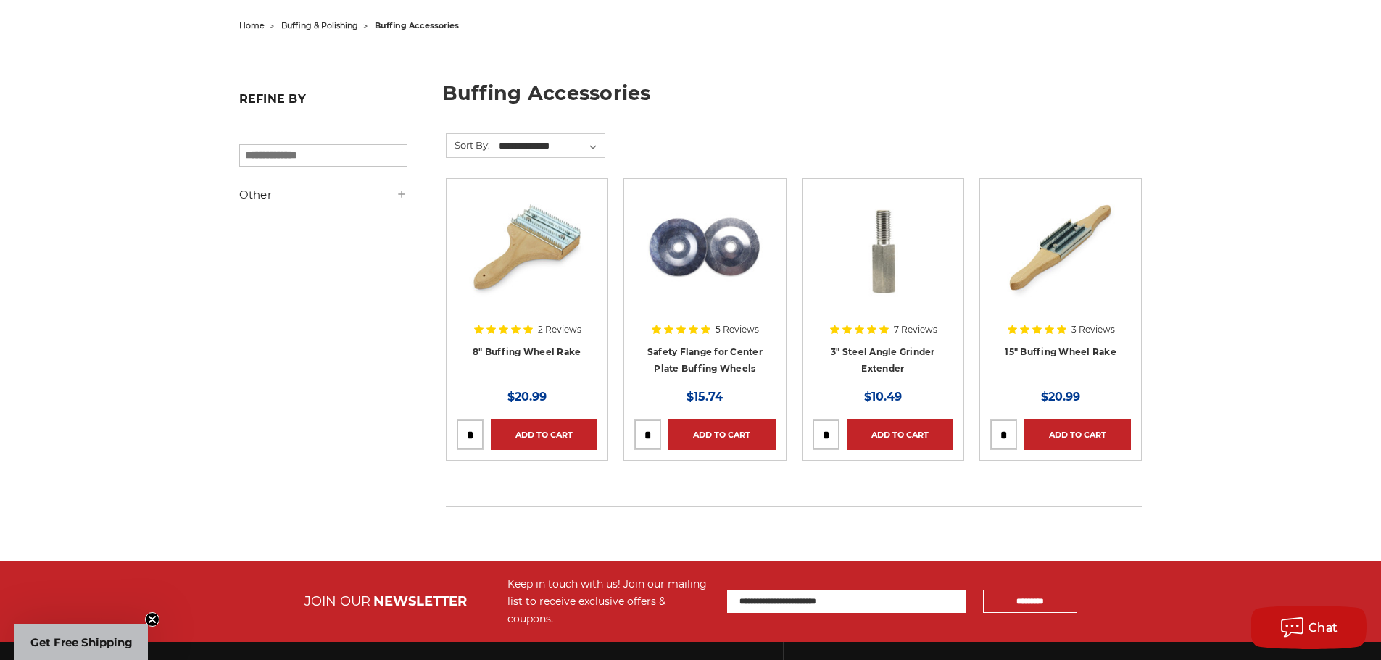
scroll to position [145, 0]
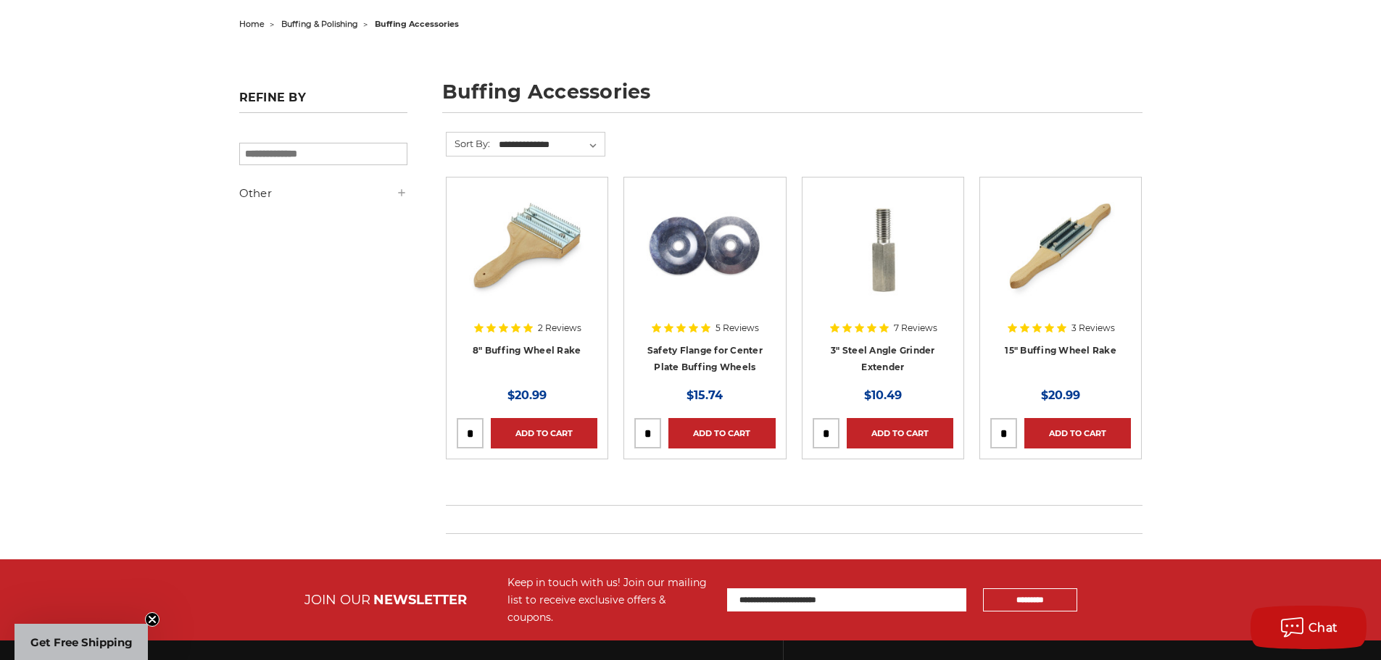
drag, startPoint x: 477, startPoint y: 433, endPoint x: 433, endPoint y: 436, distance: 44.3
click at [433, 436] on div "Refine by × Browse by Choose Your Grit, Grit & more Hide Filters Show Filters O…" at bounding box center [690, 346] width 918 height 428
type input "*"
click at [542, 433] on link "Add to Cart" at bounding box center [544, 433] width 107 height 30
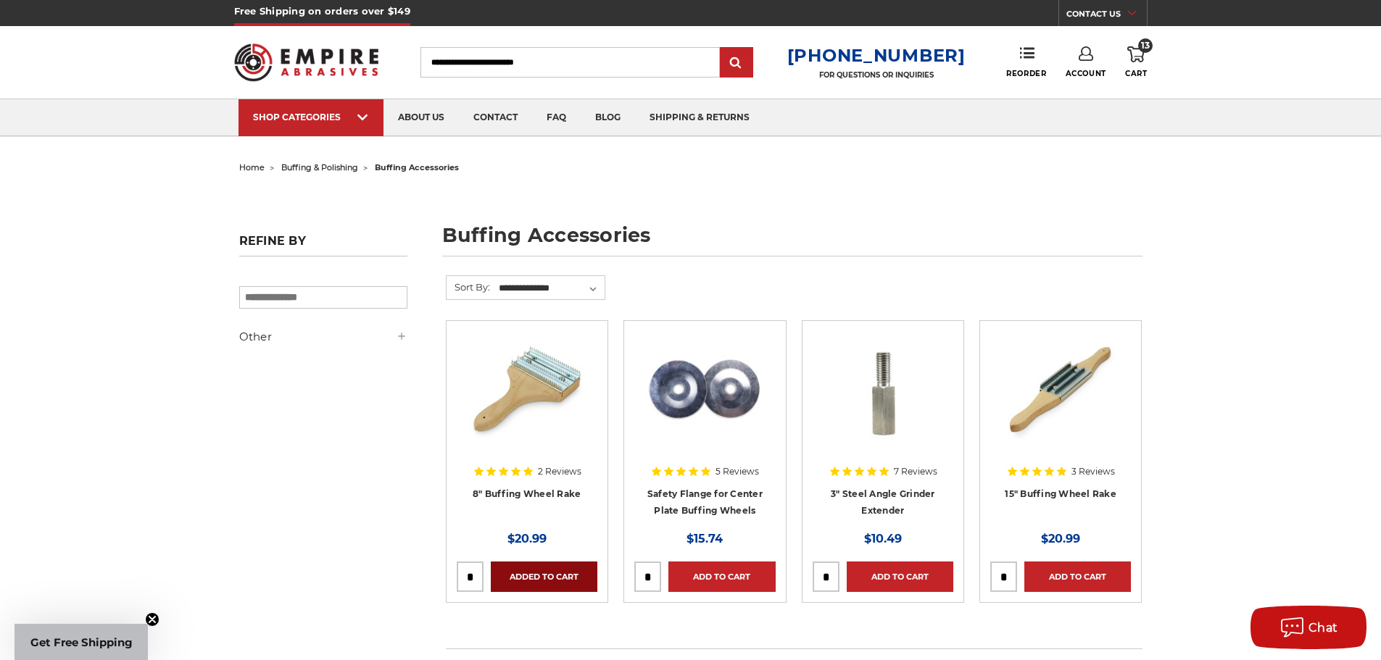
scroll to position [0, 0]
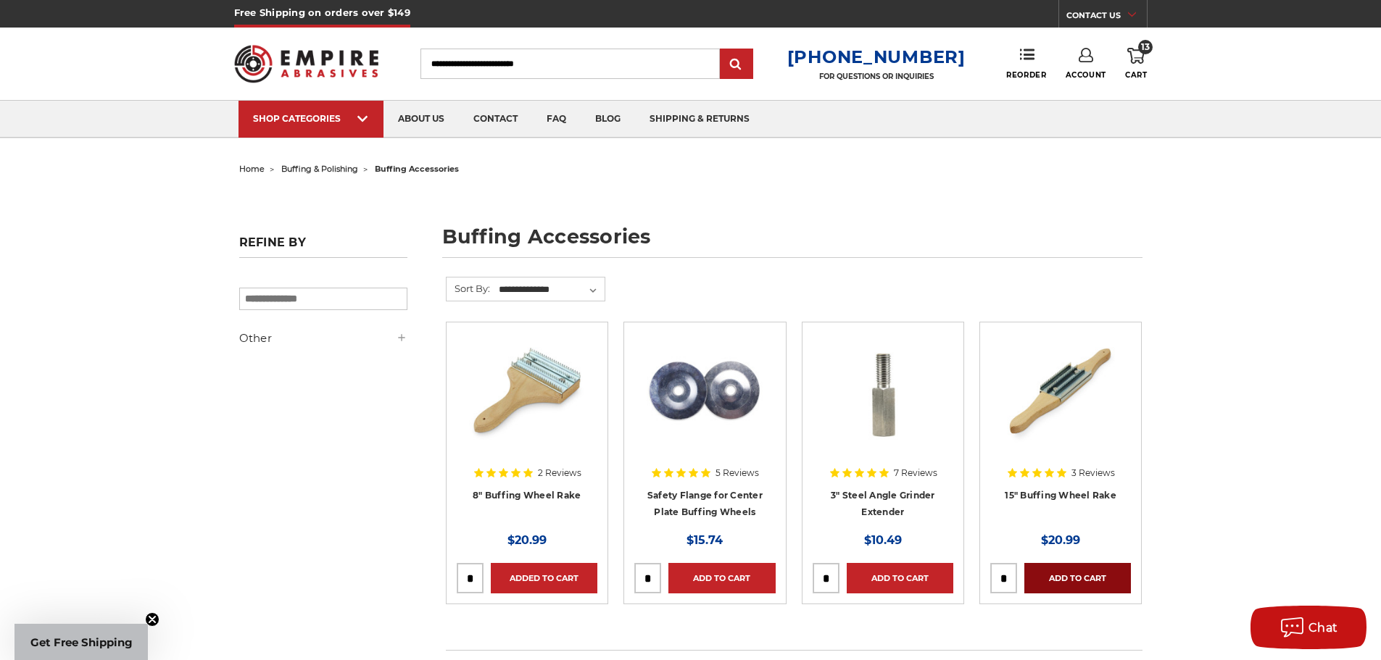
click at [1109, 584] on link "Add to Cart" at bounding box center [1077, 578] width 107 height 30
click at [1140, 66] on link "14 Cart" at bounding box center [1136, 64] width 22 height 32
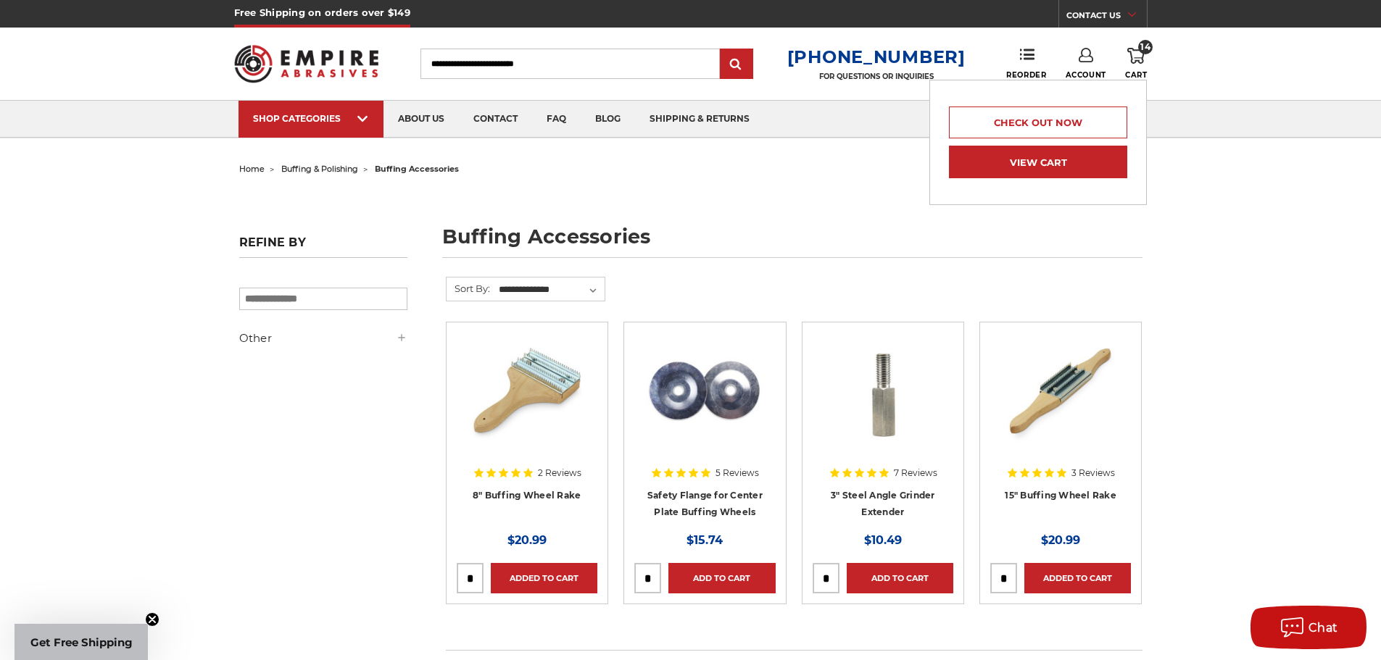
click at [1074, 152] on link "View Cart" at bounding box center [1038, 162] width 178 height 33
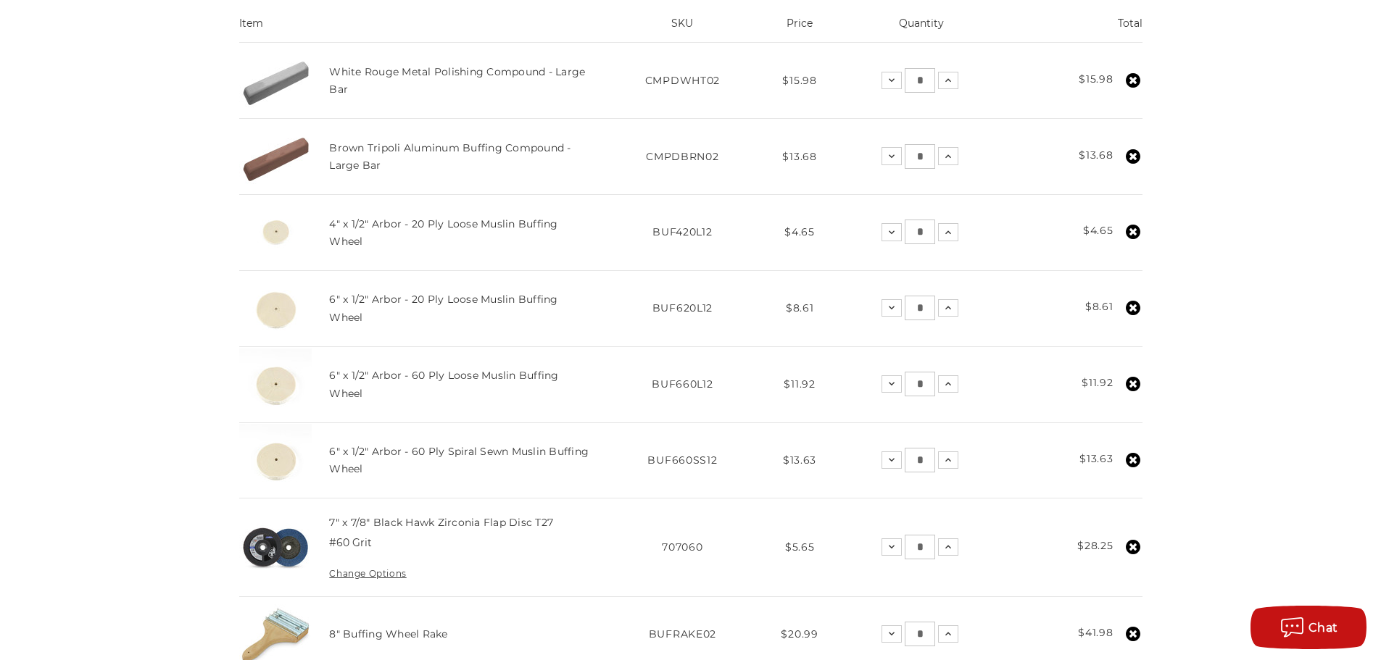
scroll to position [362, 0]
click at [286, 462] on img at bounding box center [275, 459] width 72 height 72
click at [362, 452] on link "6" x 1/2" Arbor - 60 Ply Spiral Sewn Muslin Buffing Wheel" at bounding box center [459, 459] width 260 height 30
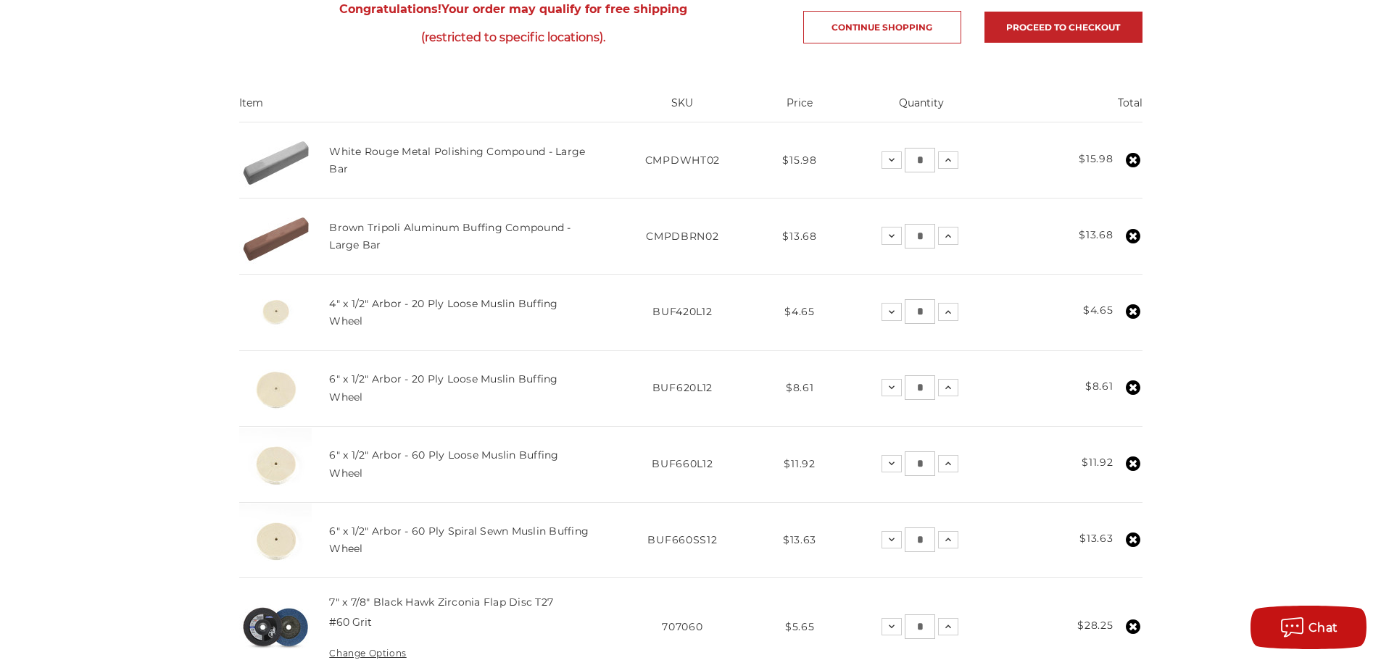
scroll to position [290, 0]
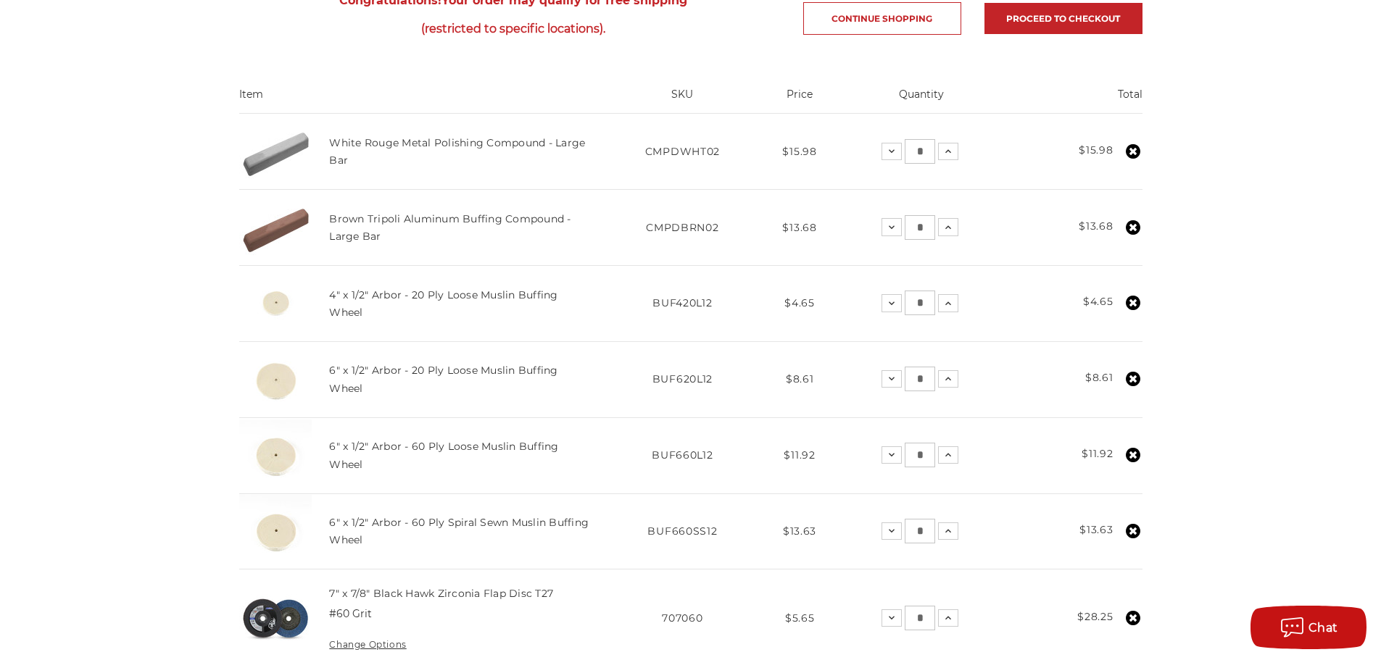
click at [1129, 302] on use at bounding box center [1133, 303] width 14 height 14
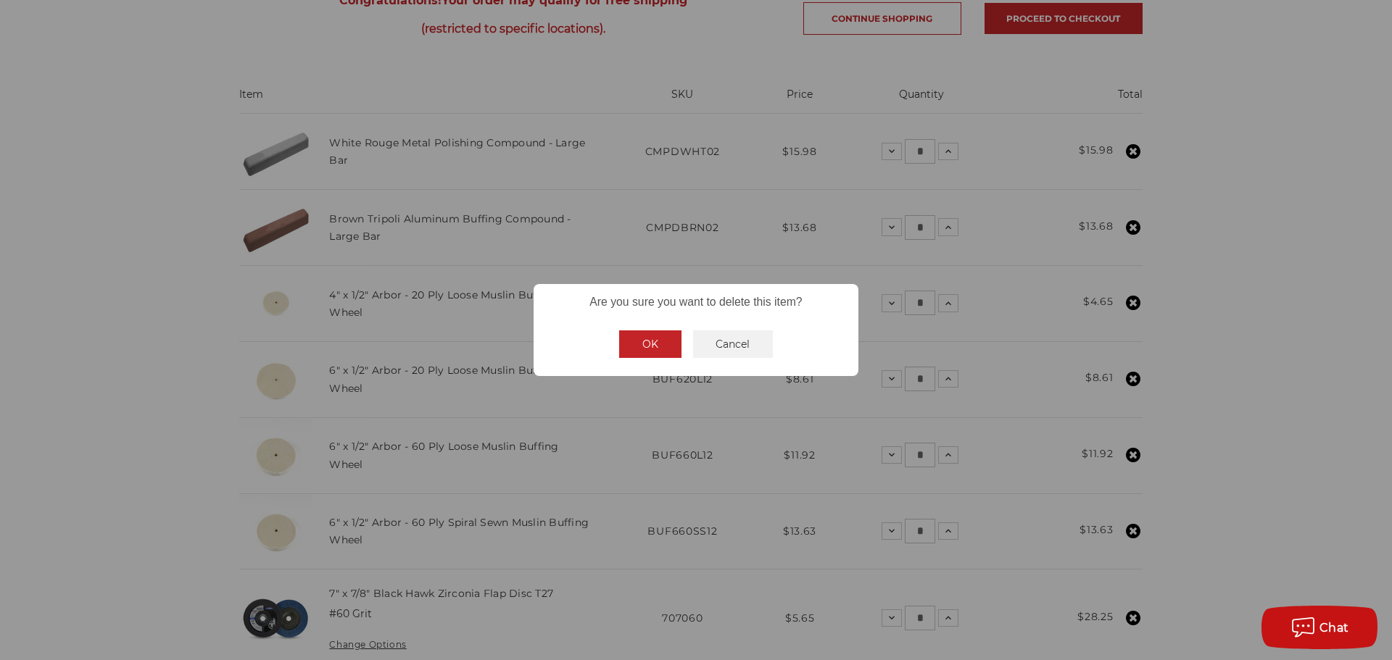
click at [655, 346] on button "OK" at bounding box center [650, 345] width 62 height 28
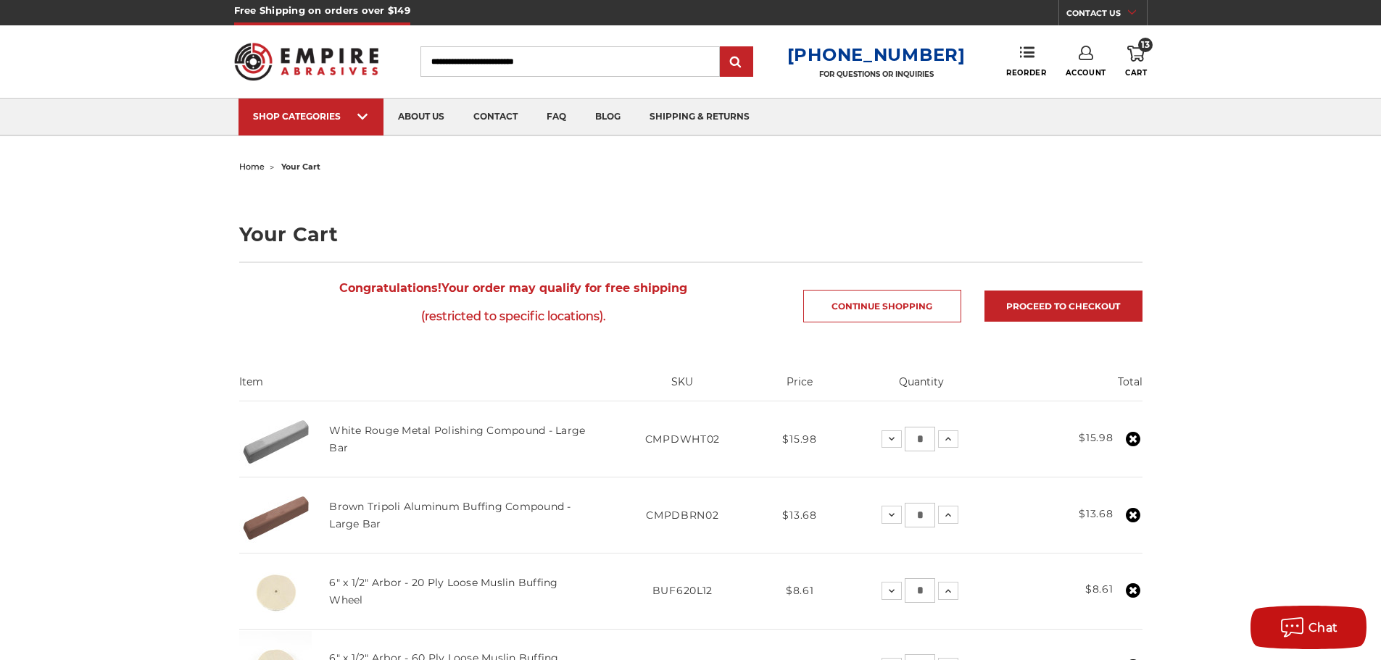
scroll to position [0, 0]
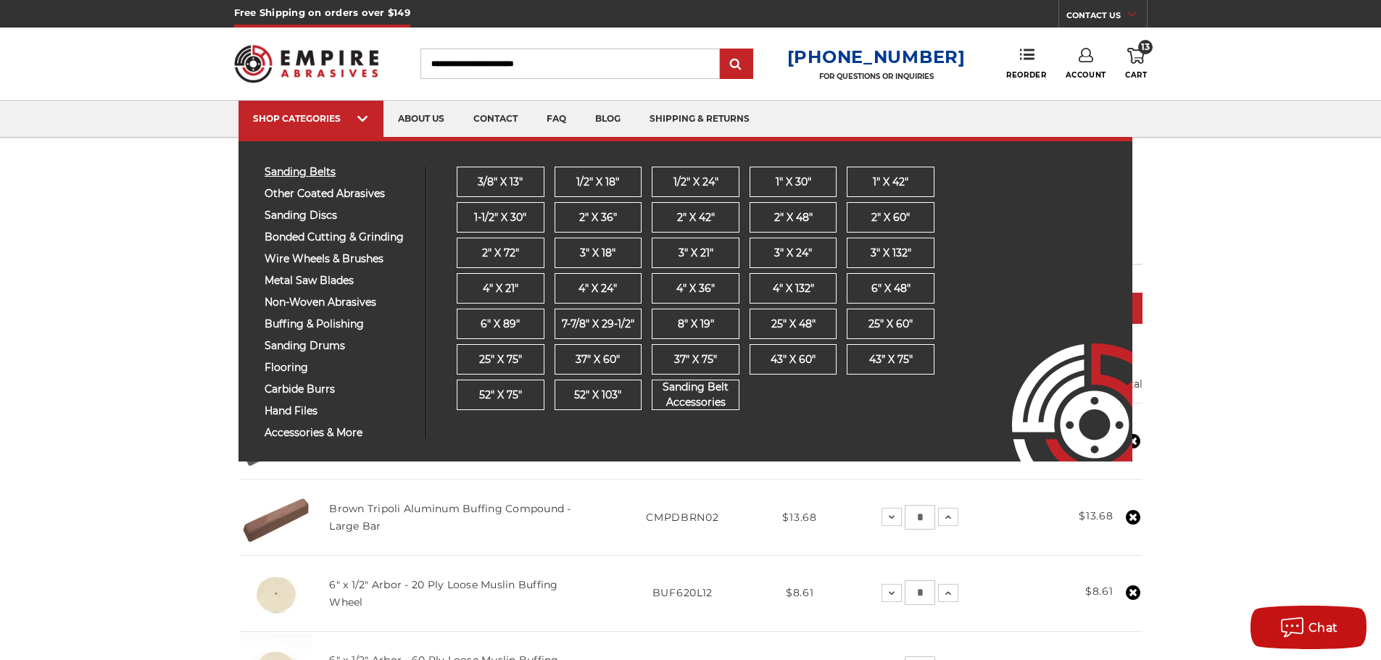
click at [305, 172] on span "sanding belts" at bounding box center [340, 172] width 150 height 11
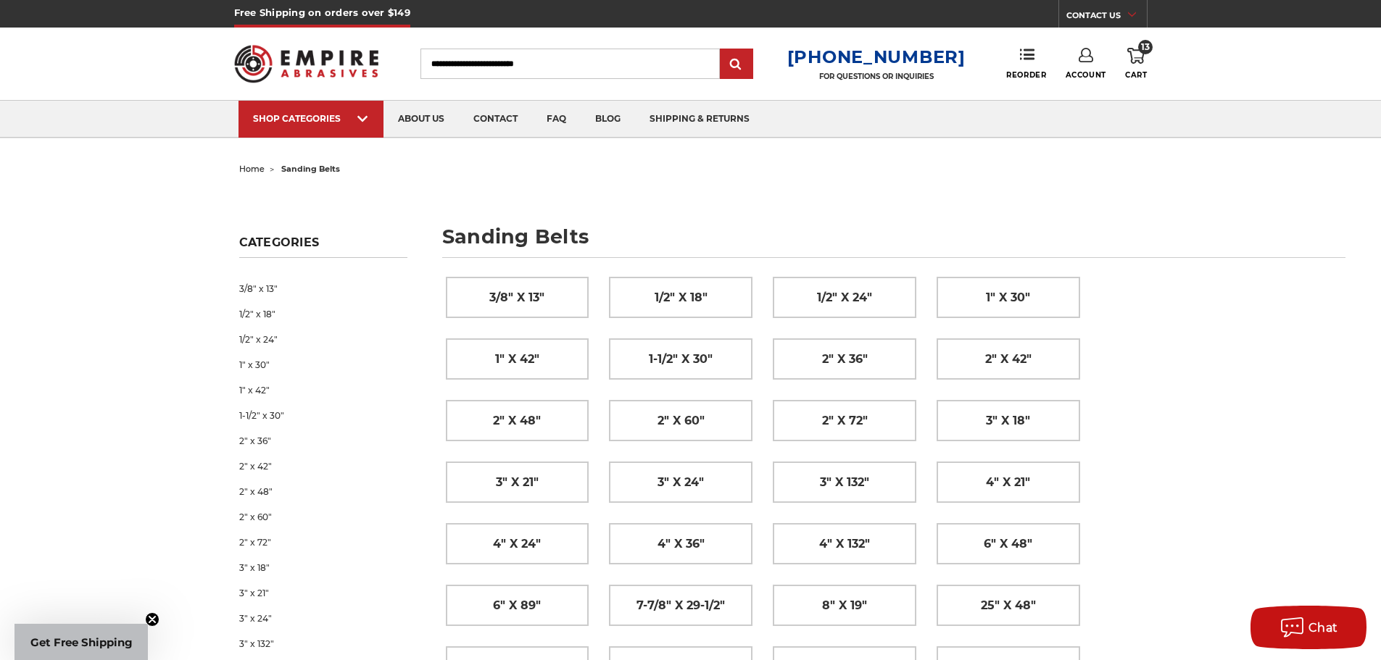
click at [1092, 59] on use at bounding box center [1086, 55] width 14 height 14
click at [1091, 98] on link "Account" at bounding box center [1086, 94] width 104 height 28
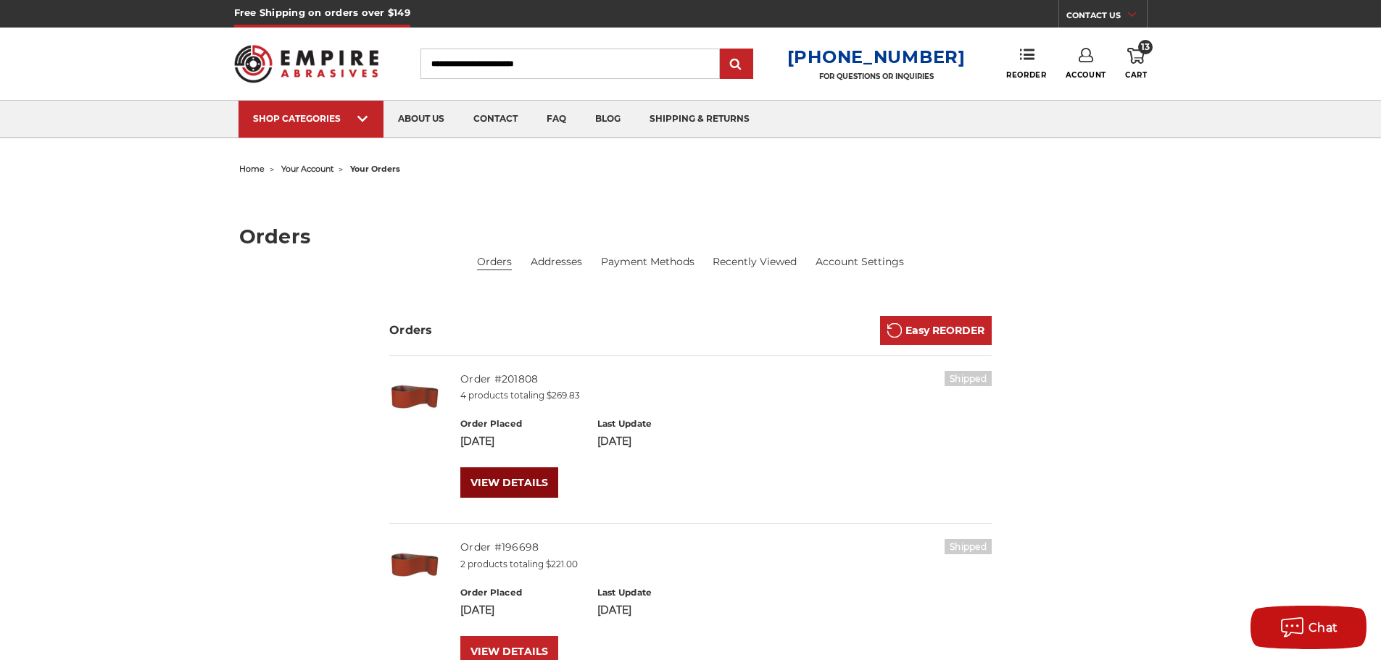
click at [507, 480] on link "VIEW DETAILS" at bounding box center [509, 483] width 98 height 30
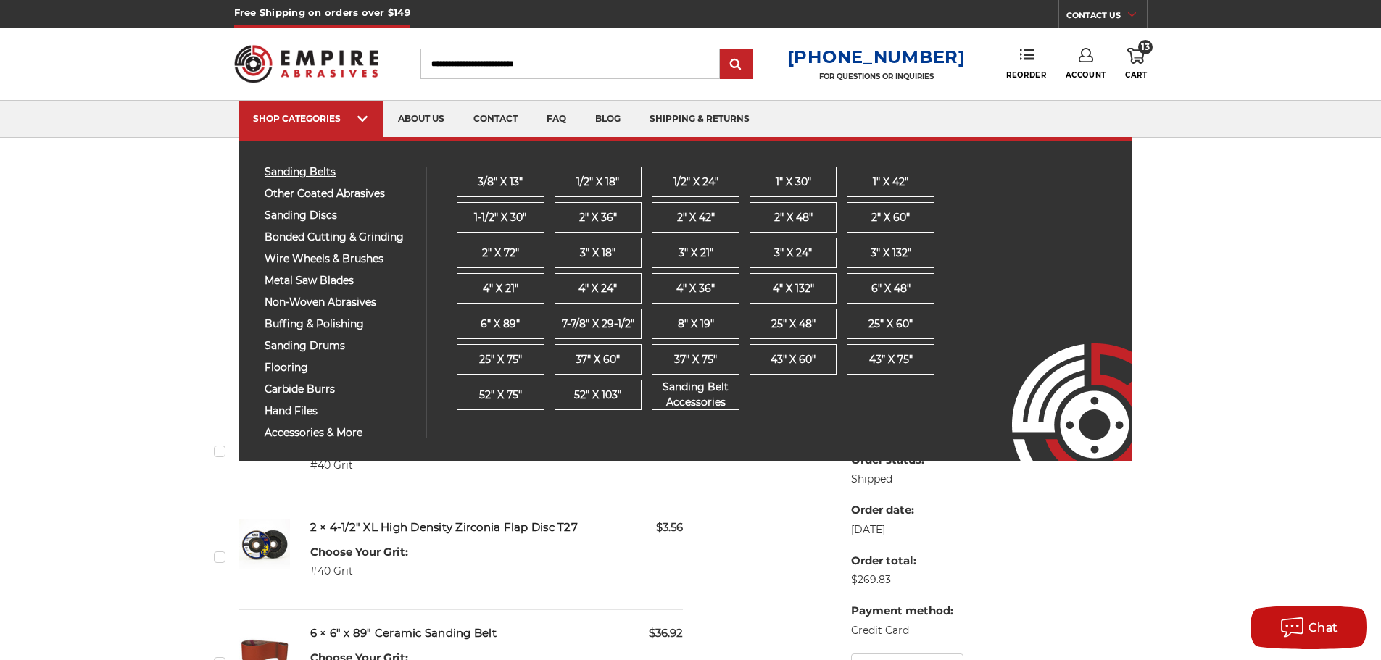
click at [315, 169] on span "sanding belts" at bounding box center [340, 172] width 150 height 11
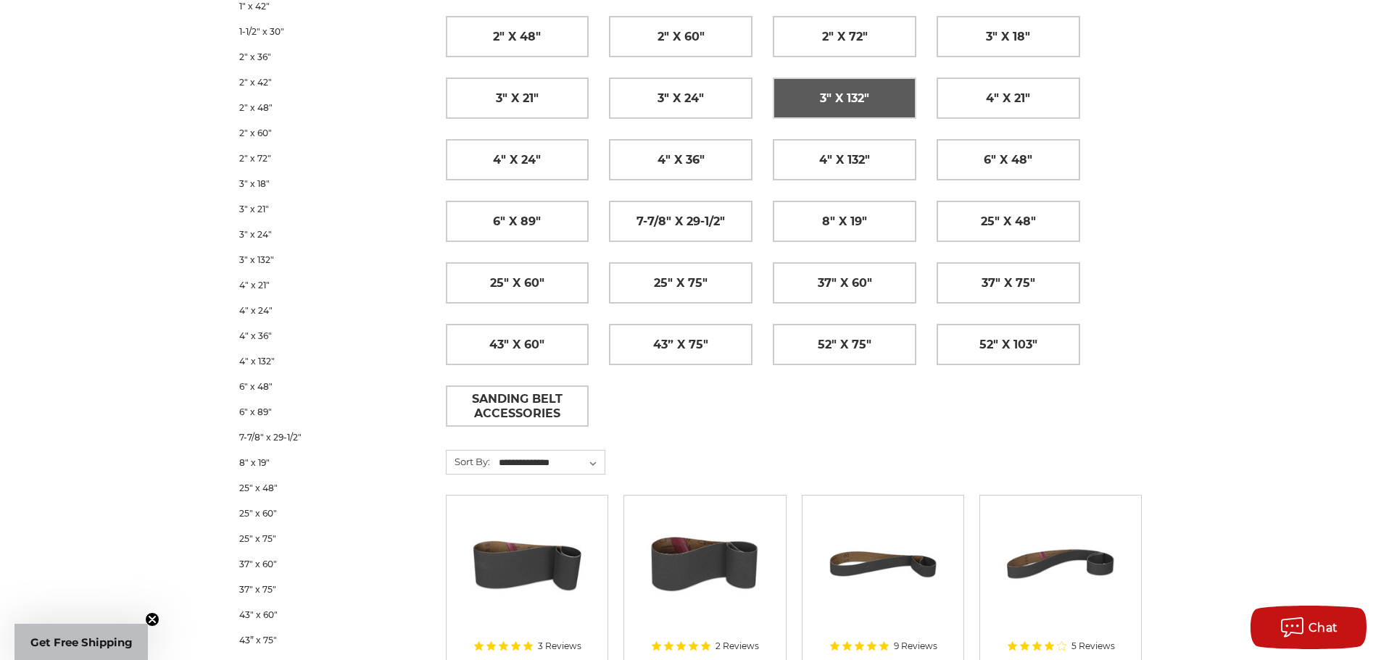
scroll to position [362, 0]
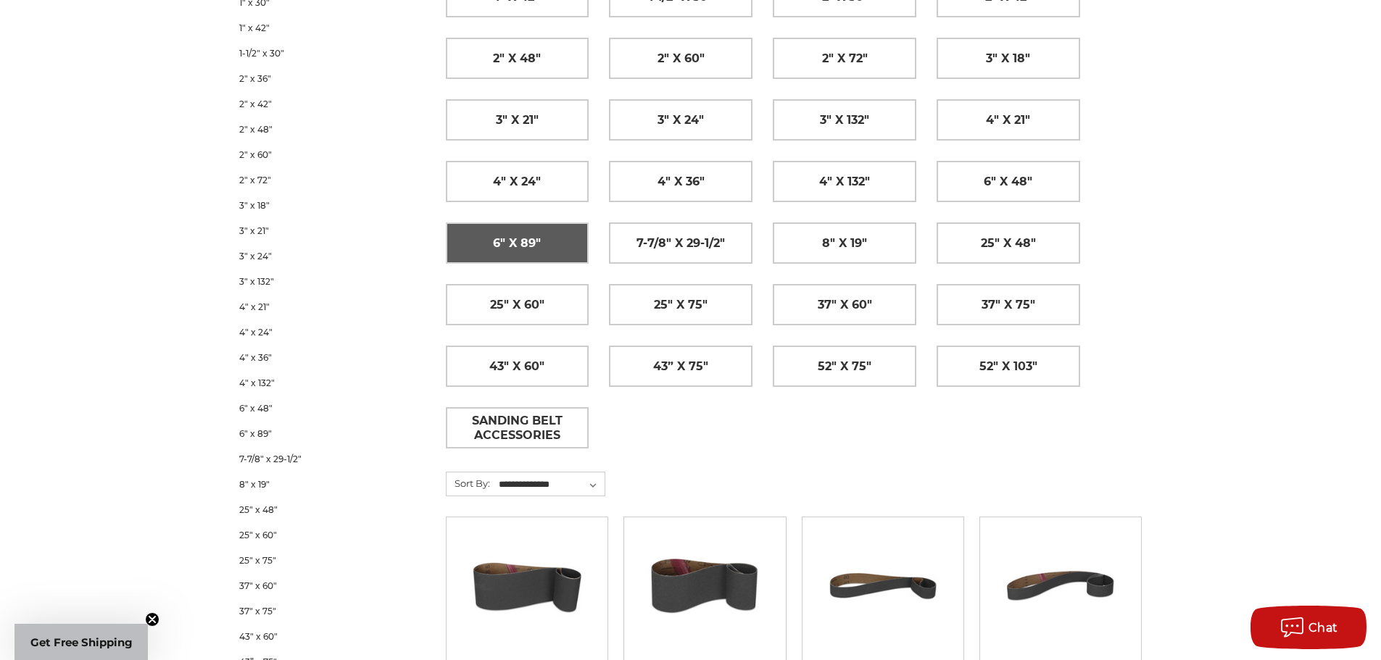
click at [547, 254] on link "6" x 89"" at bounding box center [518, 243] width 142 height 40
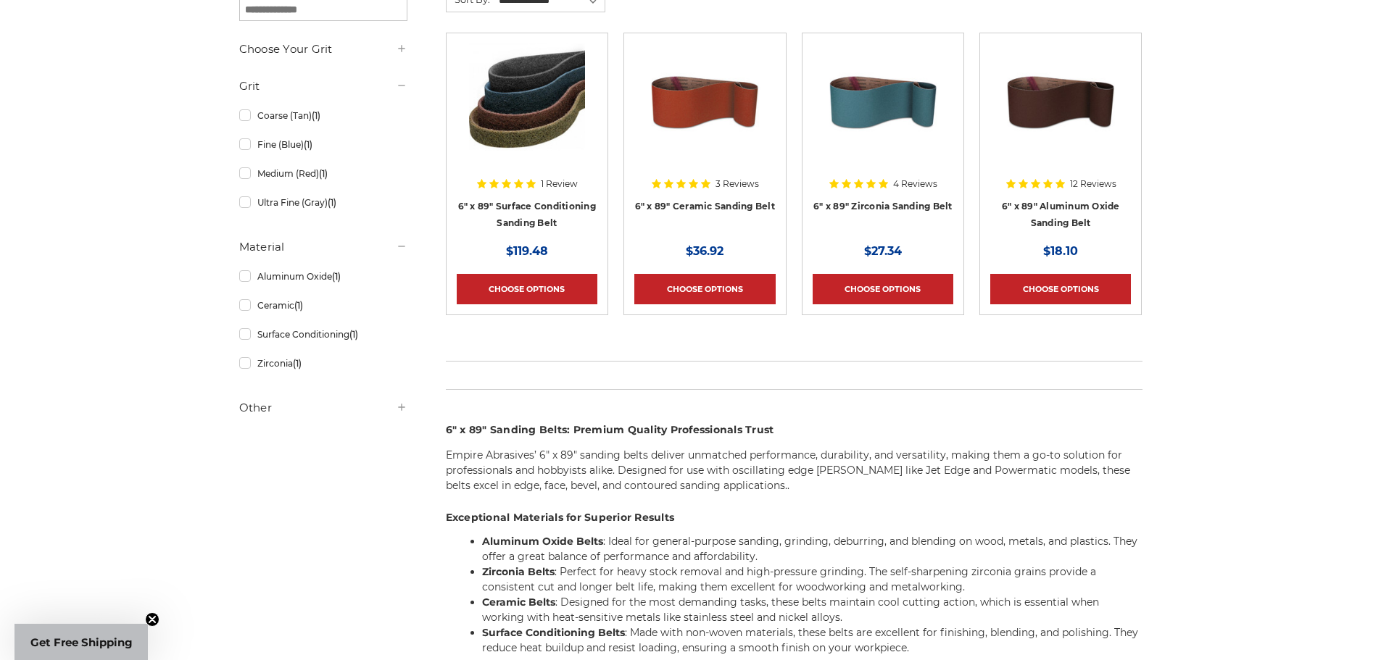
scroll to position [290, 0]
click at [681, 108] on img at bounding box center [705, 101] width 116 height 116
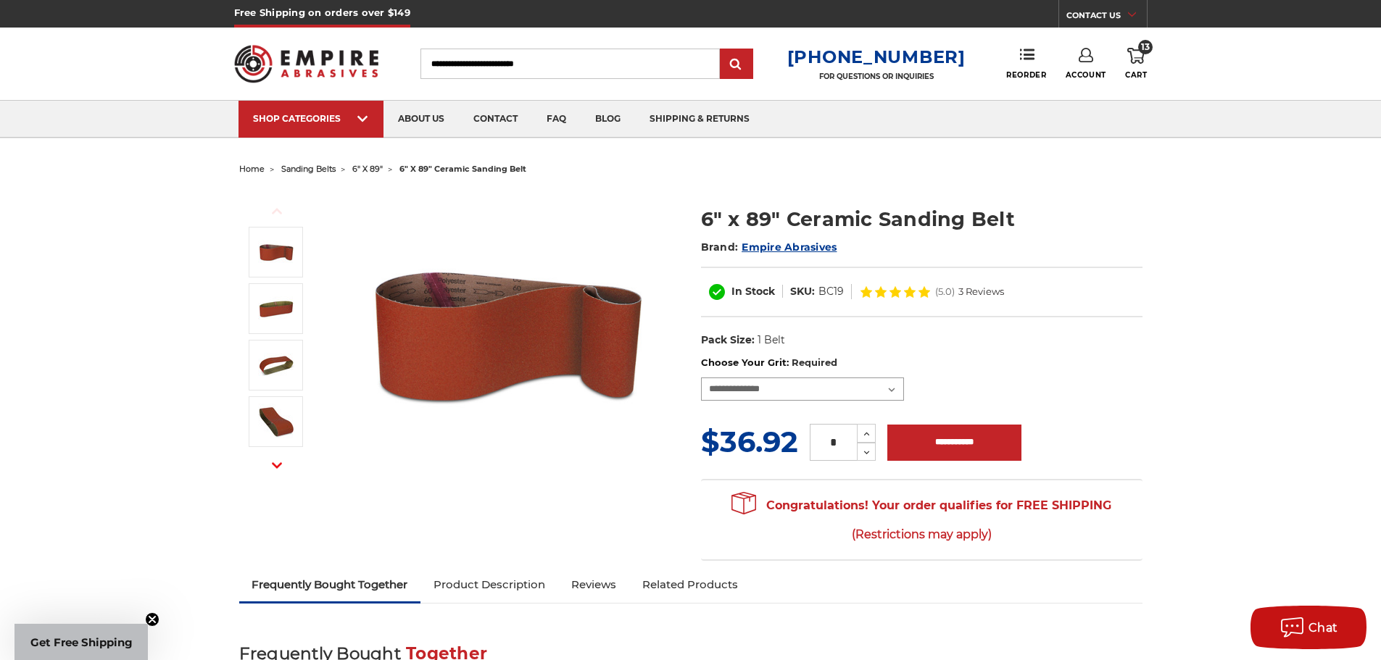
click at [895, 392] on select "**********" at bounding box center [802, 389] width 203 height 23
select select "****"
click at [701, 378] on select "**********" at bounding box center [802, 389] width 203 height 23
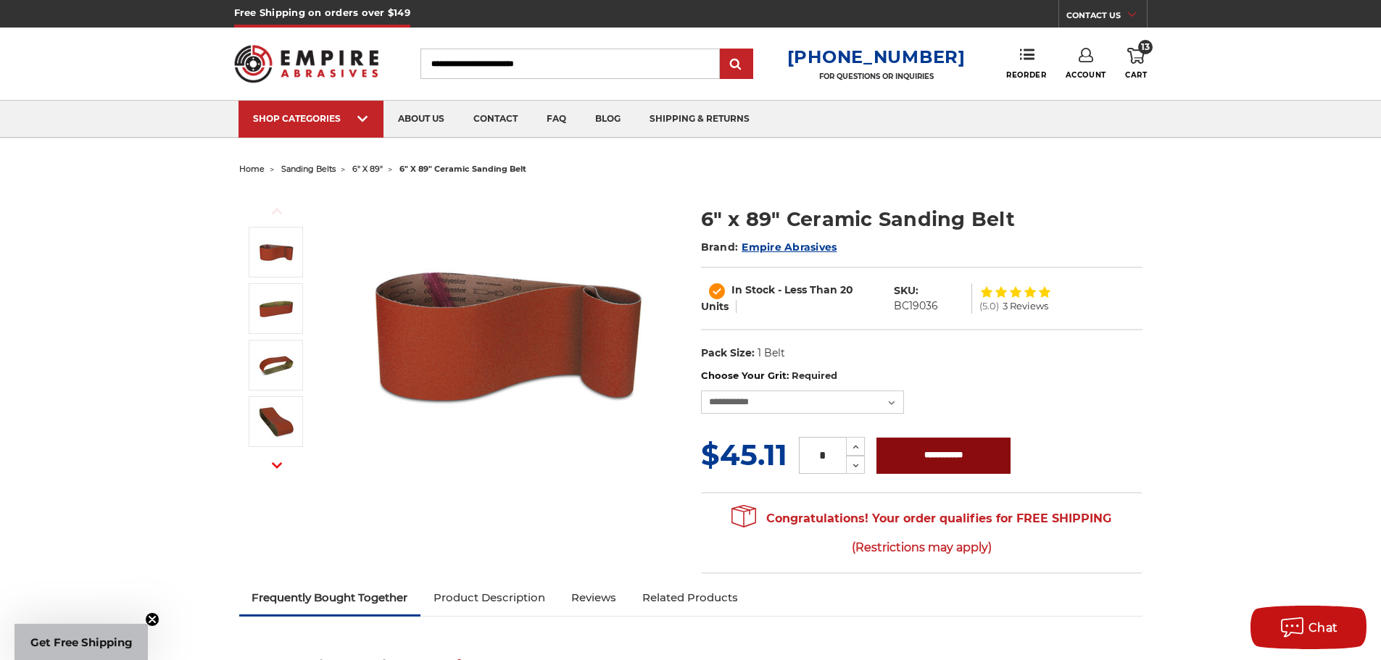
click at [940, 453] on input "**********" at bounding box center [943, 456] width 134 height 36
type input "**********"
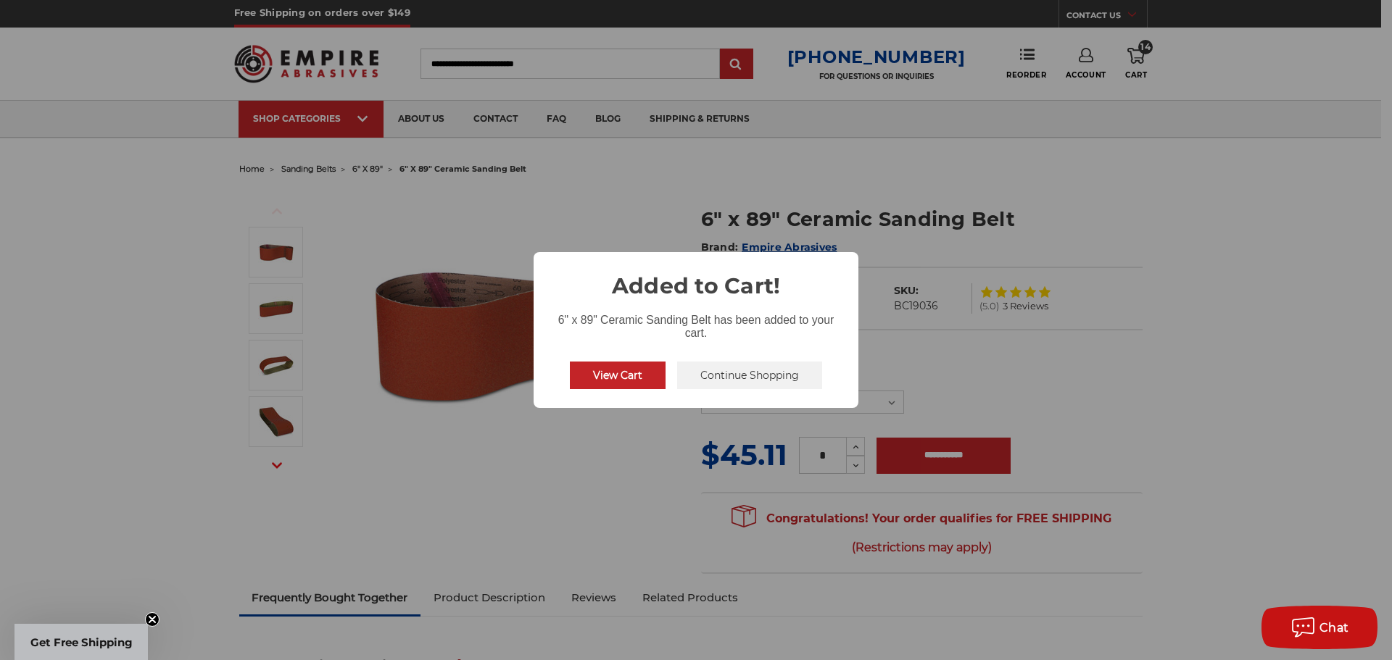
click at [642, 376] on button "View Cart" at bounding box center [618, 376] width 96 height 28
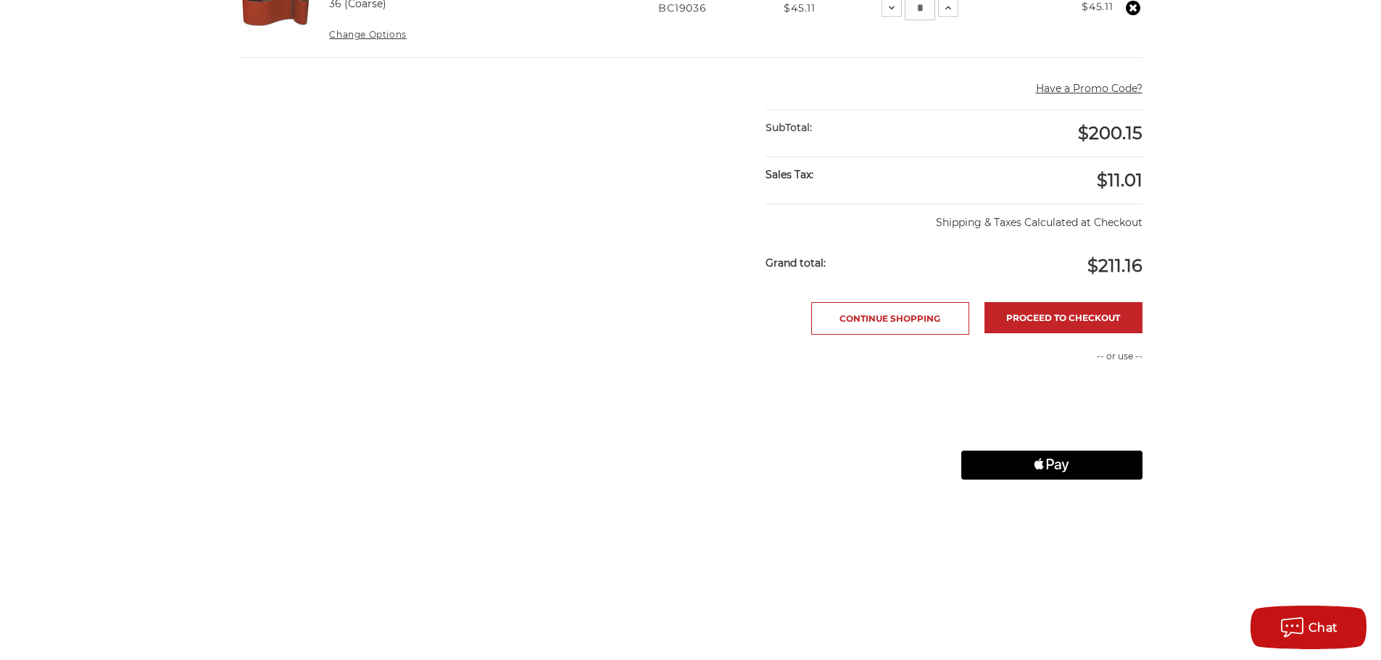
scroll to position [1087, 0]
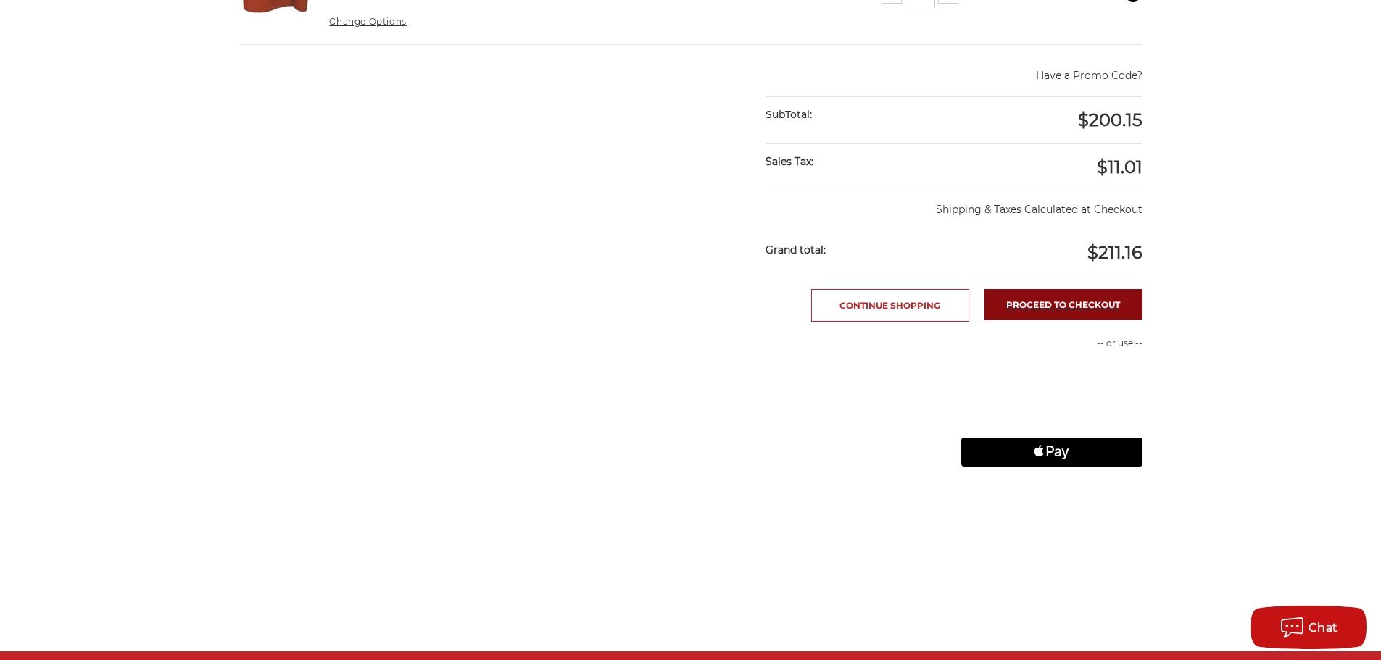
click at [1065, 308] on link "Proceed to checkout" at bounding box center [1063, 304] width 158 height 31
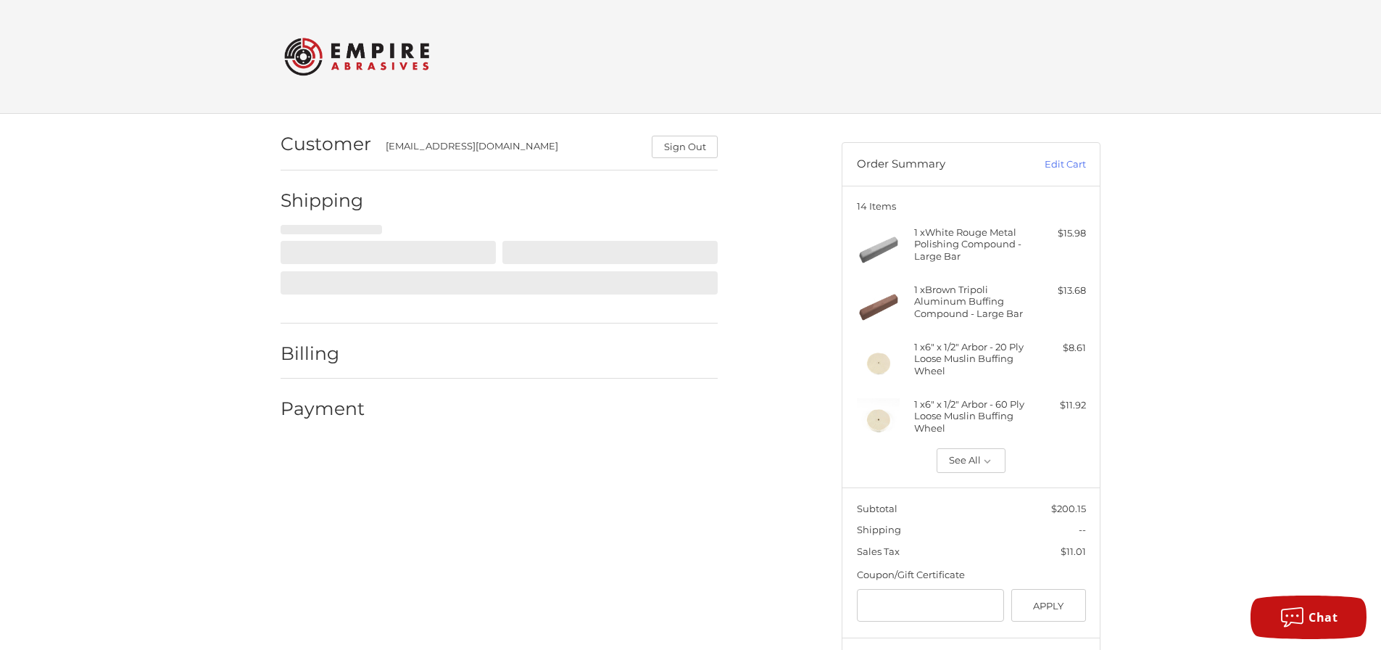
select select "**"
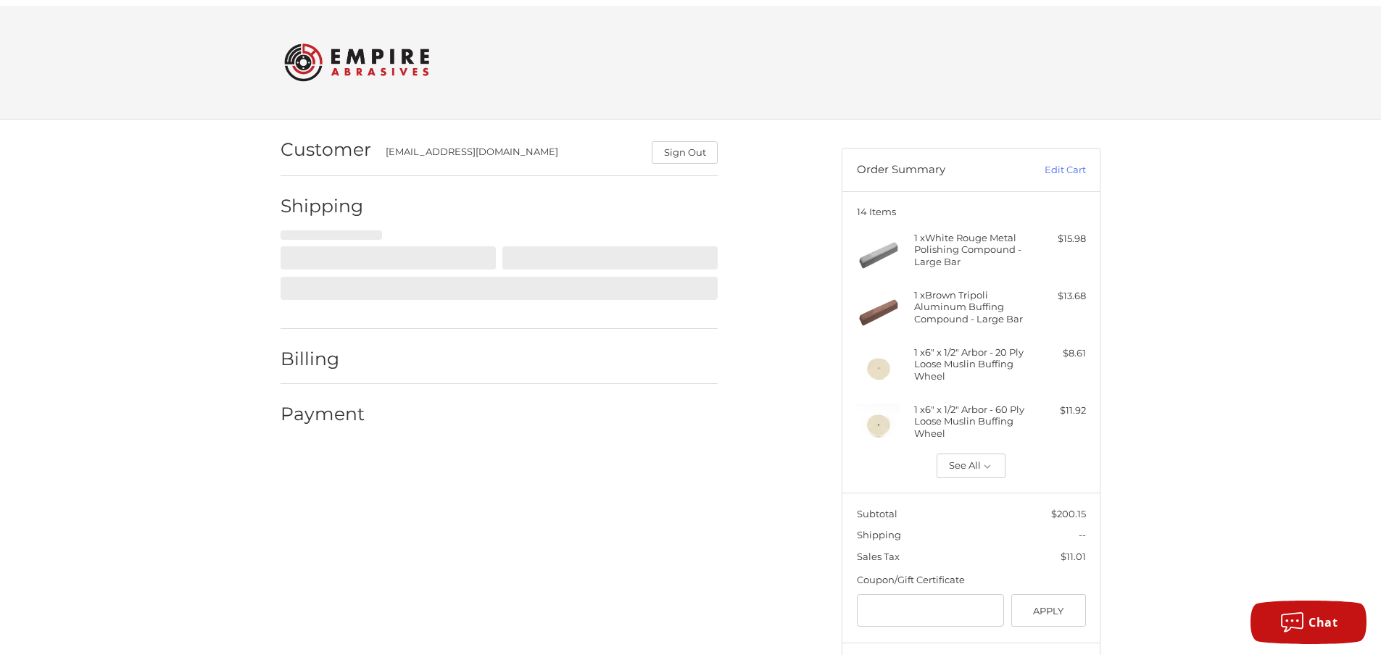
scroll to position [38, 0]
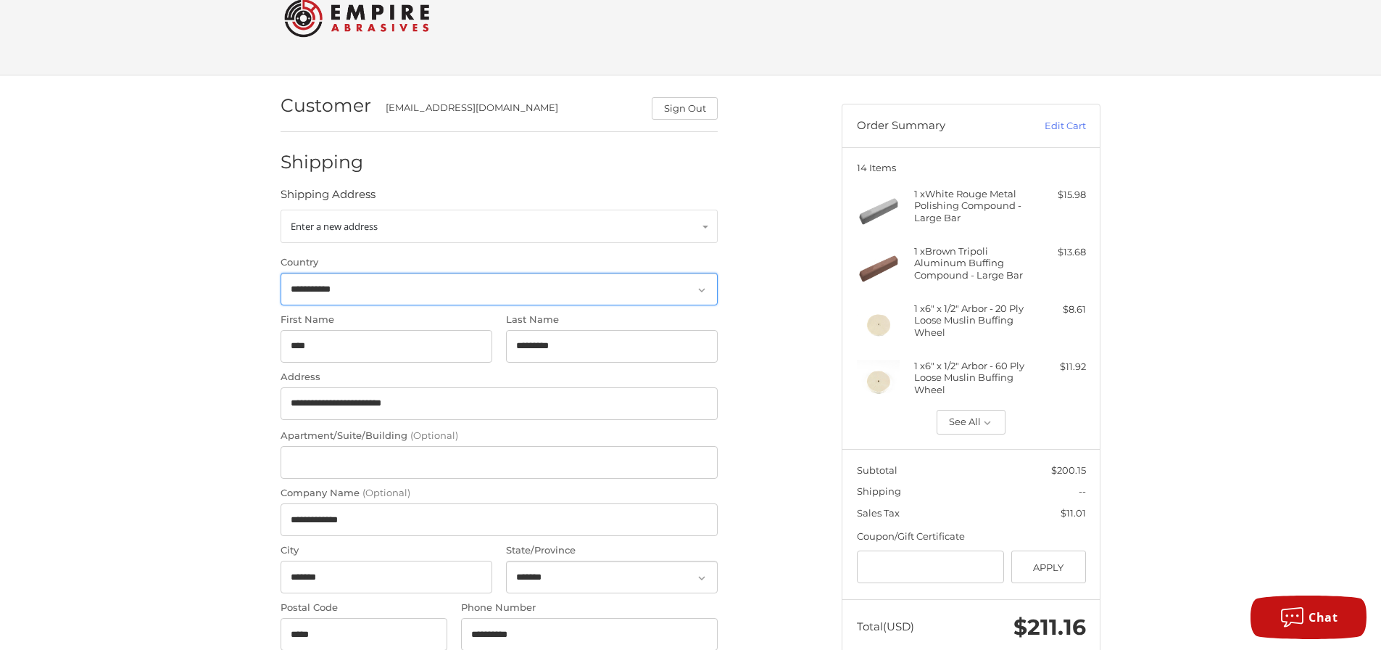
select select "**"
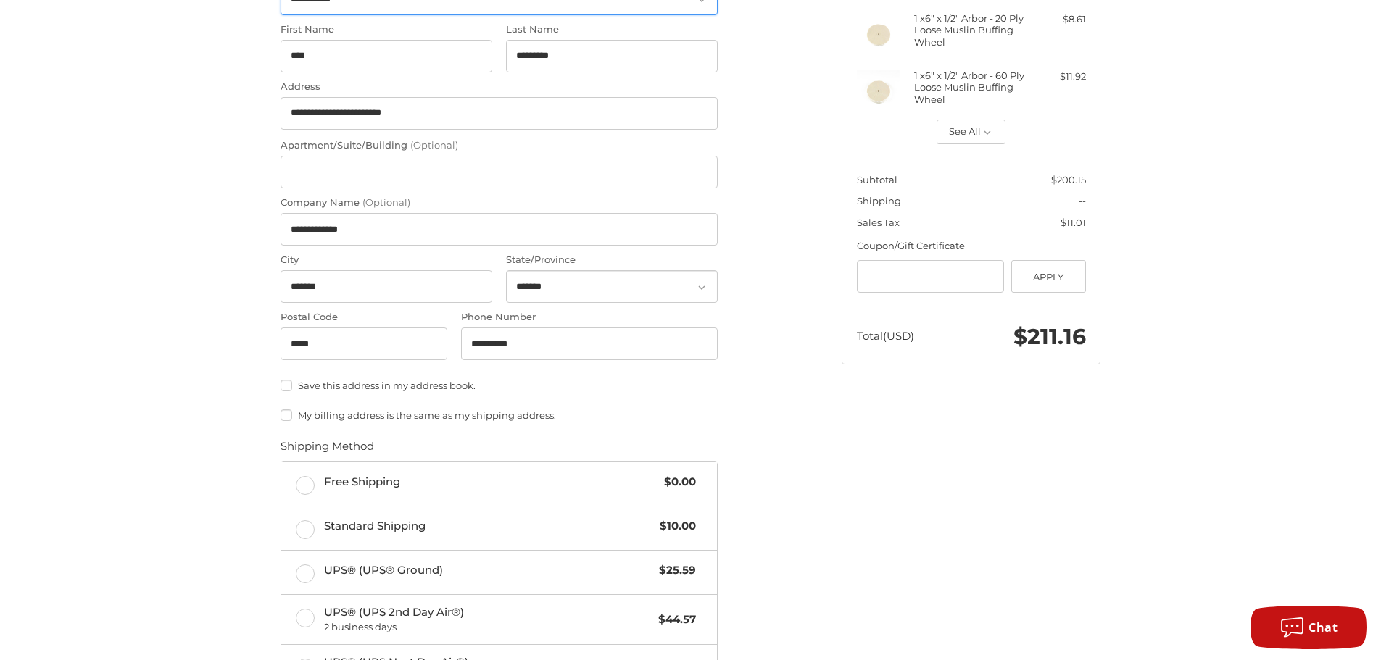
scroll to position [546, 0]
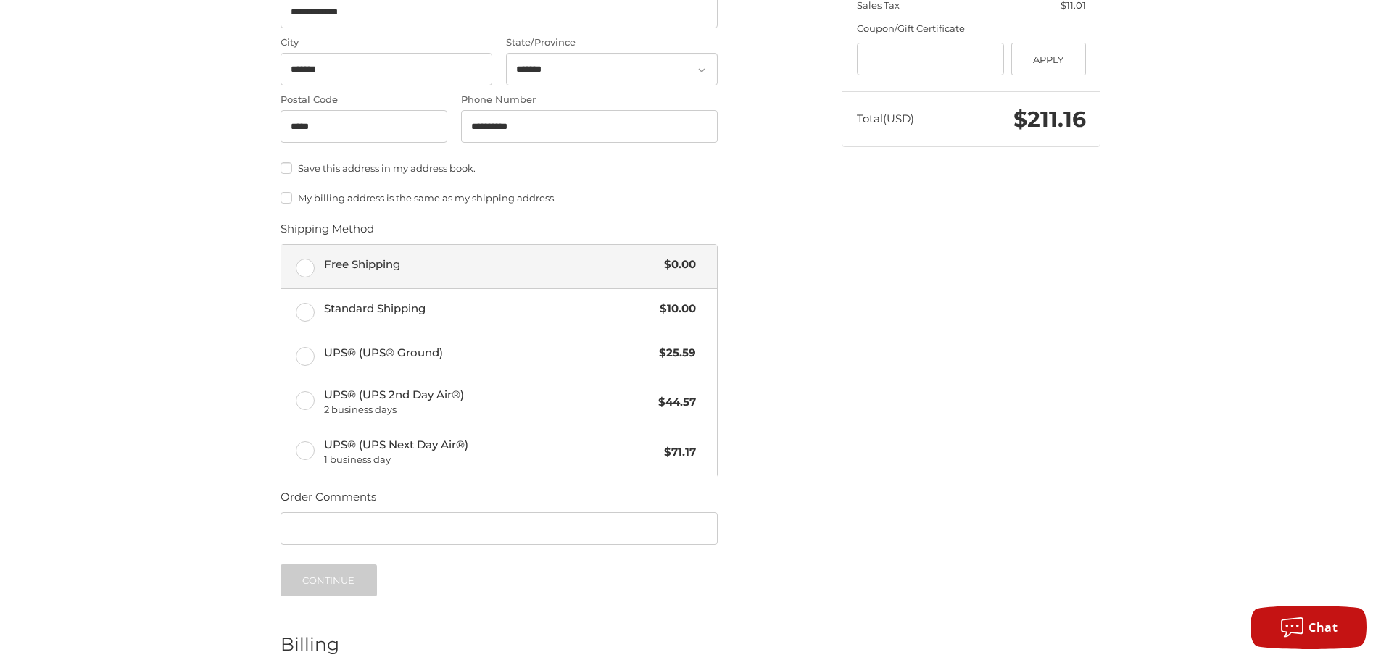
click at [300, 269] on label "Free Shipping $0.00" at bounding box center [499, 266] width 436 height 43
click at [317, 576] on button "Continue" at bounding box center [329, 581] width 96 height 32
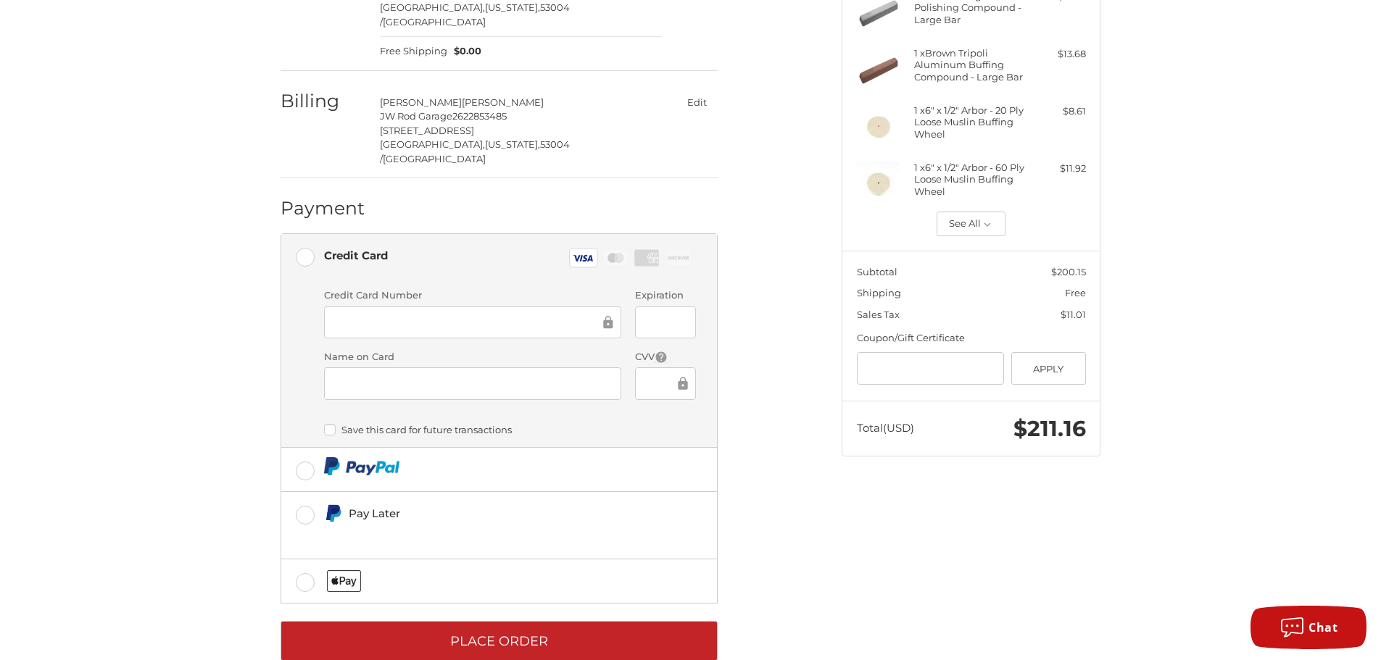
scroll to position [241, 0]
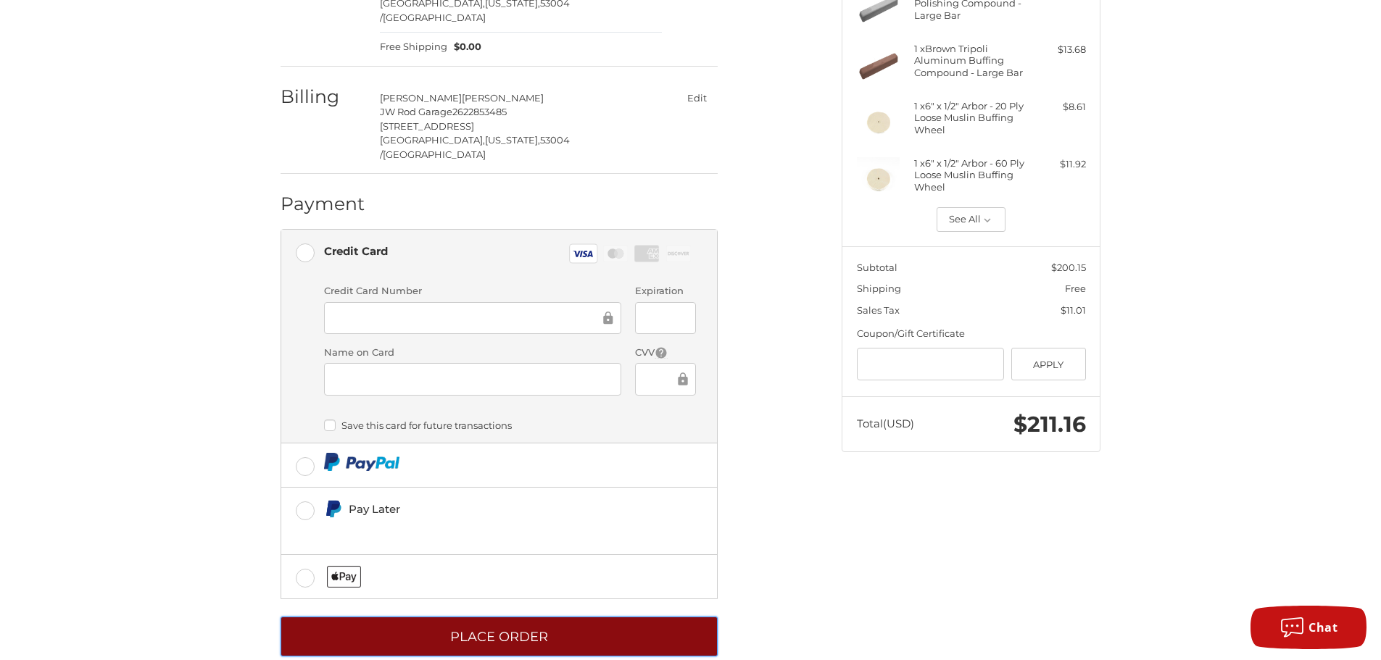
click at [578, 620] on button "Place Order" at bounding box center [499, 637] width 437 height 40
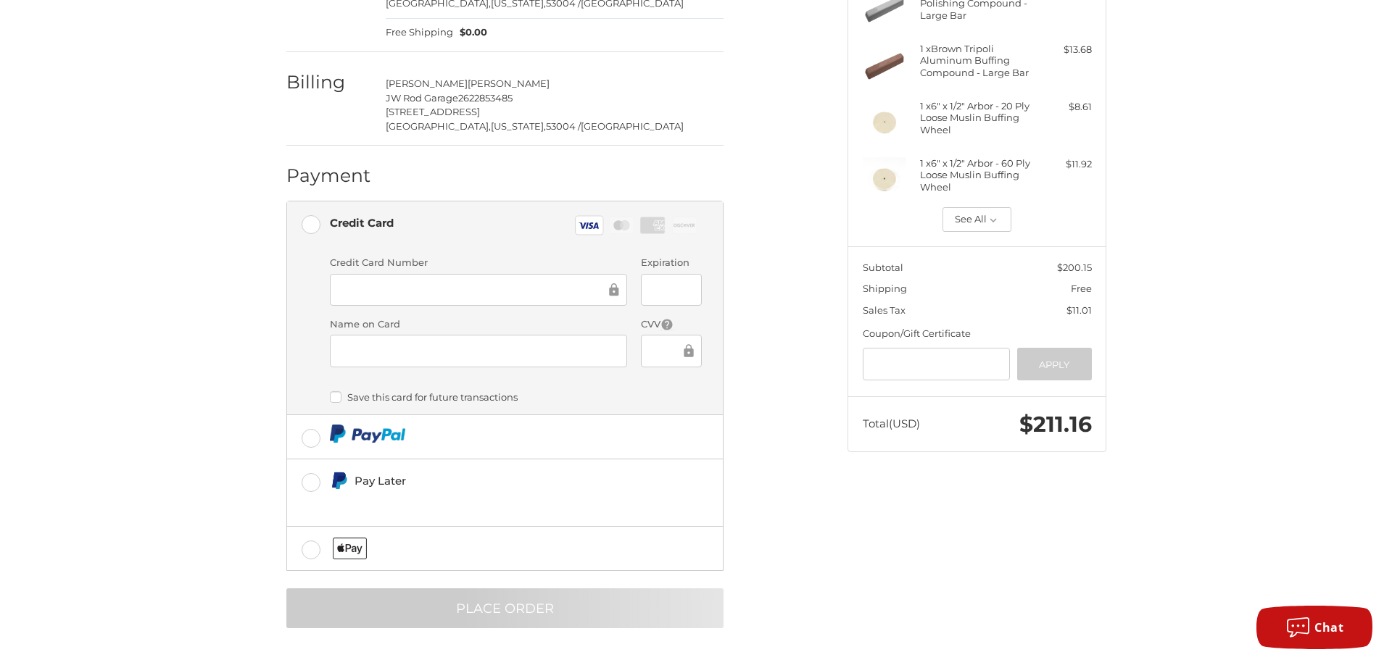
scroll to position [0, 0]
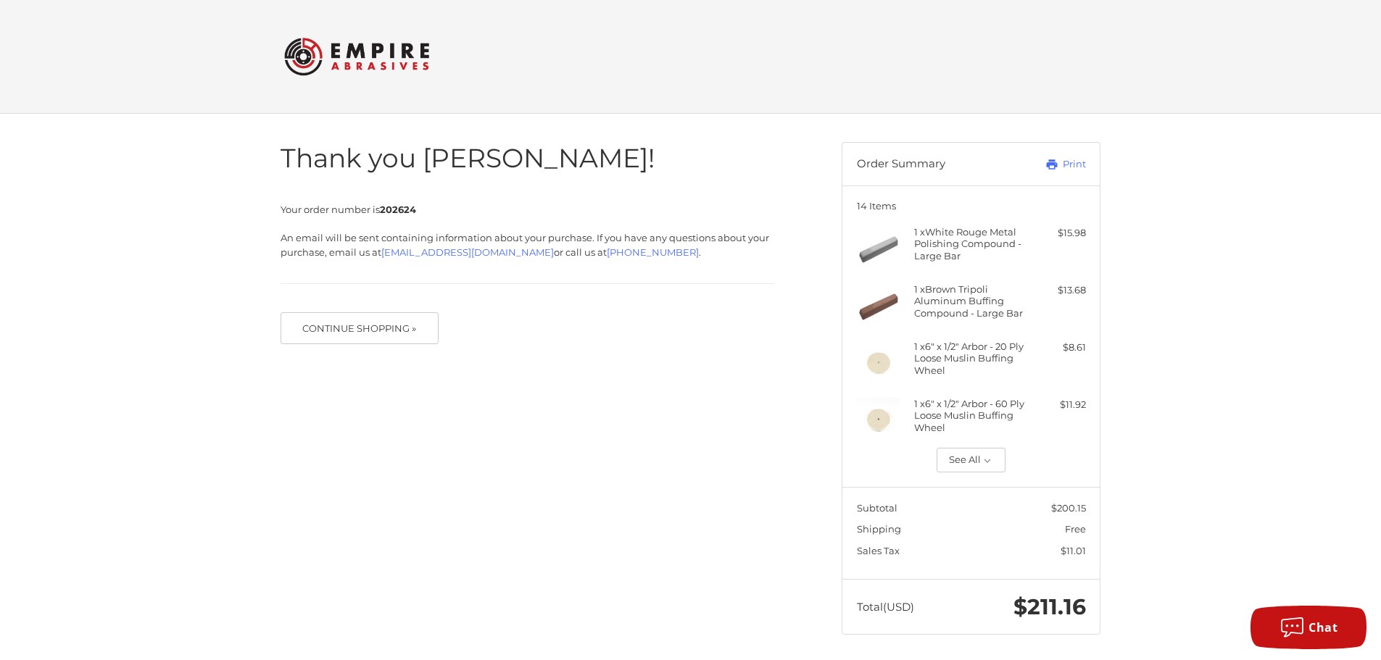
scroll to position [3, 0]
click at [1074, 161] on link "Print" at bounding box center [1049, 161] width 72 height 14
click at [996, 463] on button "See All" at bounding box center [971, 457] width 69 height 25
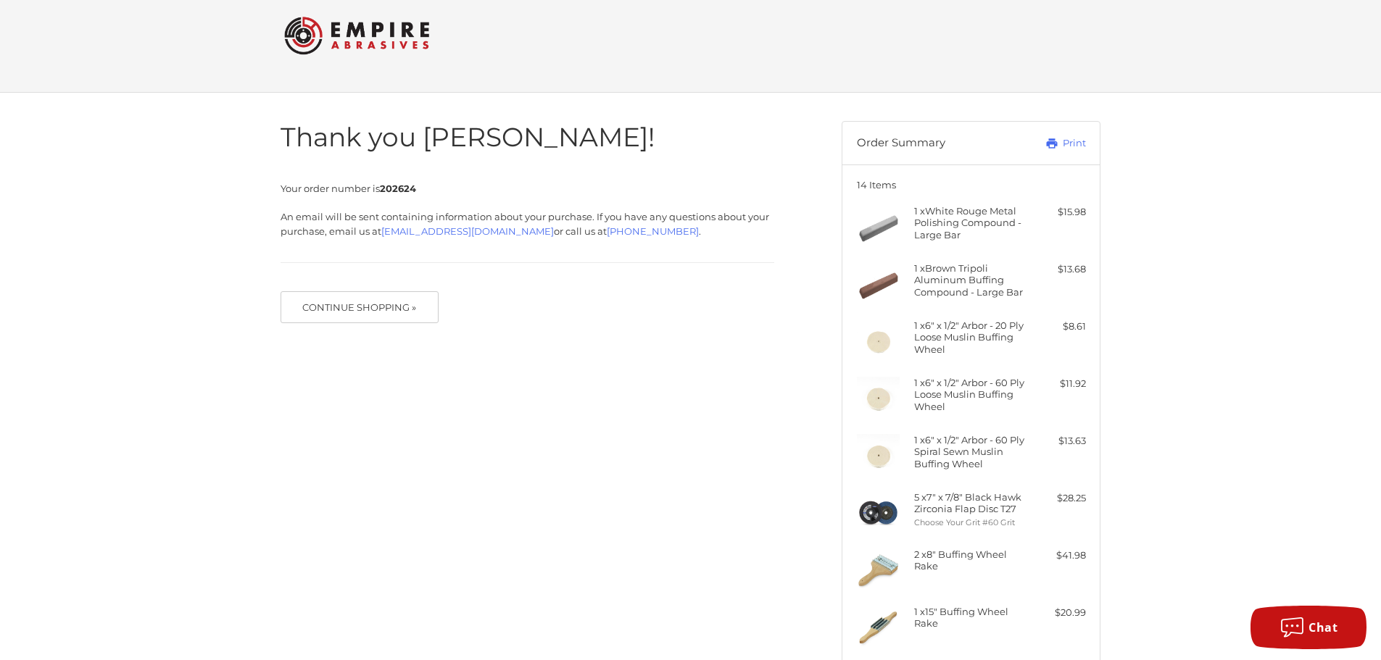
scroll to position [0, 0]
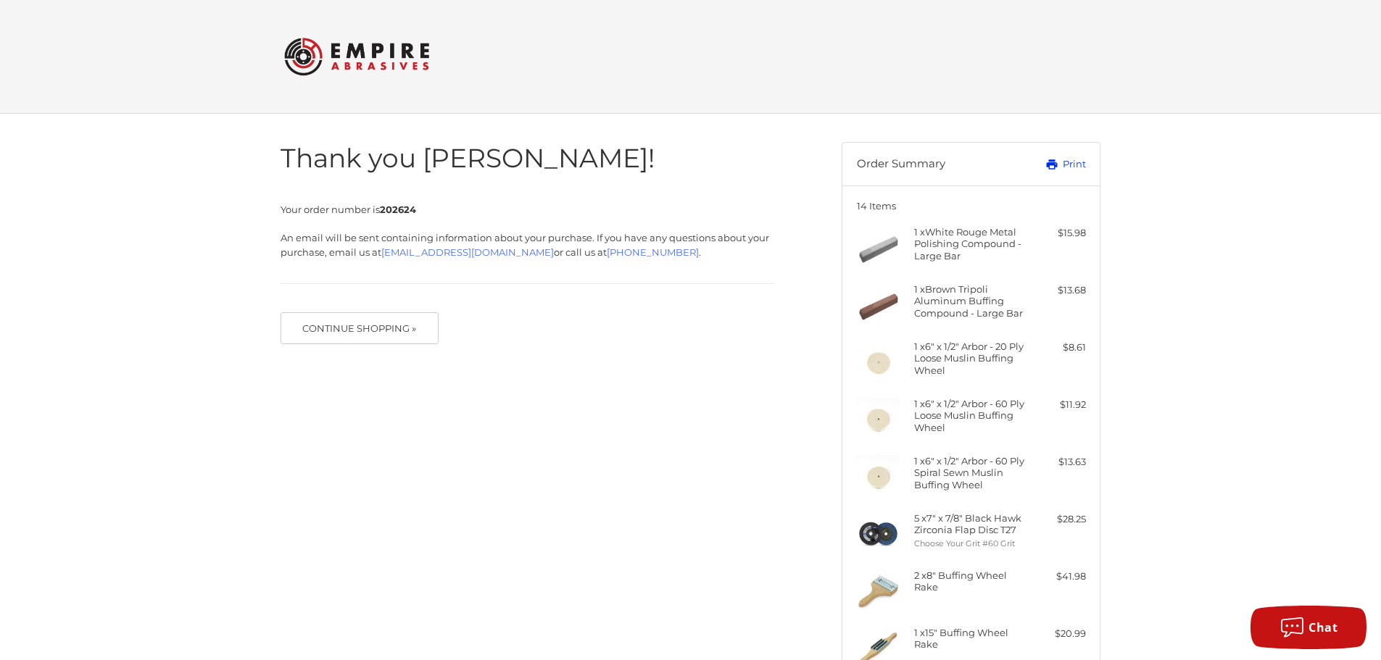
click at [1074, 162] on link "Print" at bounding box center [1049, 164] width 72 height 14
